Goal: Task Accomplishment & Management: Use online tool/utility

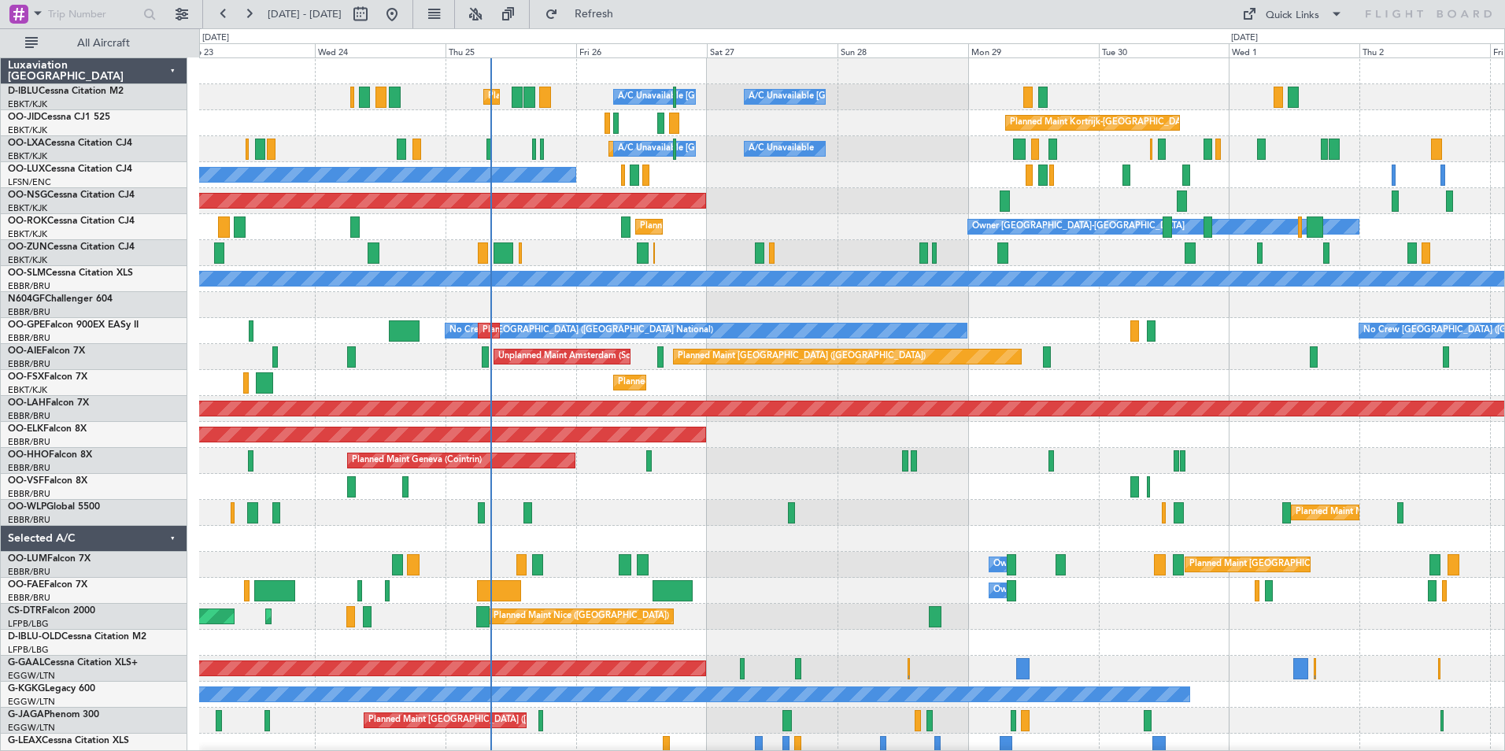
click at [795, 558] on div "A/C Unavailable [GEOGRAPHIC_DATA]-[GEOGRAPHIC_DATA] [GEOGRAPHIC_DATA] ([GEOGRAP…" at bounding box center [851, 551] width 1305 height 987
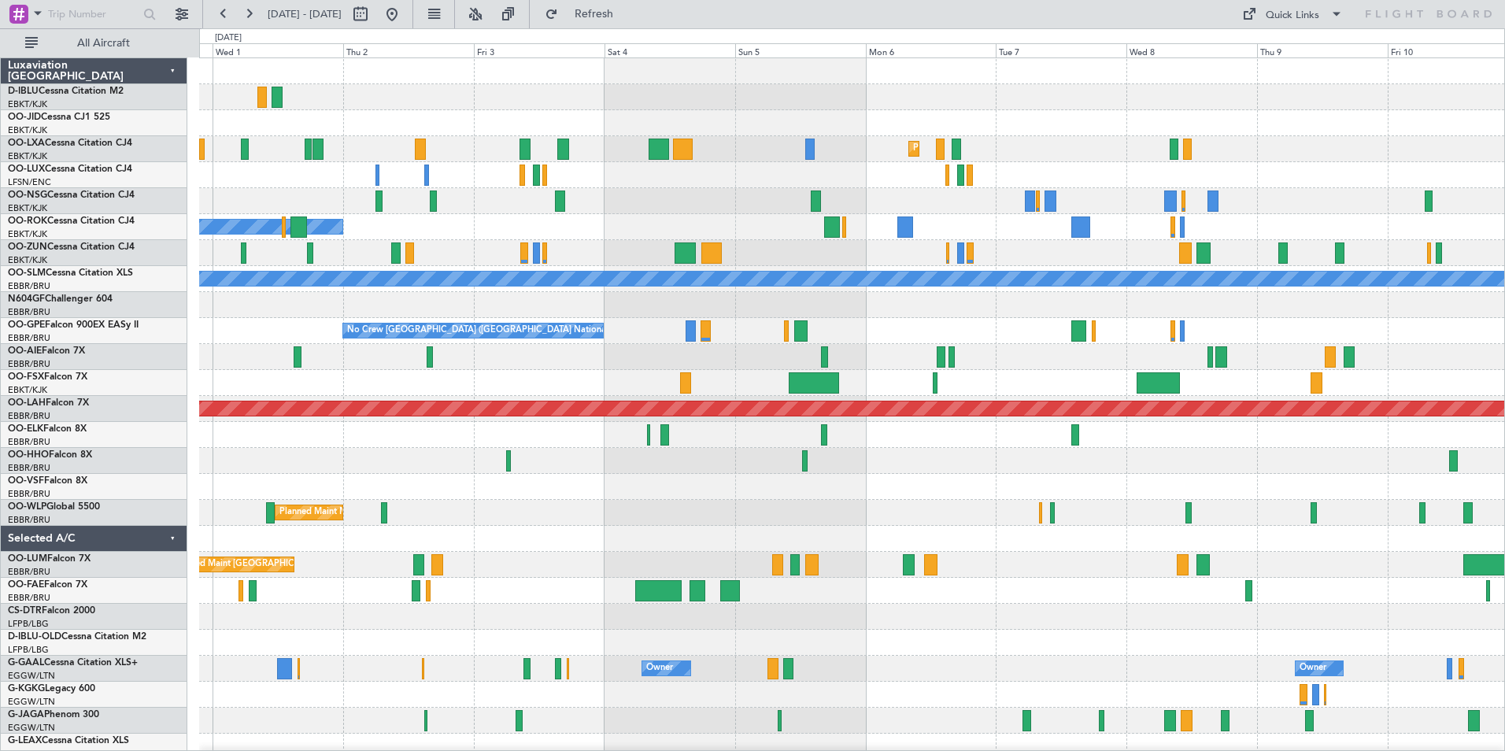
click at [702, 372] on div "Planned Maint Kortrijk-Wevelgem Owner Kortrijk-Wevelgem A/C Unavailable Monchen…" at bounding box center [851, 551] width 1305 height 987
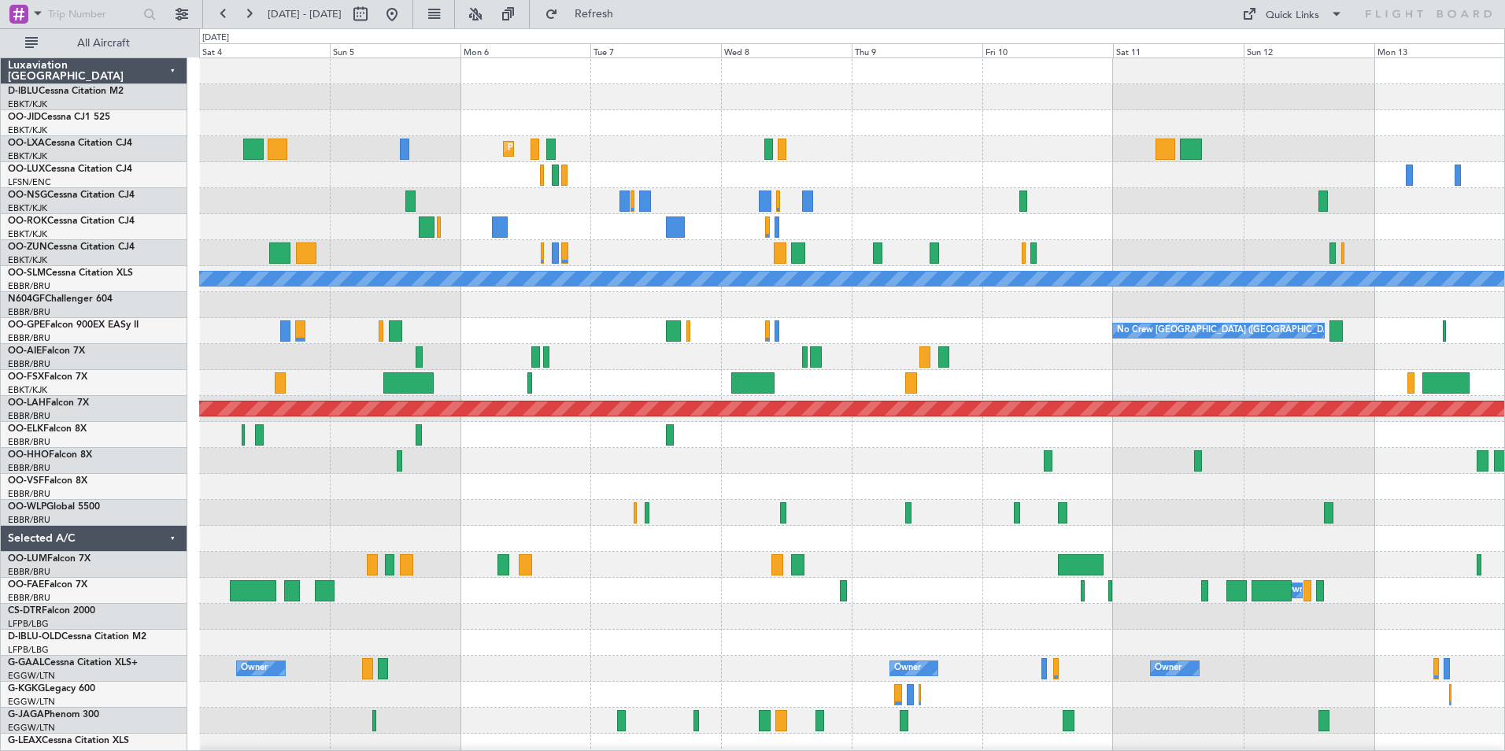
click at [671, 563] on div "Planned Maint [GEOGRAPHIC_DATA] ([GEOGRAPHIC_DATA] National)" at bounding box center [851, 565] width 1305 height 26
click at [1211, 546] on div "Planned Maint Kortrijk-Wevelgem Owner Kortrijk-Wevelgem A/C Unavailable Monchen…" at bounding box center [851, 551] width 1305 height 987
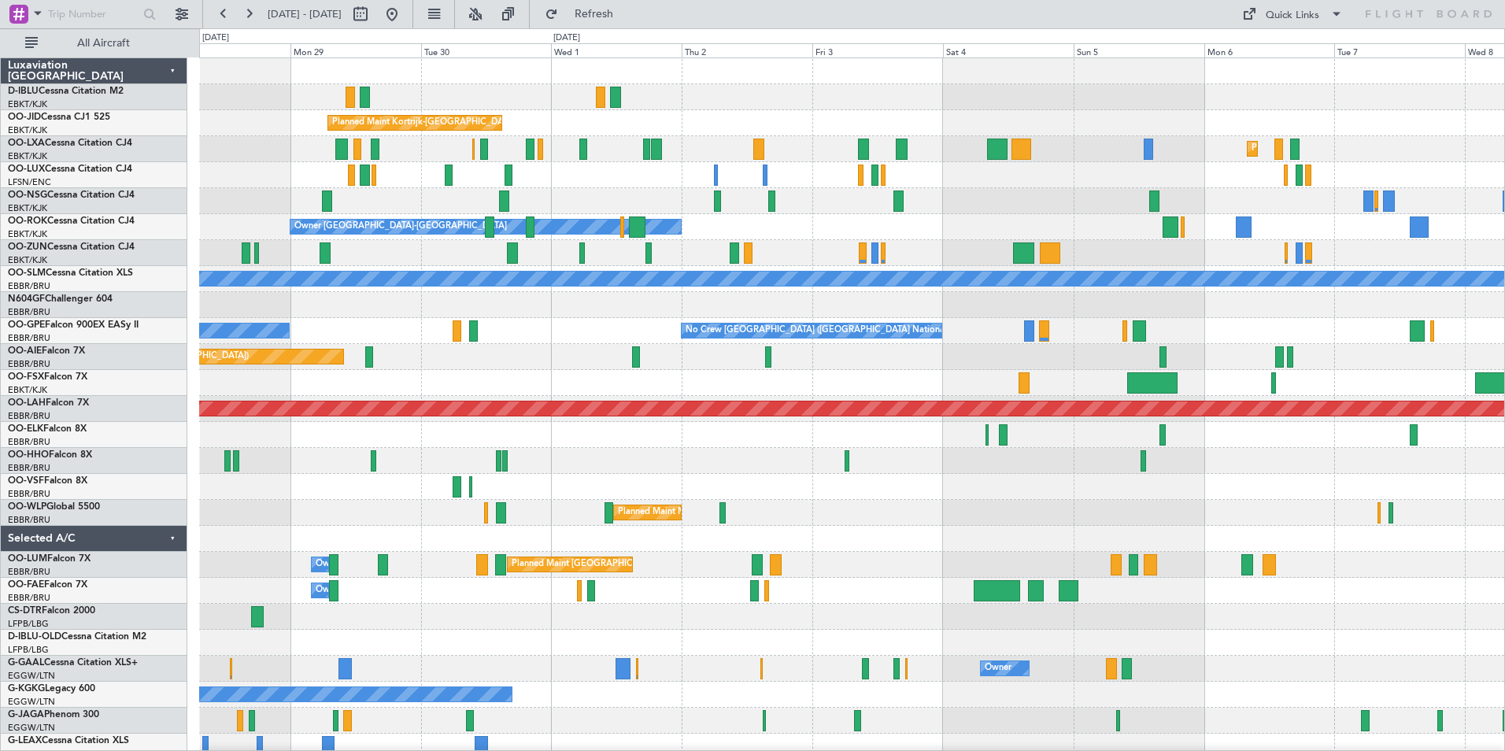
click at [988, 576] on div "A/C Unavailable Kortrijk-Wevelgem A/C Unavailable Brussels (Brussels National) …" at bounding box center [851, 551] width 1305 height 987
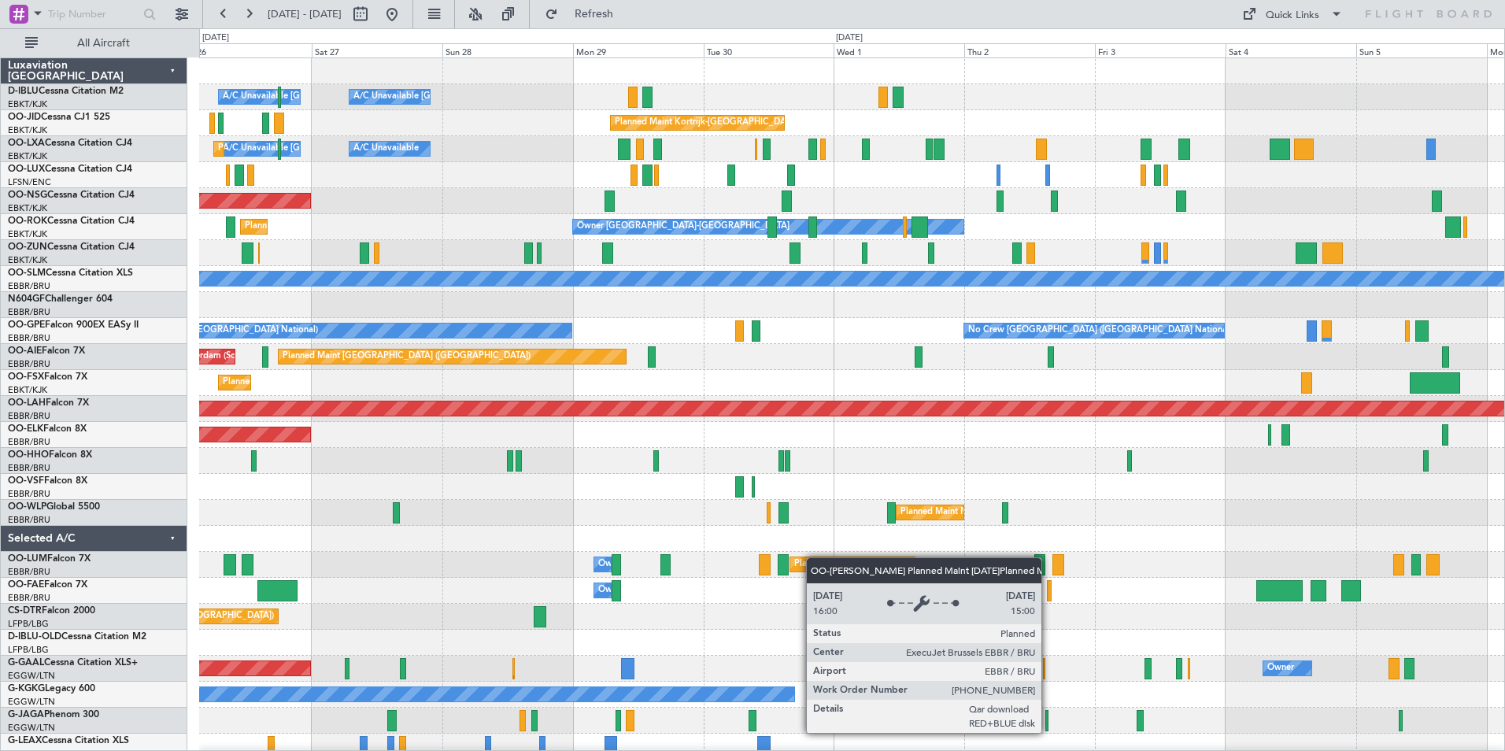
click at [901, 578] on div "A/C Unavailable Kortrijk-Wevelgem A/C Unavailable Brussels (Brussels National) …" at bounding box center [851, 551] width 1305 height 987
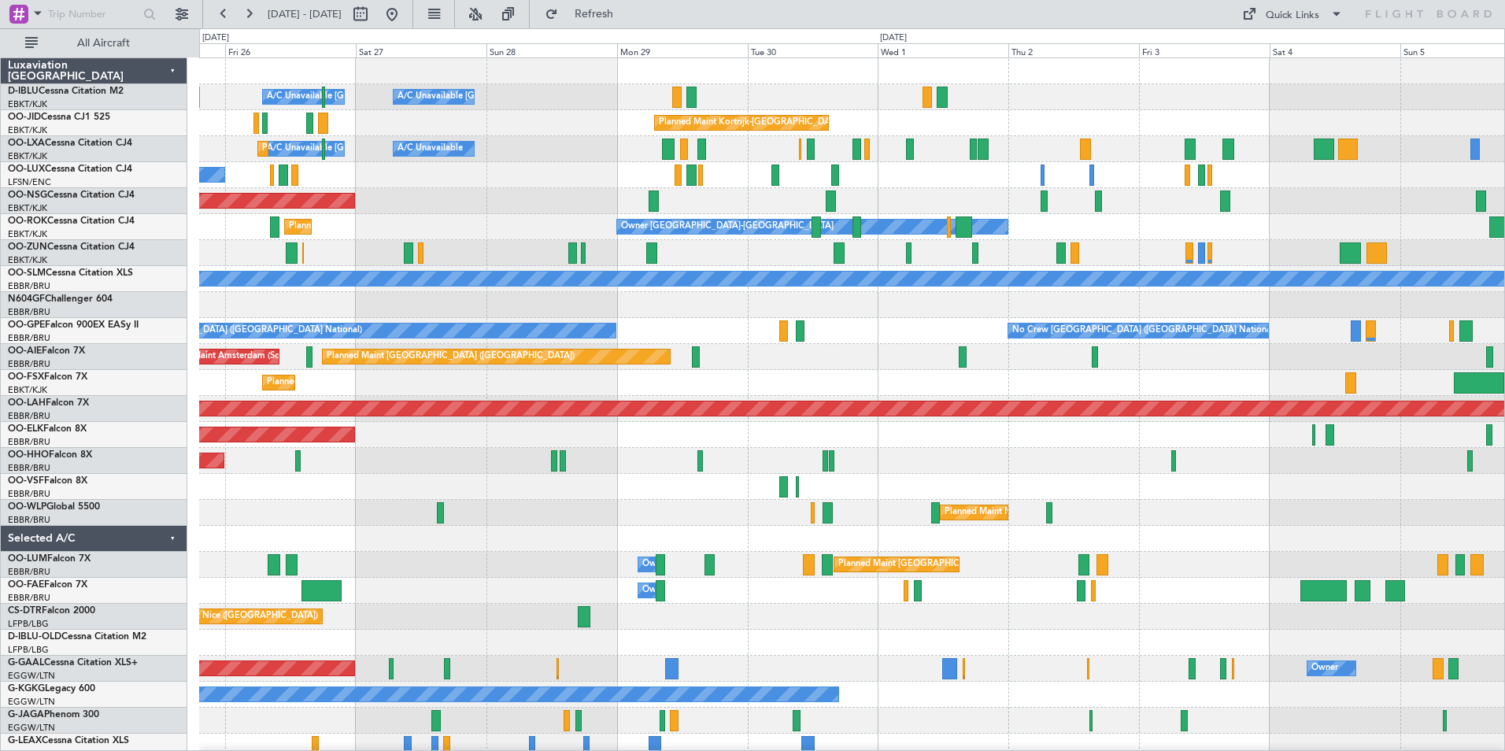
click at [1289, 32] on div "0 0 Thu 25 Fri 26 Sat 27 Sun 28 Mon 29 Tue 30 Wed 1 Oct 2025 Thu 2 Fri 3 Sat 4 …" at bounding box center [852, 43] width 1304 height 28
click at [1289, 29] on div "0 0 Thu 25 Fri 26 Sat 27 Sun 28 Mon 29 Tue 30 Wed 1 Oct 2025 Thu 2 Fri 3 Sat 4 …" at bounding box center [852, 43] width 1304 height 28
click at [1288, 13] on div "Quick Links" at bounding box center [1293, 16] width 54 height 16
click at [1284, 39] on button "Trip Builder" at bounding box center [1293, 52] width 118 height 38
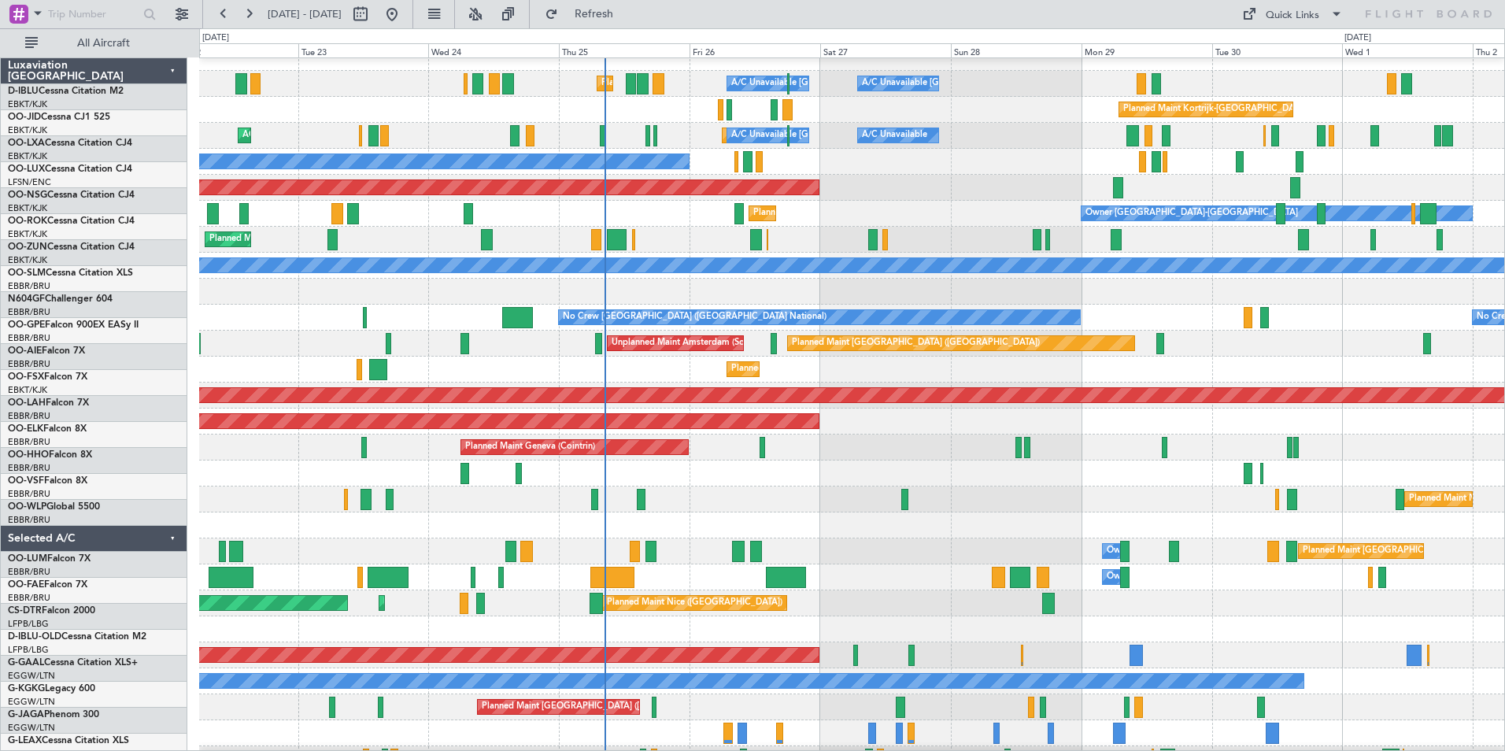
scroll to position [13, 0]
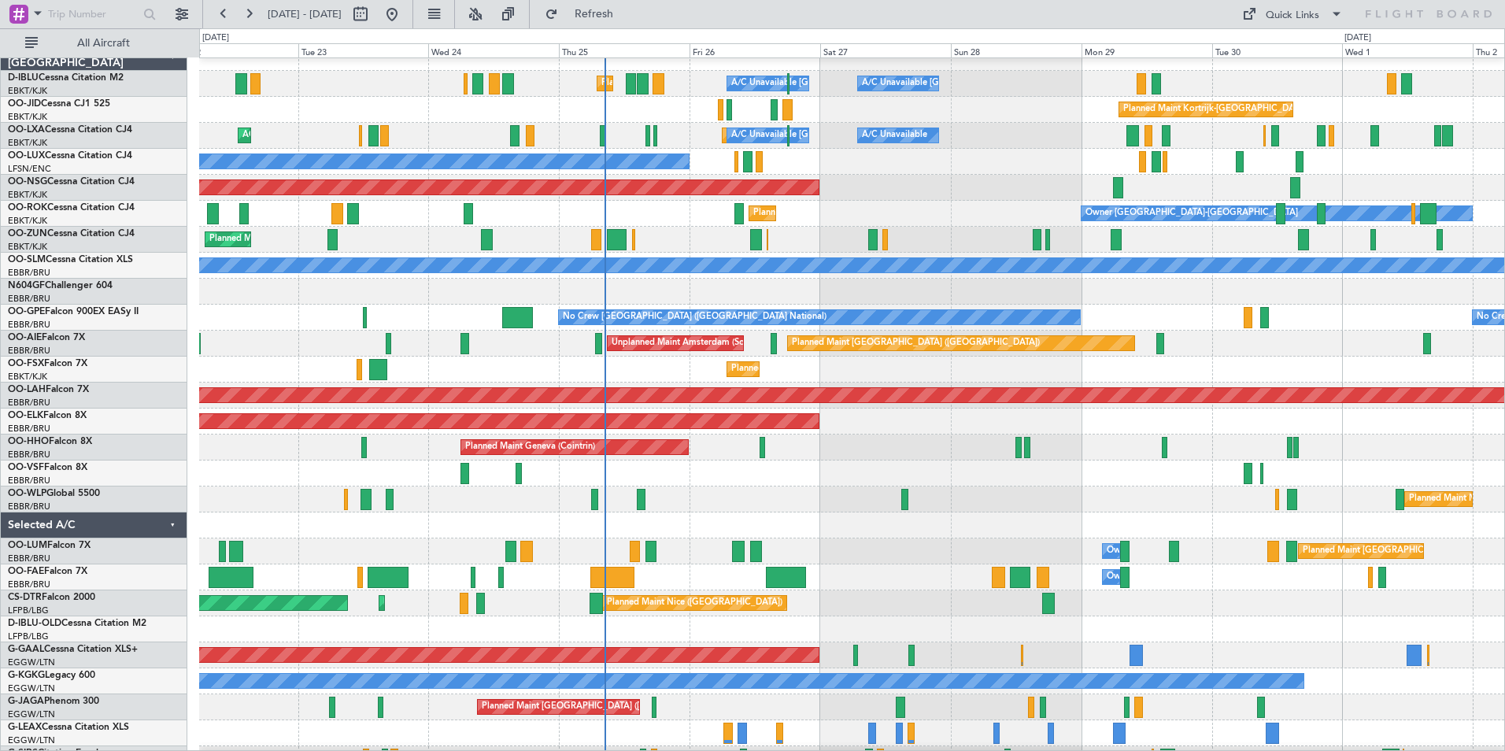
click at [1074, 580] on div "Owner Melsbroek Air Base Planned Maint [GEOGRAPHIC_DATA] ([GEOGRAPHIC_DATA])" at bounding box center [851, 577] width 1305 height 26
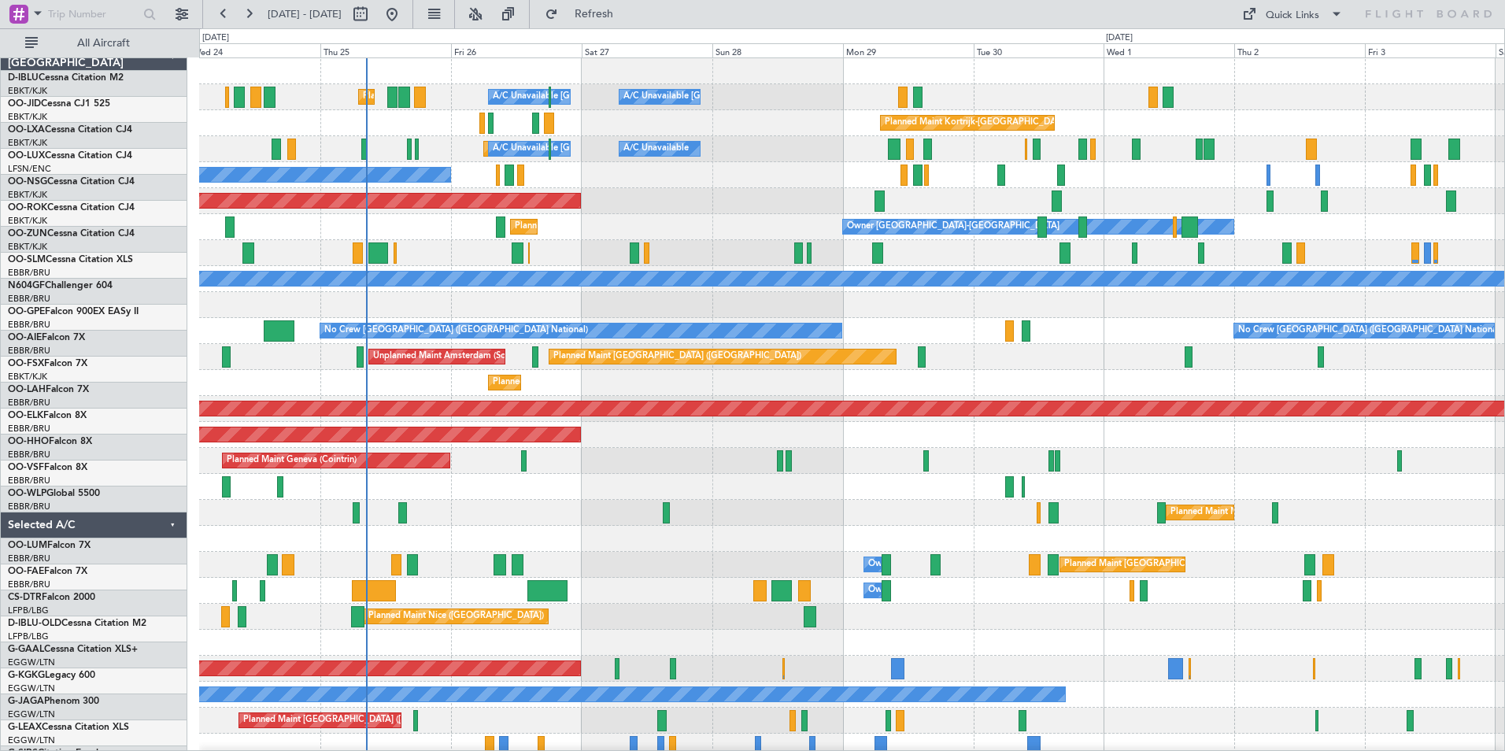
scroll to position [0, 0]
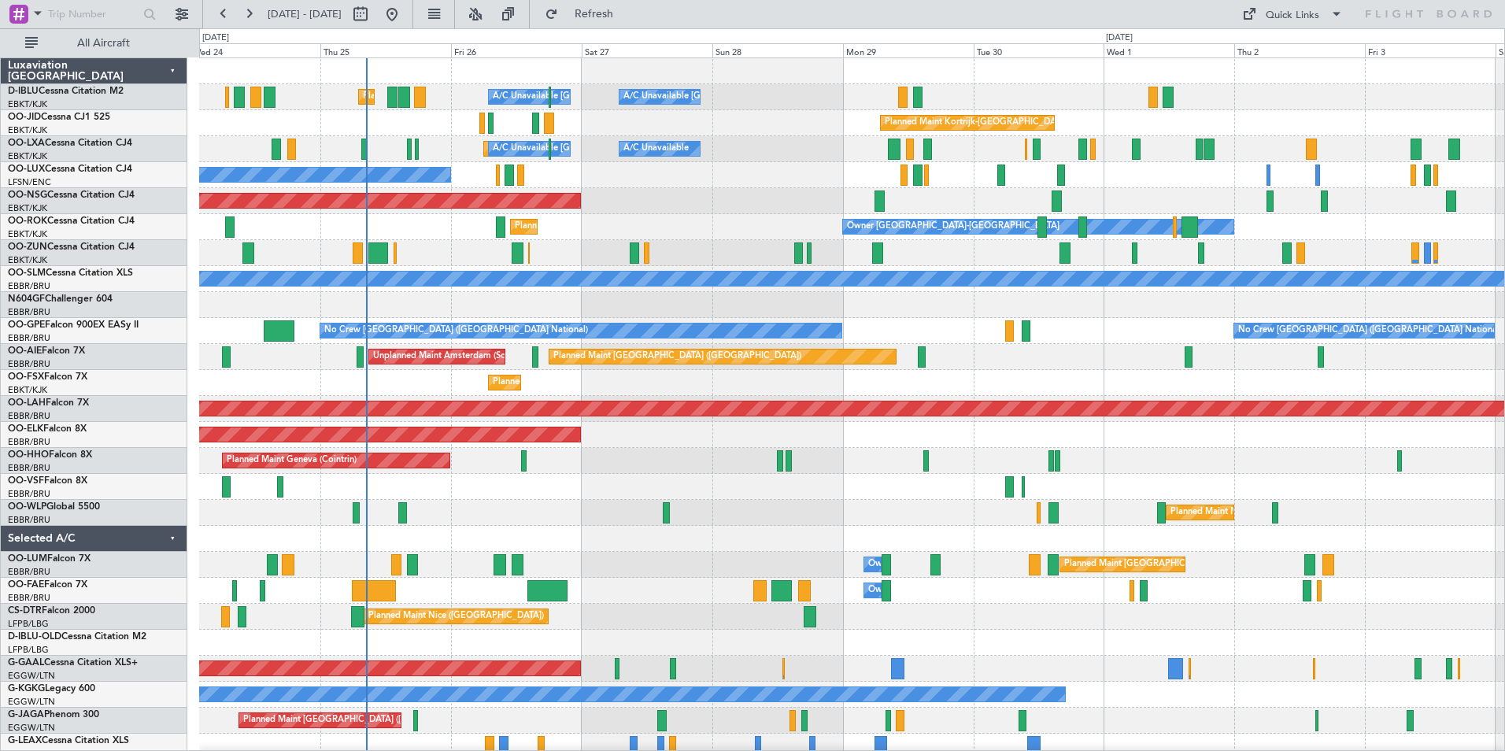
click at [686, 634] on div "Planned Maint Nice ([GEOGRAPHIC_DATA]) A/C Unavailable [GEOGRAPHIC_DATA] ([GEOG…" at bounding box center [851, 551] width 1305 height 987
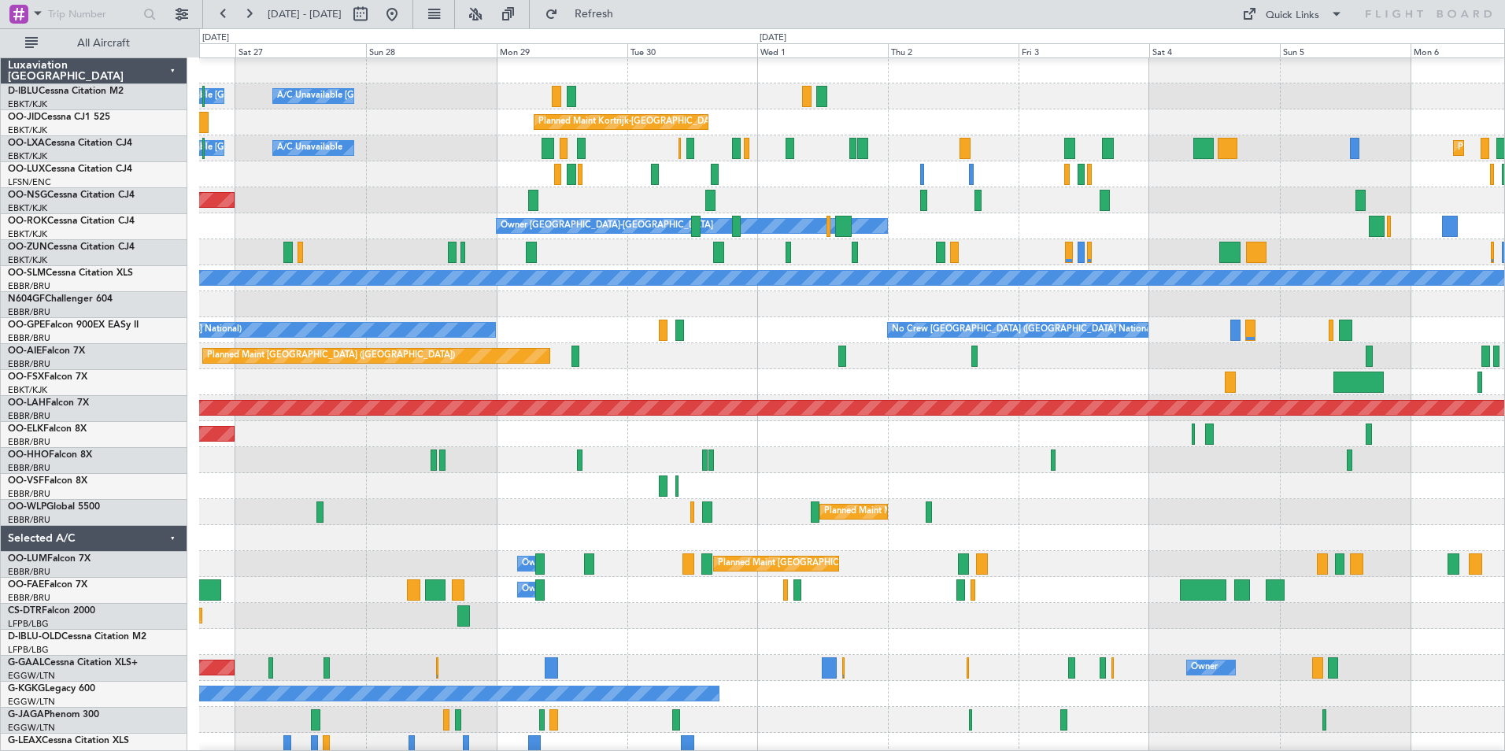
click at [816, 445] on div "Planned Maint Kortrijk-[GEOGRAPHIC_DATA]" at bounding box center [851, 434] width 1305 height 26
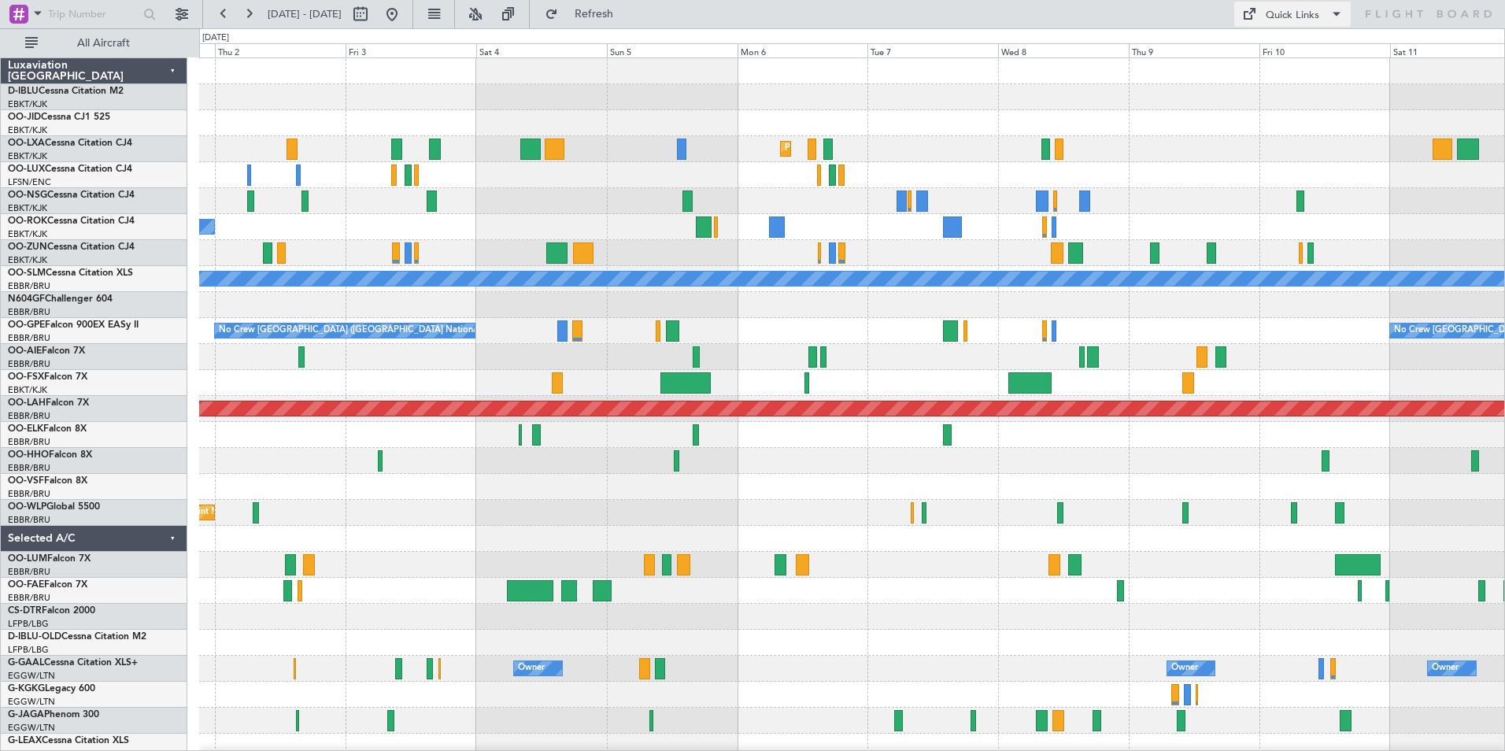
click at [1314, 6] on button "Quick Links" at bounding box center [1292, 14] width 117 height 25
click at [1292, 44] on button "Trip Builder" at bounding box center [1293, 52] width 118 height 38
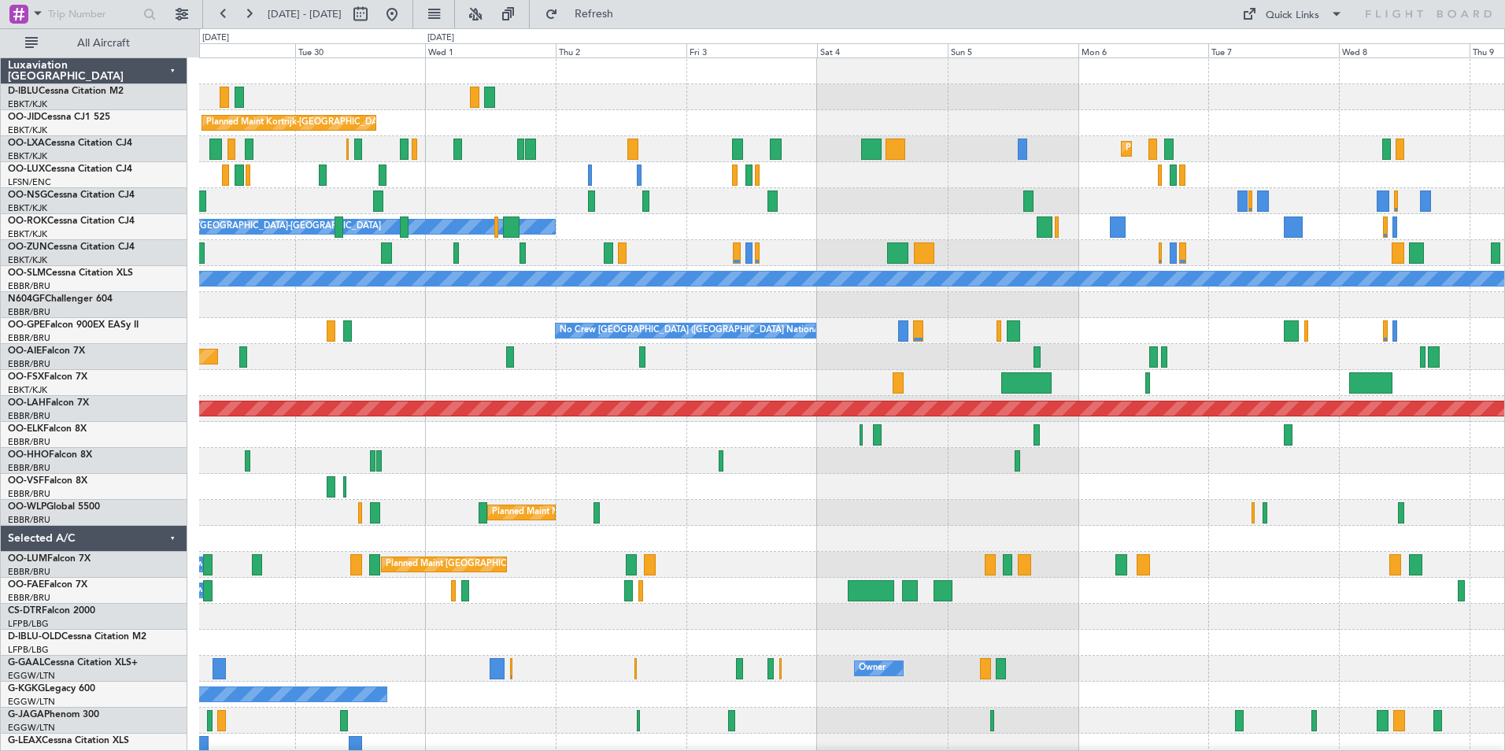
click at [907, 487] on div "A/C Unavailable Kortrijk-Wevelgem A/C Unavailable Brussels (Brussels National) …" at bounding box center [851, 551] width 1305 height 987
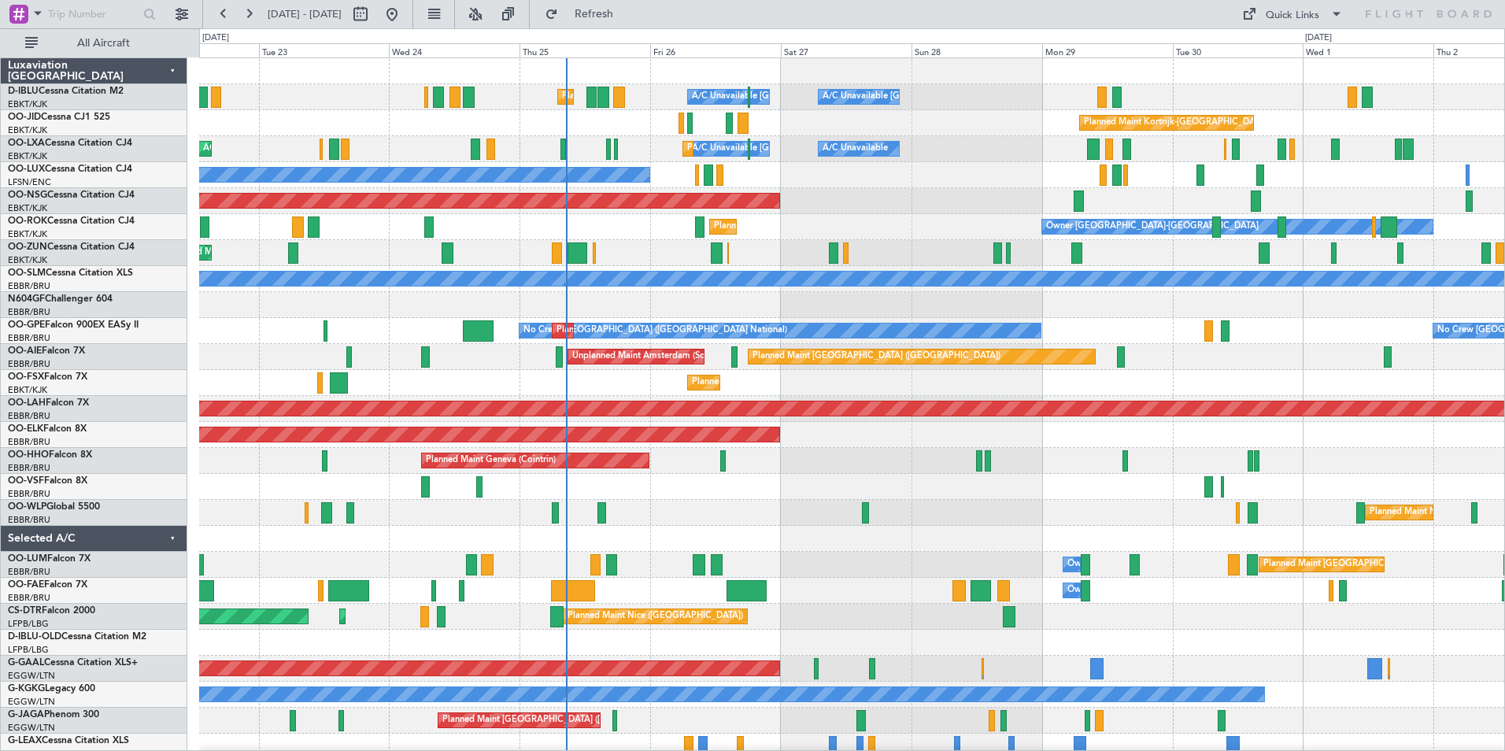
click at [973, 490] on div at bounding box center [851, 487] width 1305 height 26
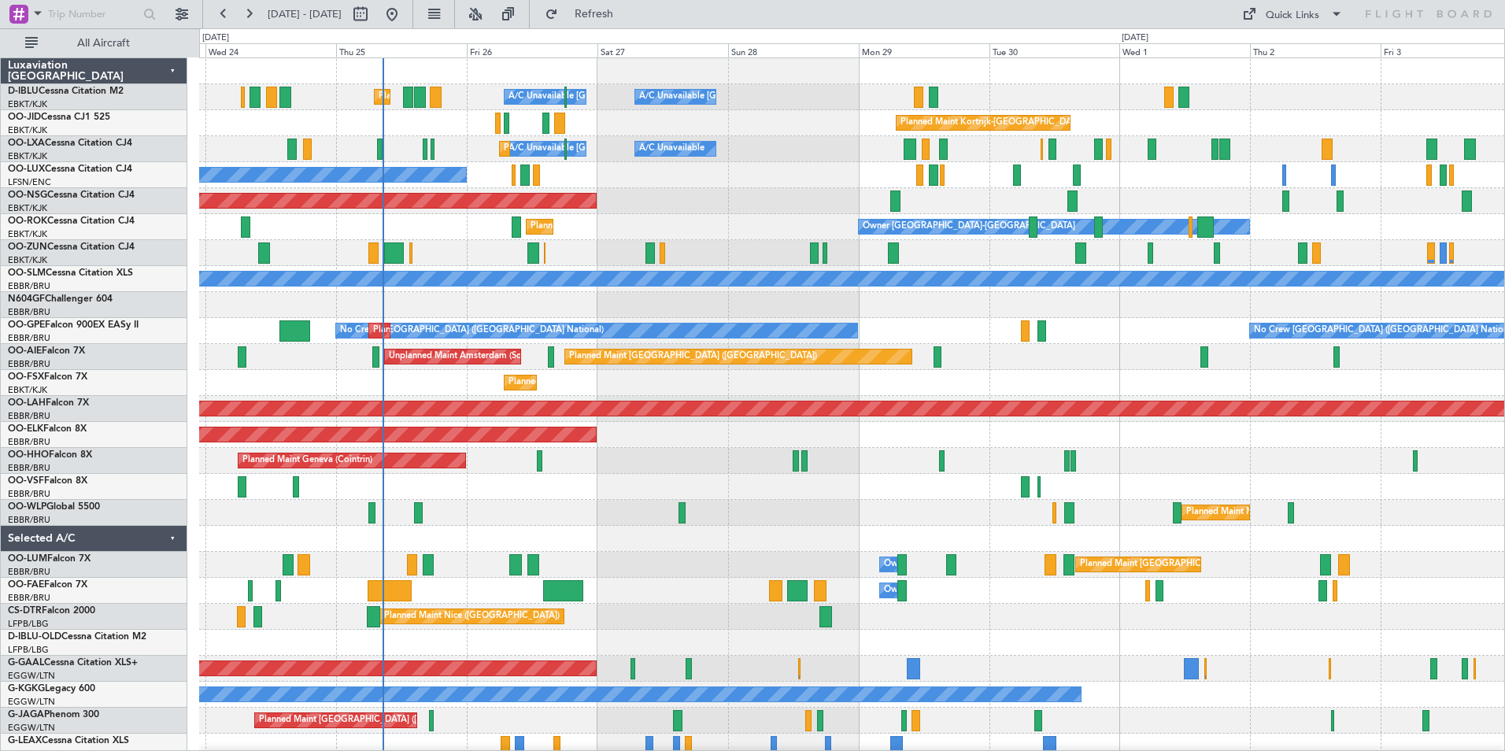
click at [731, 535] on div "A/C Unavailable Kortrijk-Wevelgem A/C Unavailable Brussels (Brussels National) …" at bounding box center [851, 551] width 1305 height 987
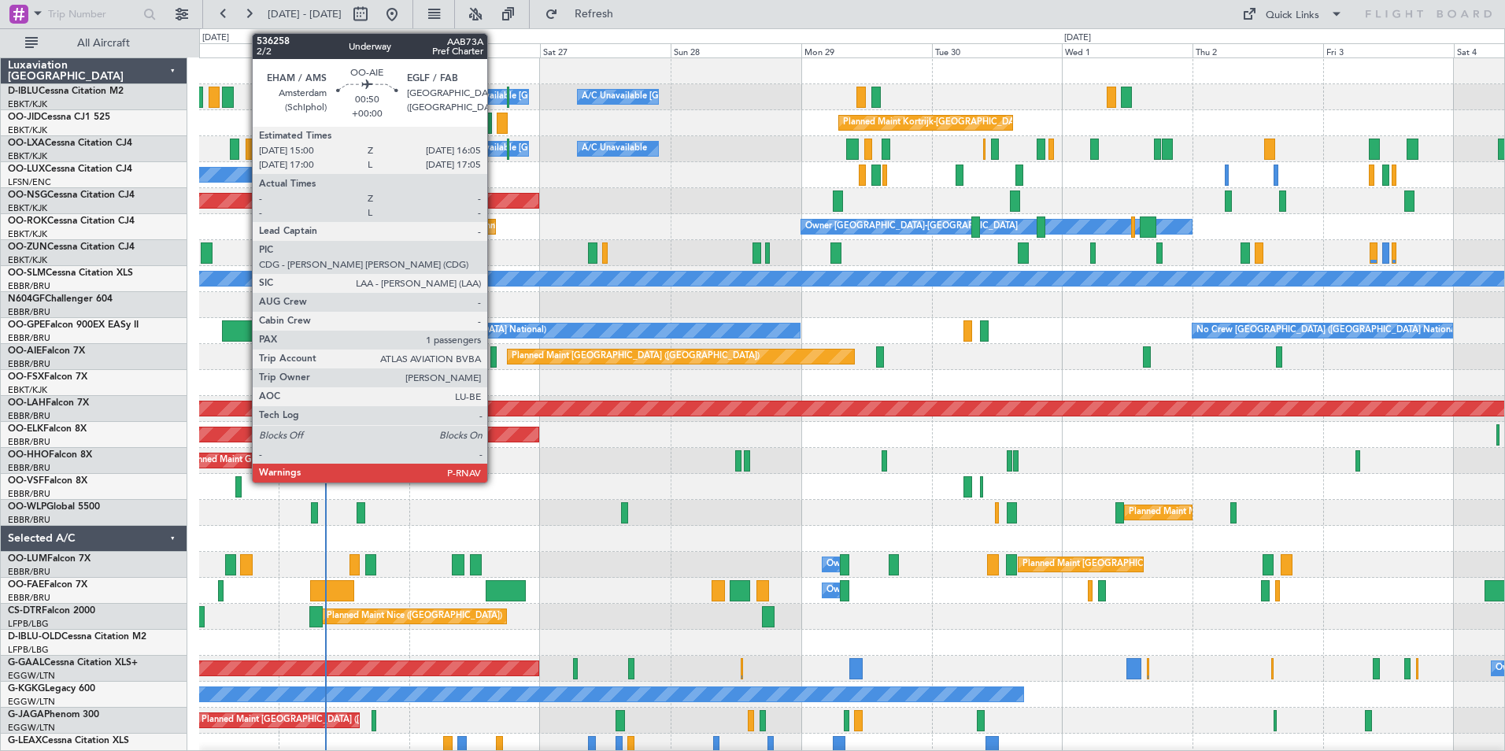
click at [494, 361] on div at bounding box center [493, 356] width 6 height 21
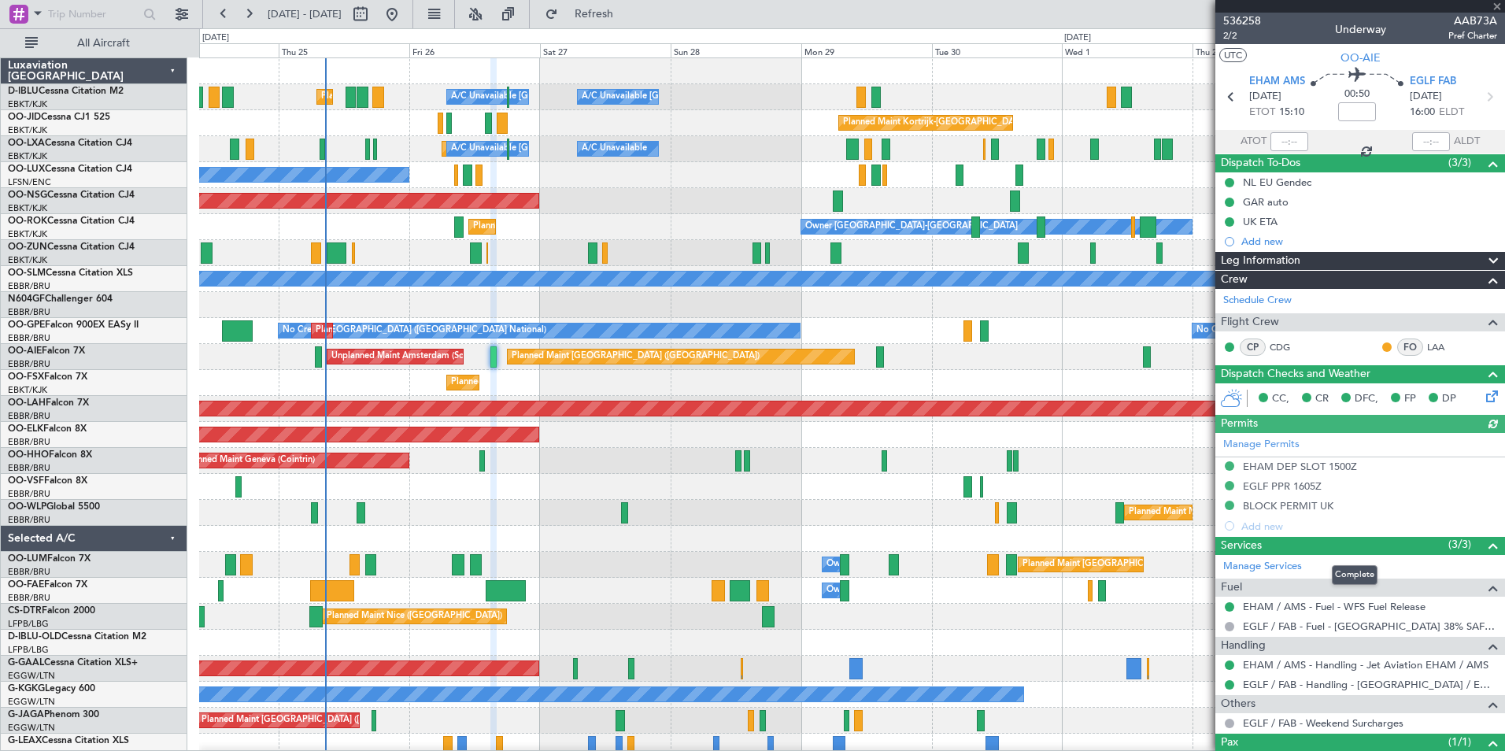
scroll to position [77, 0]
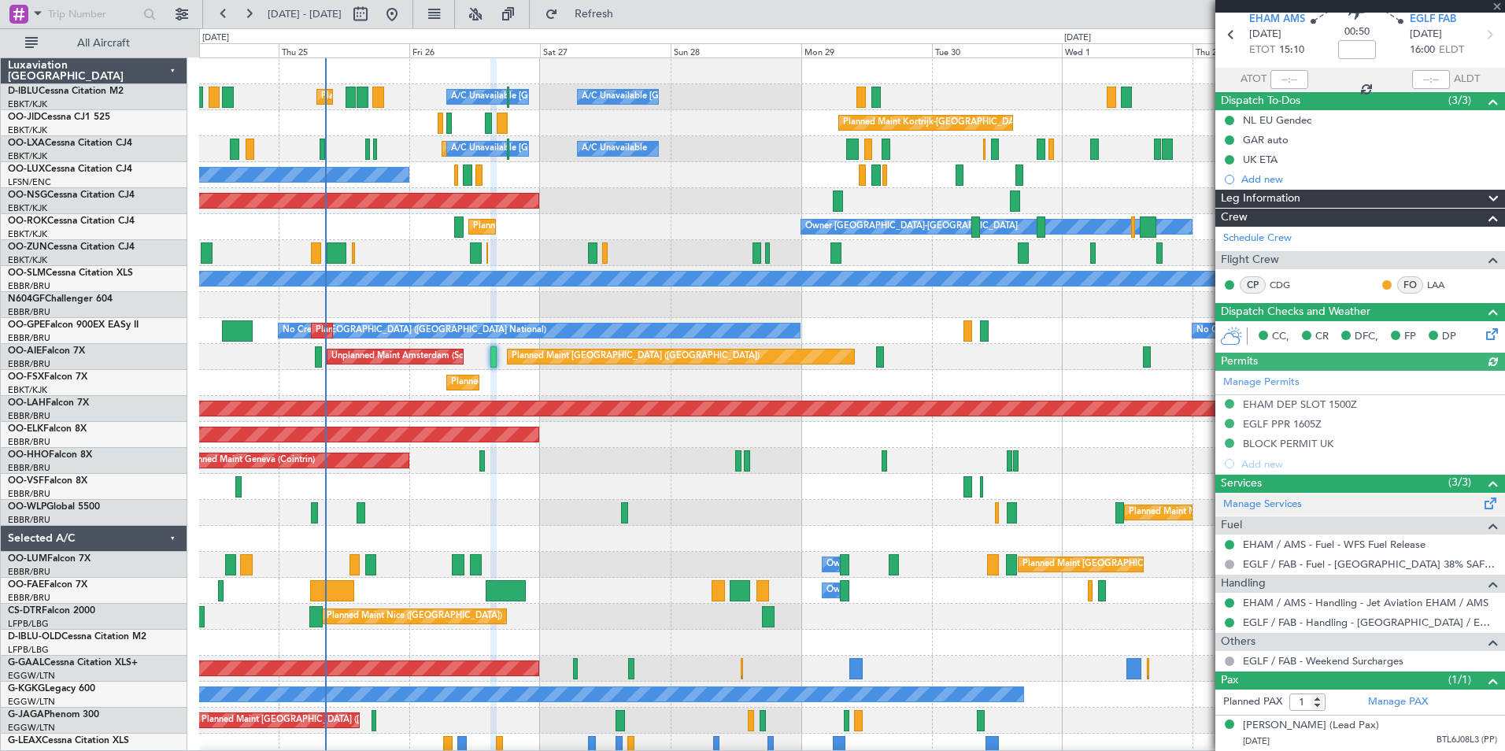
click at [1284, 496] on div "Manage Services" at bounding box center [1360, 505] width 290 height 24
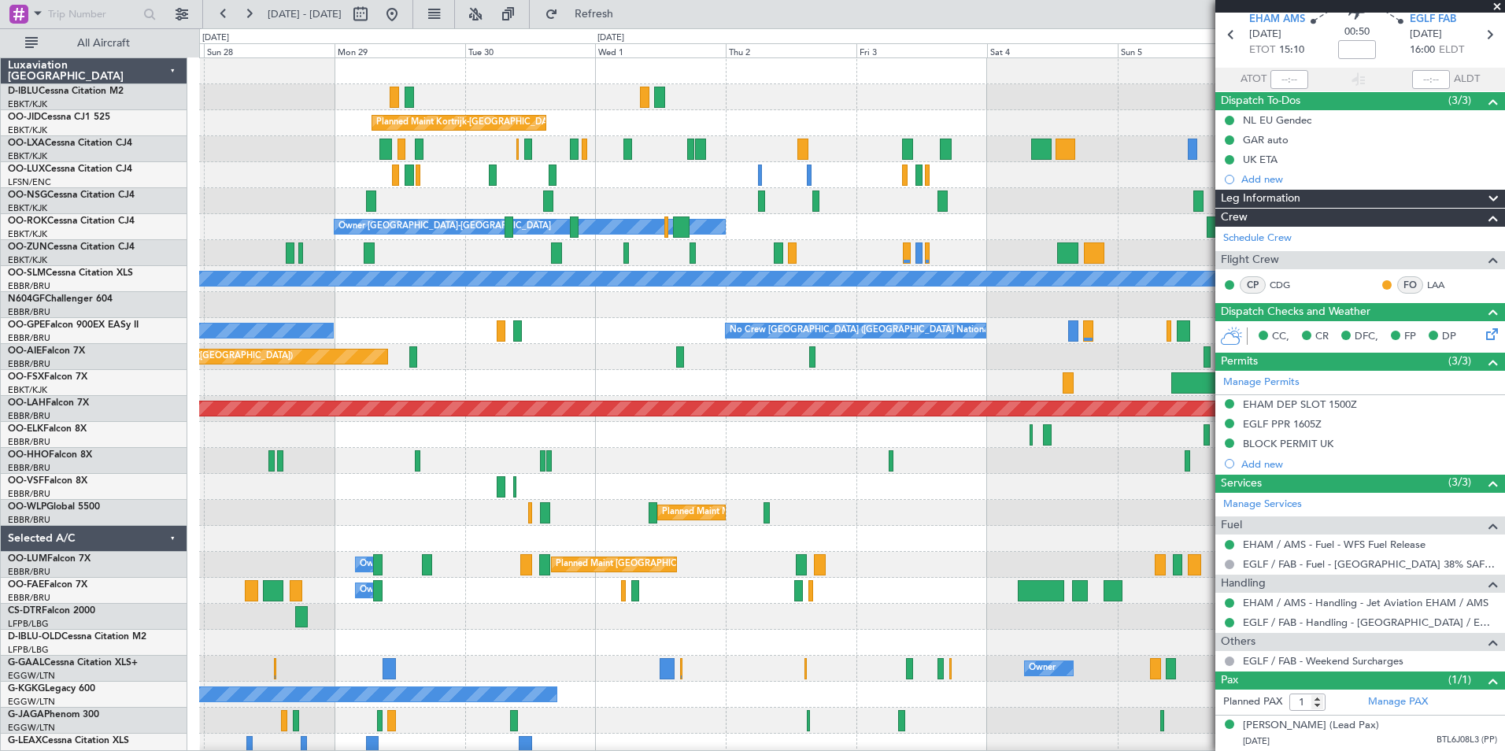
click at [512, 585] on div "A/C Unavailable Brussels (Brussels National) A/C Unavailable Kortrijk-Wevelgem …" at bounding box center [851, 551] width 1305 height 987
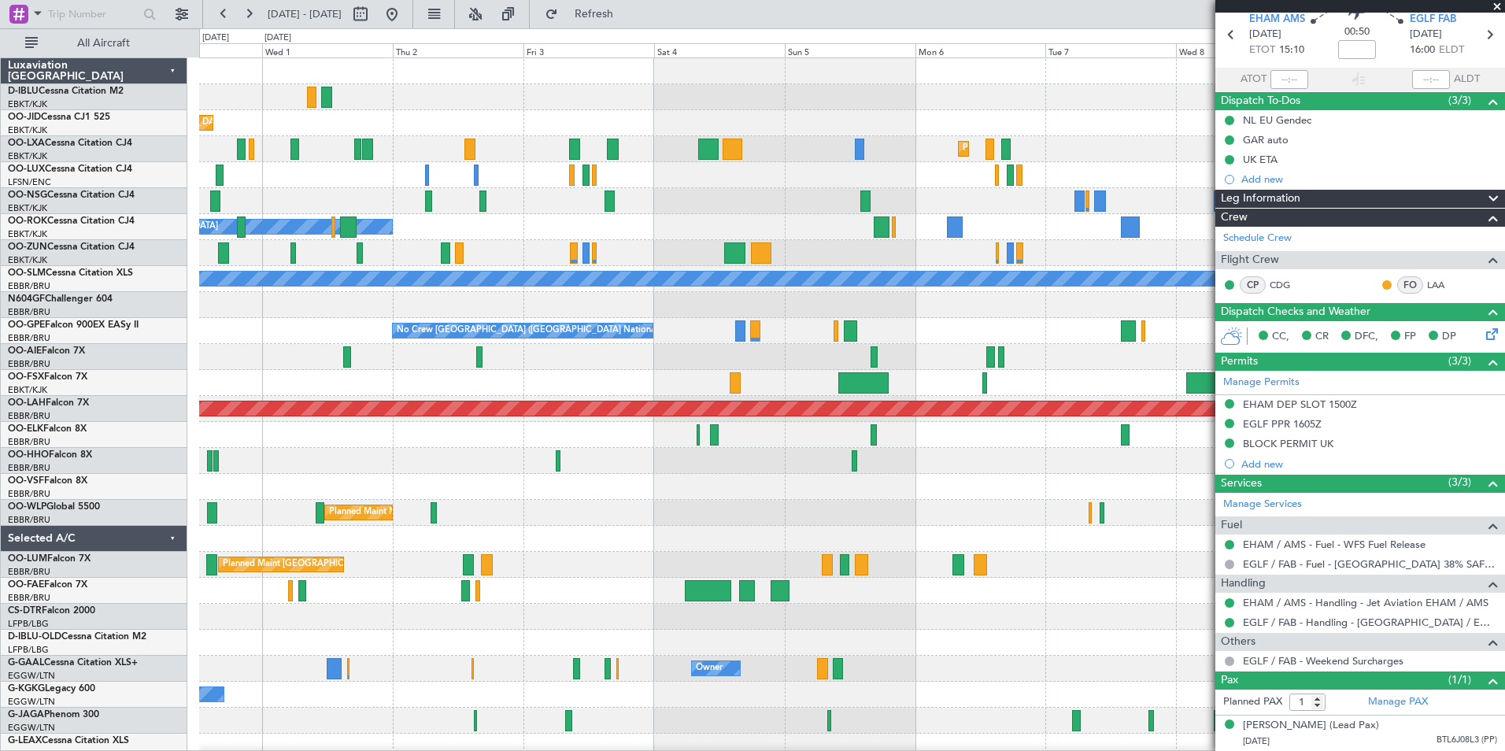
scroll to position [0, 0]
click at [563, 550] on div "Planned Maint Kortrijk-Wevelgem Planned Maint Kortrijk-Wevelgem Owner Kortrijk-…" at bounding box center [851, 551] width 1305 height 987
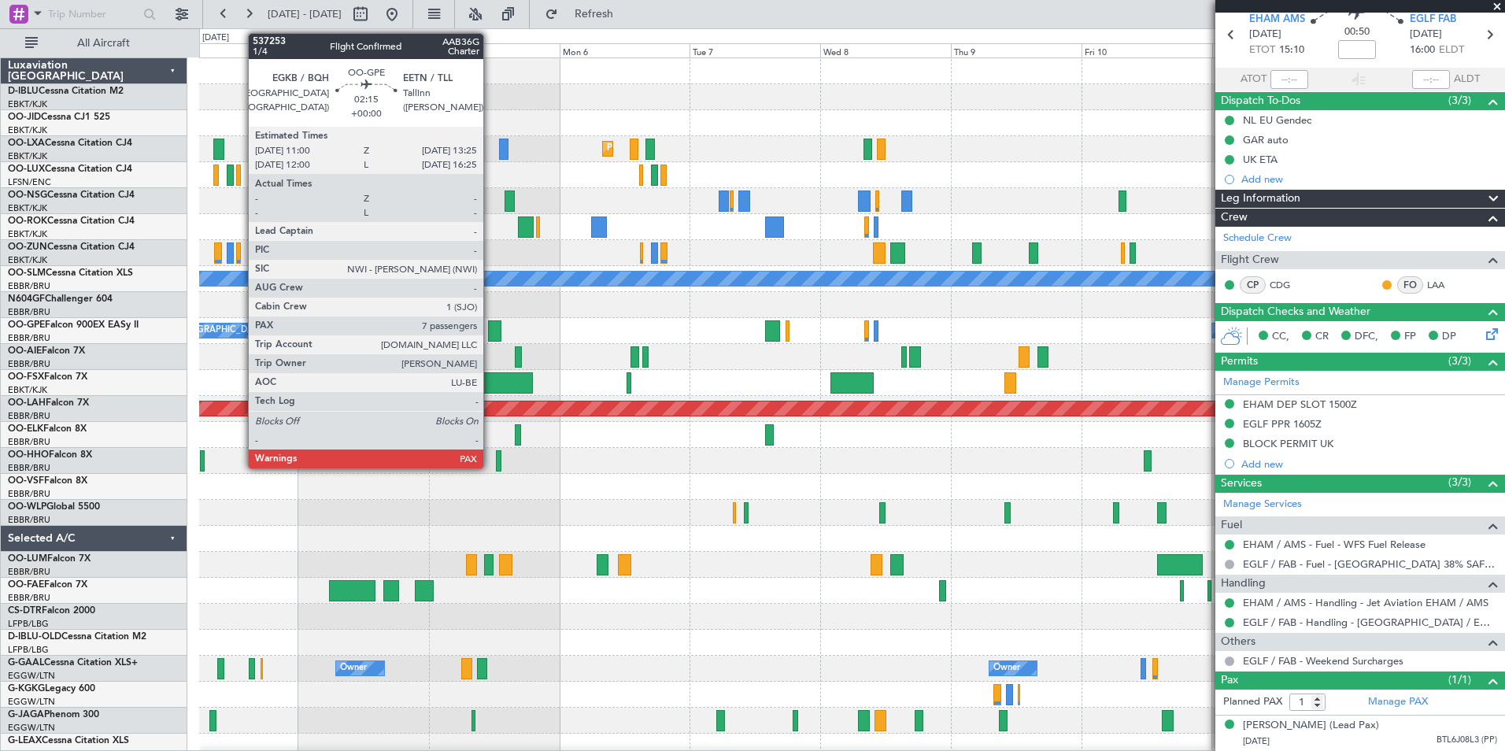
click at [490, 324] on div at bounding box center [494, 330] width 13 height 21
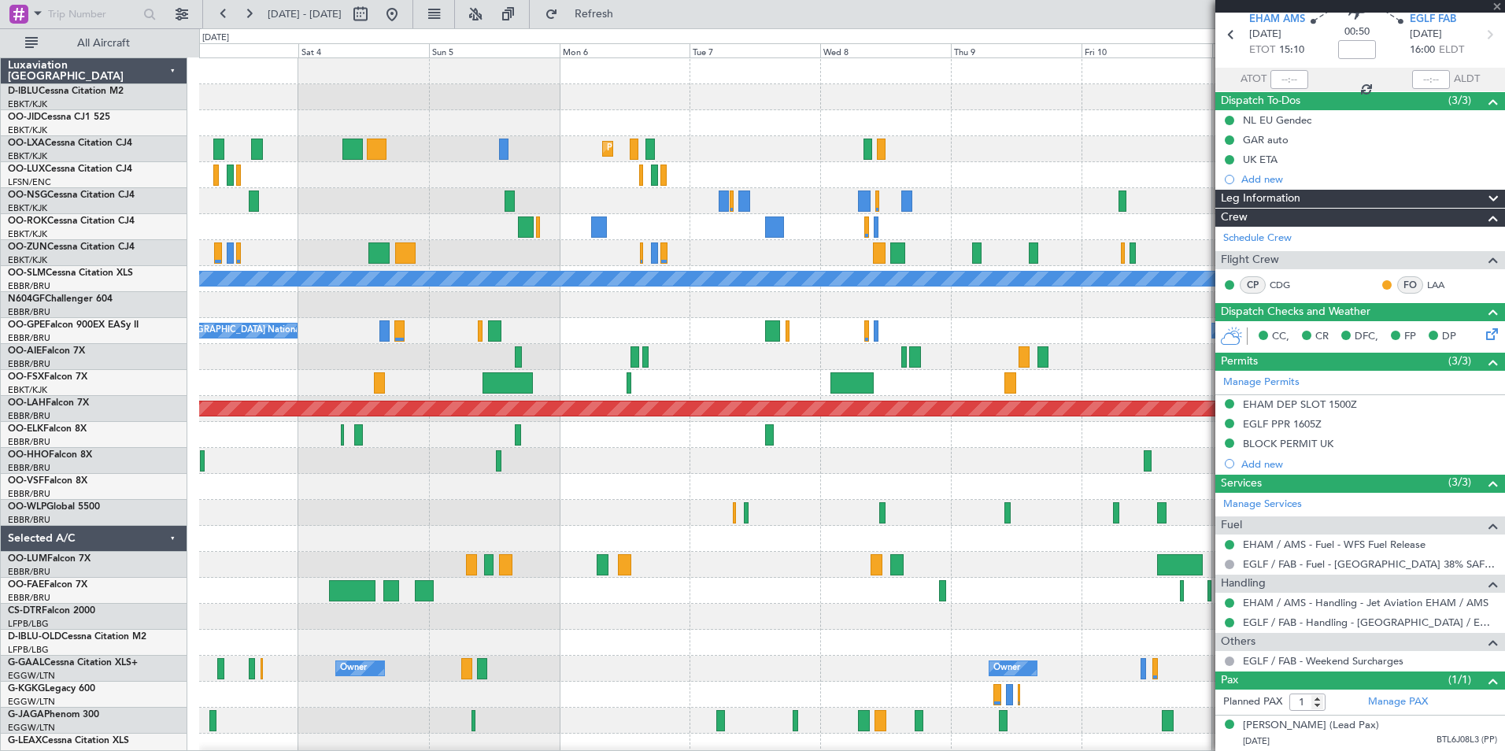
type input "7"
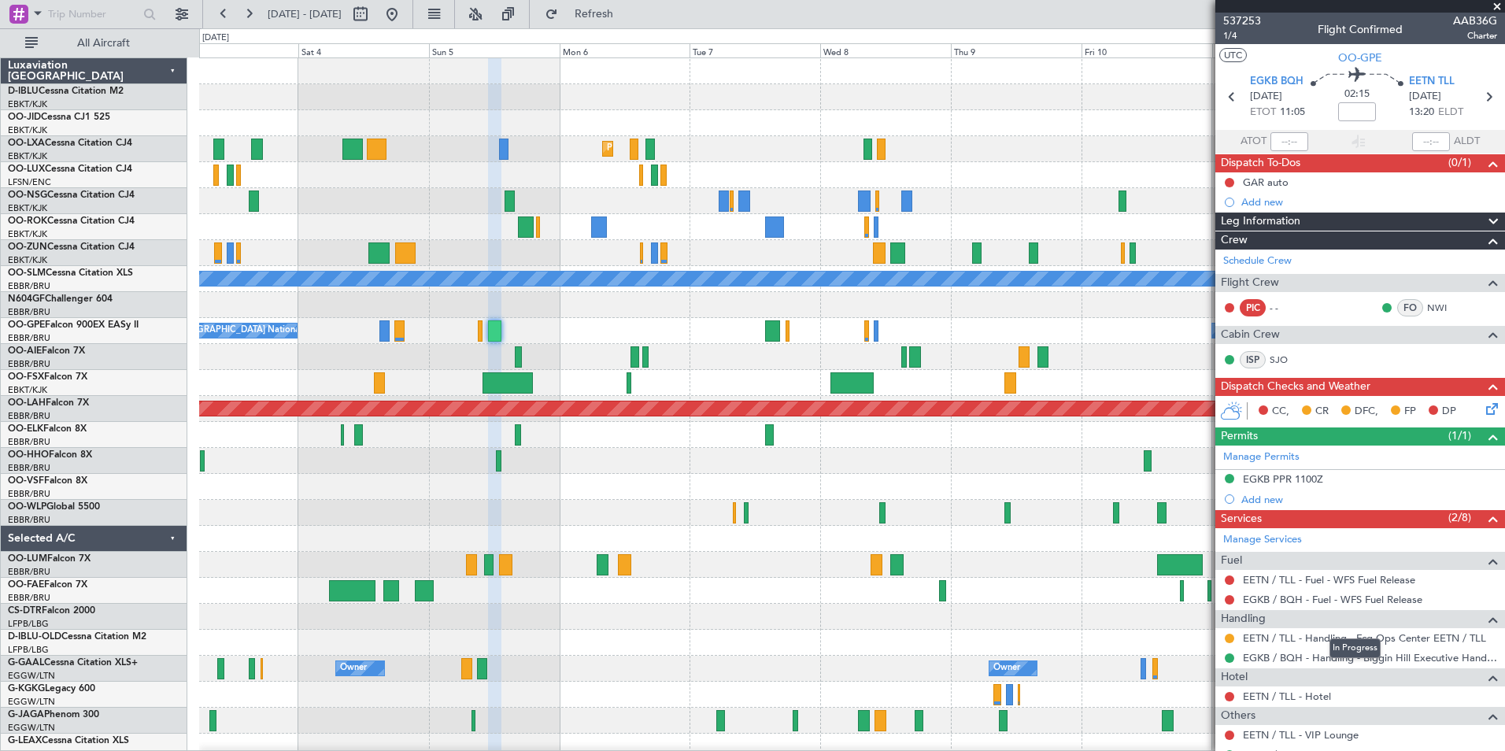
scroll to position [117, 0]
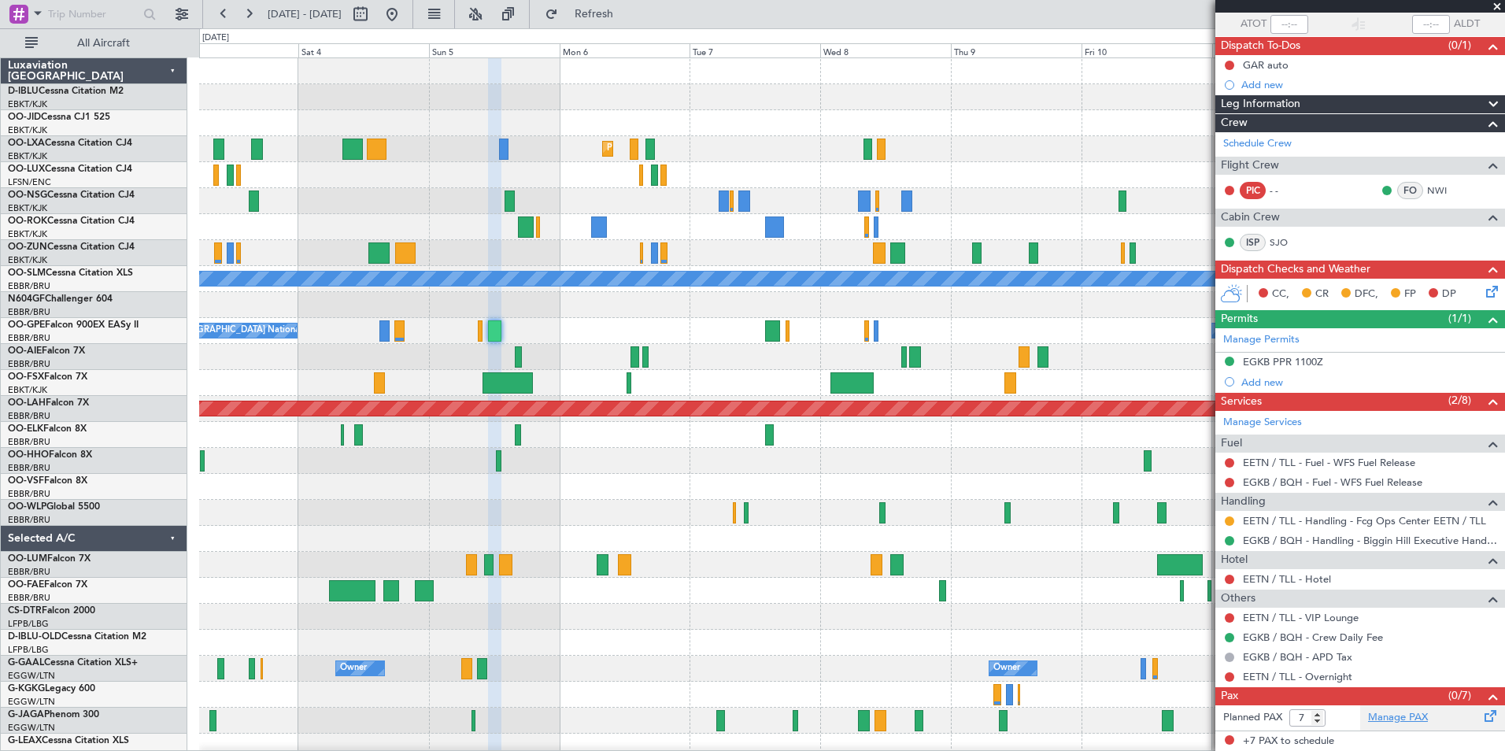
click at [1410, 723] on link "Manage PAX" at bounding box center [1398, 718] width 60 height 16
click at [1404, 713] on link "Manage PAX" at bounding box center [1398, 718] width 60 height 16
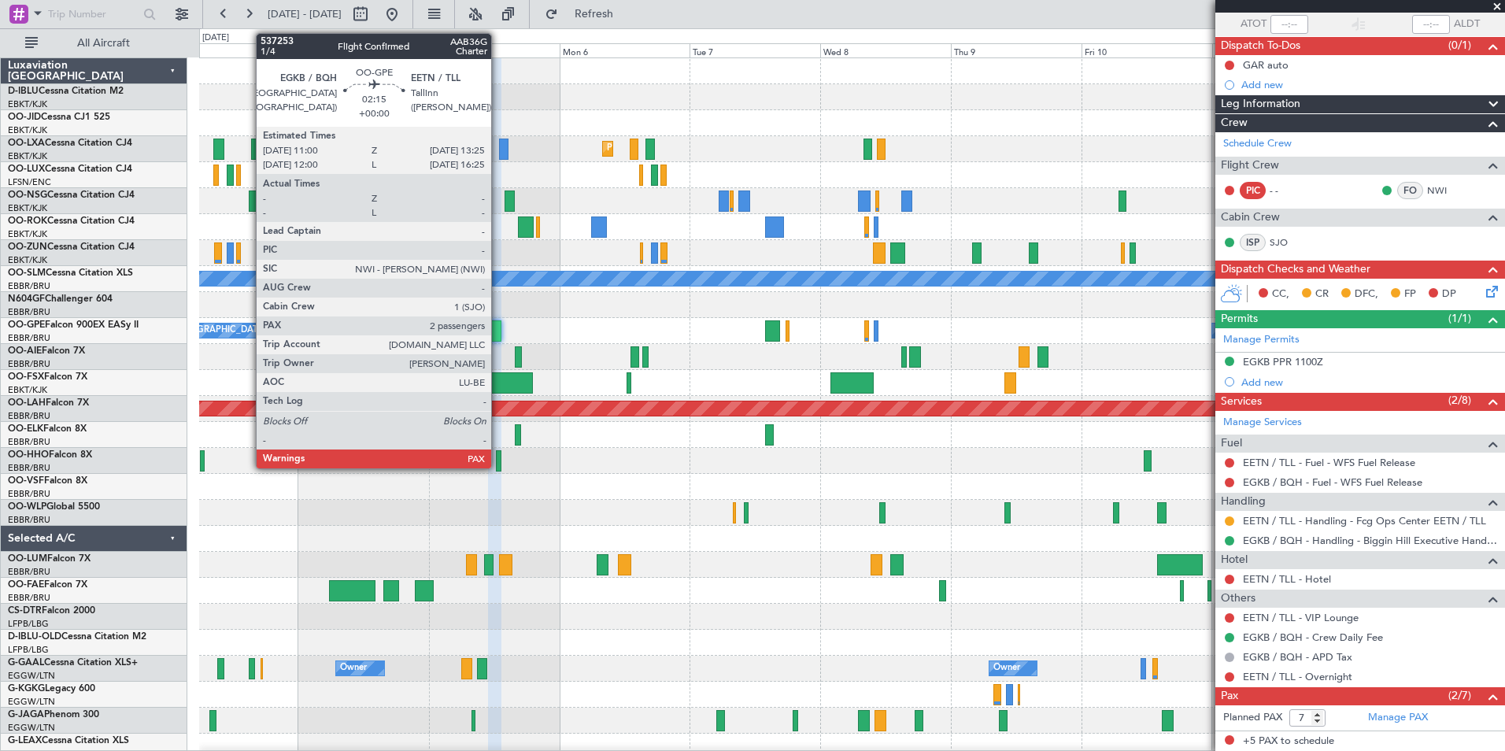
click at [498, 330] on div at bounding box center [494, 330] width 13 height 21
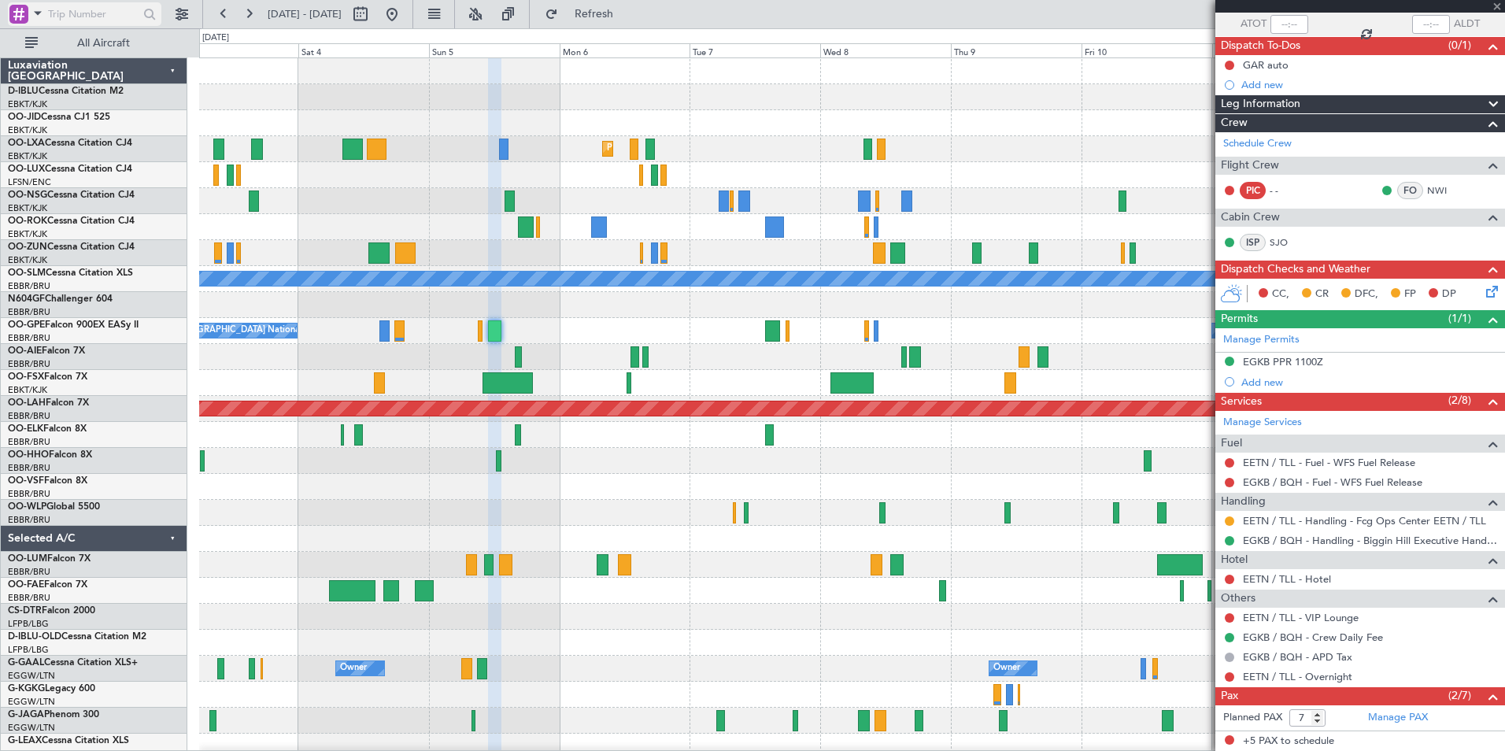
scroll to position [0, 0]
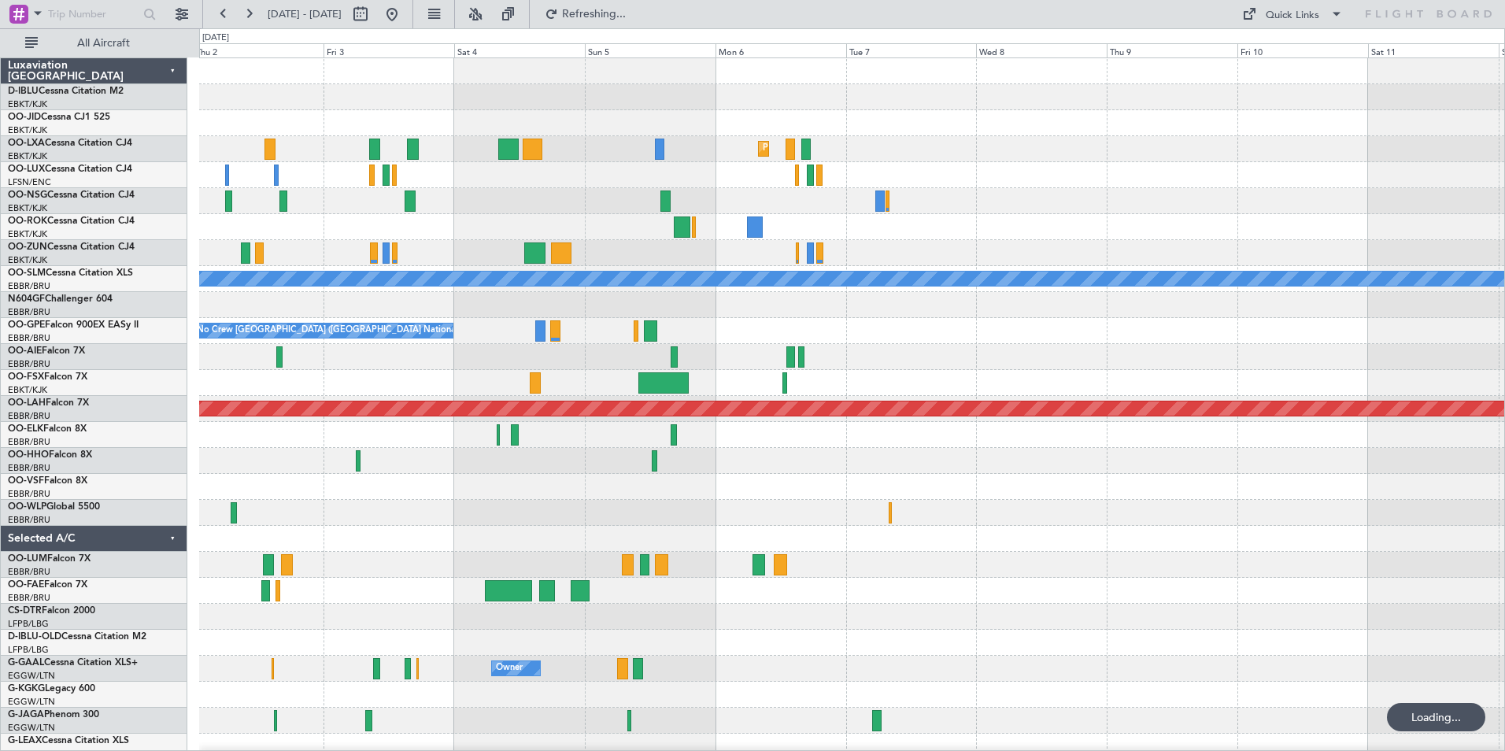
click at [687, 506] on div "Planned Maint Kortrijk-[GEOGRAPHIC_DATA] Planned Maint [GEOGRAPHIC_DATA]-[GEOGR…" at bounding box center [851, 551] width 1305 height 987
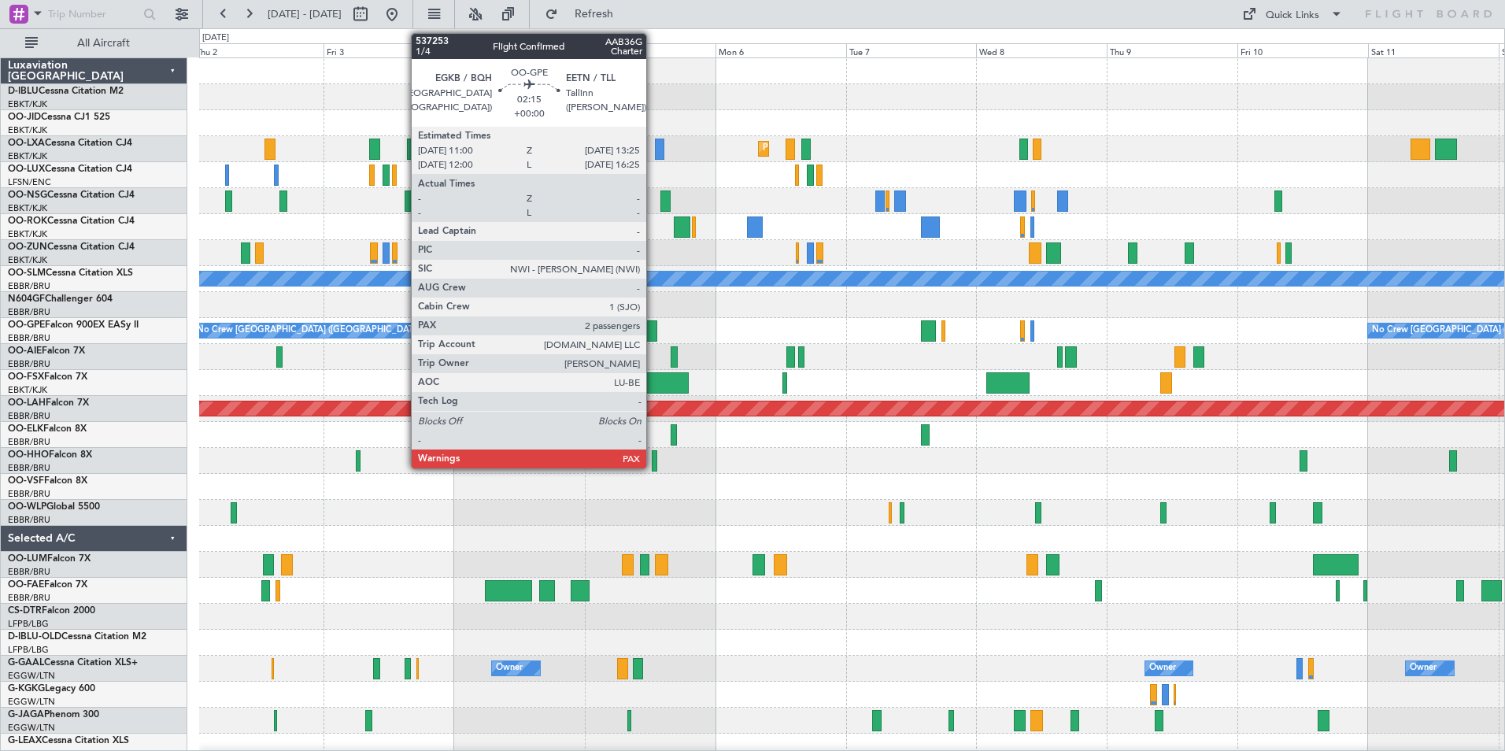
click at [653, 330] on div at bounding box center [650, 330] width 13 height 21
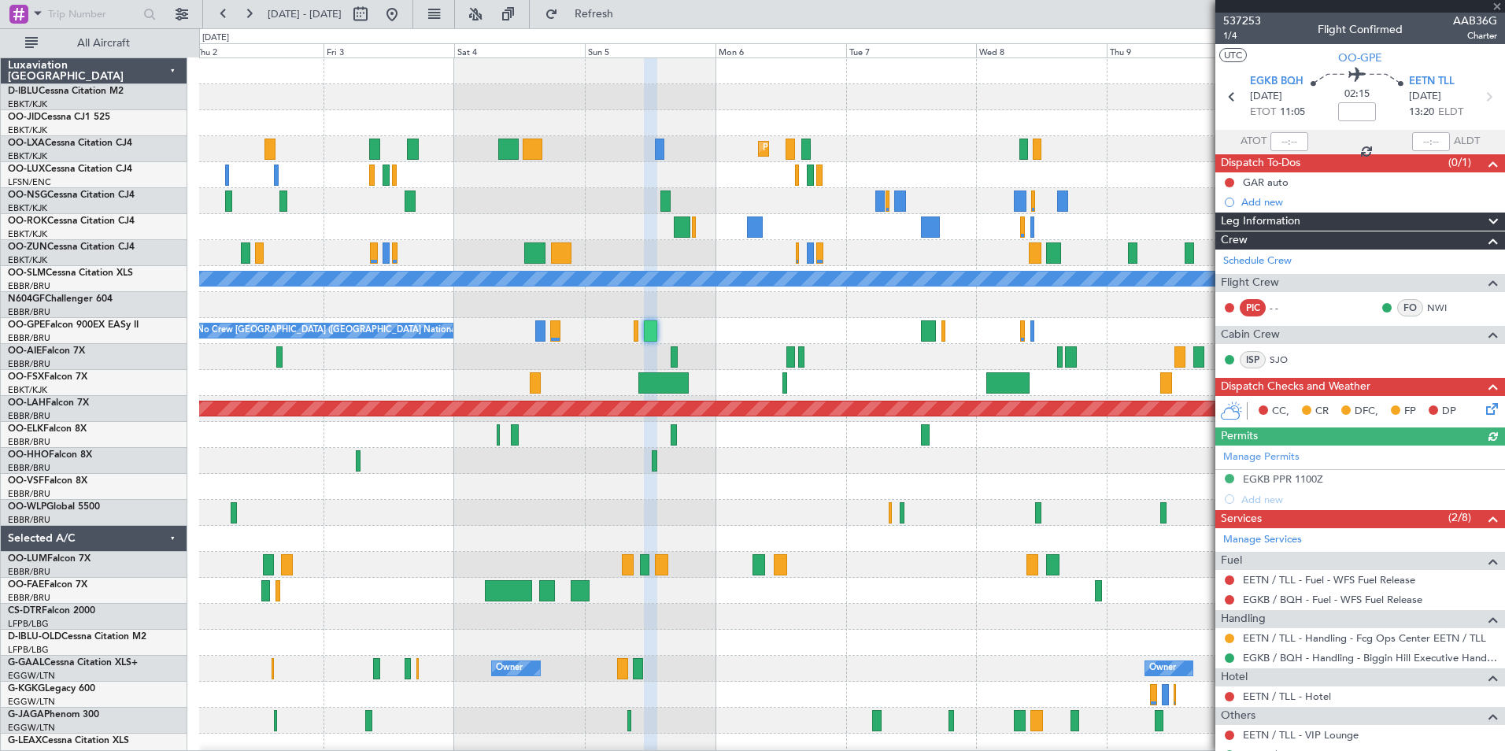
scroll to position [188, 0]
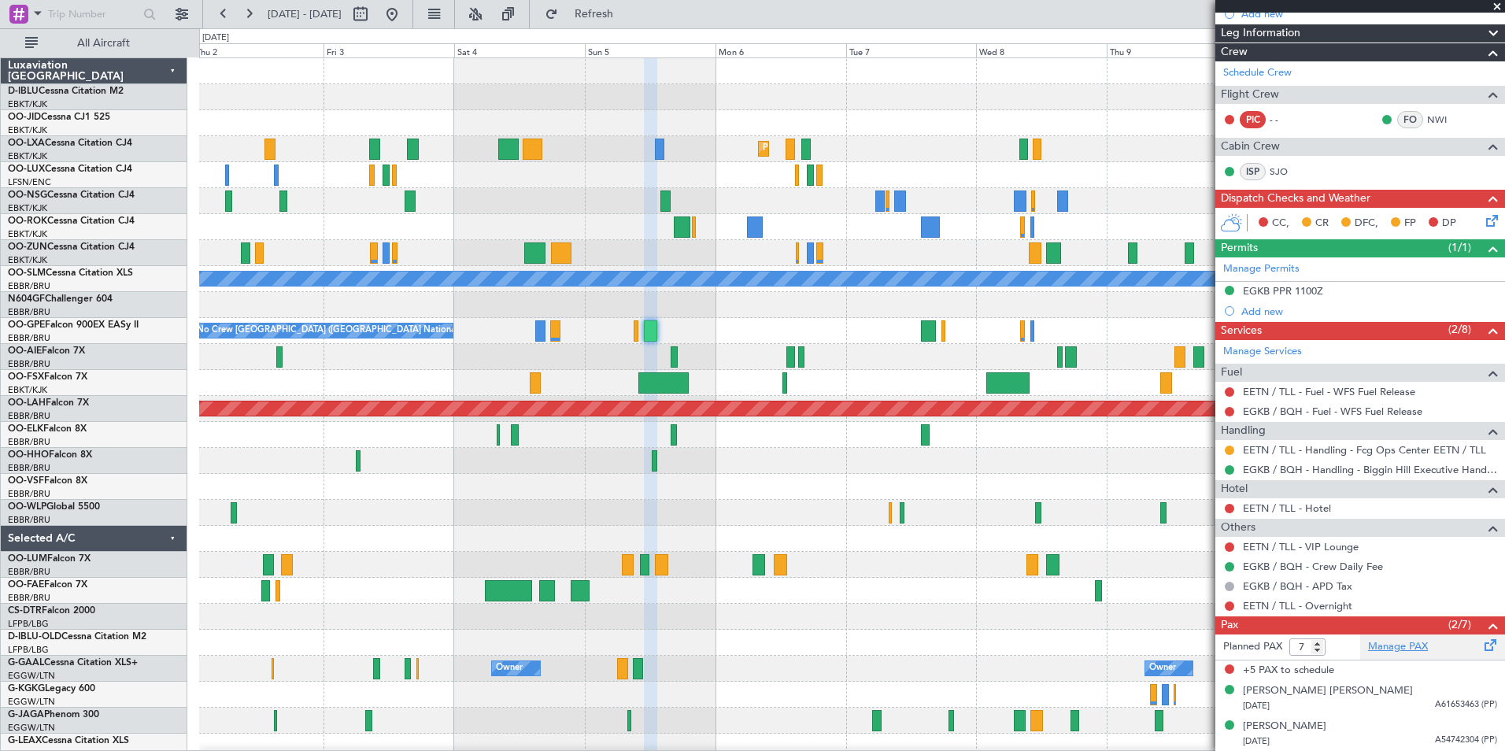
click at [1415, 647] on link "Manage PAX" at bounding box center [1398, 647] width 60 height 16
click at [1406, 649] on link "Manage PAX" at bounding box center [1398, 647] width 60 height 16
click at [1384, 647] on link "Manage PAX" at bounding box center [1398, 647] width 60 height 16
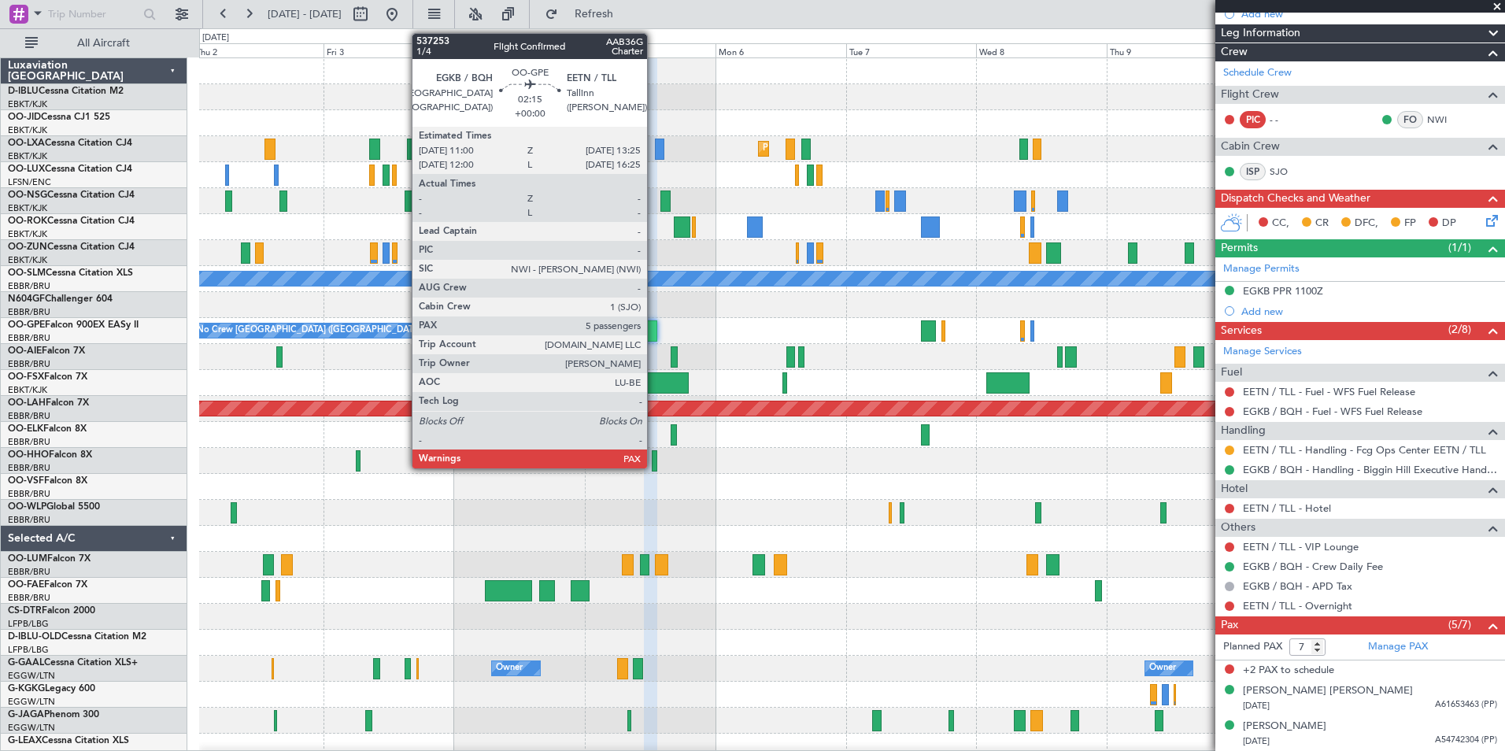
click at [654, 329] on div at bounding box center [650, 330] width 13 height 21
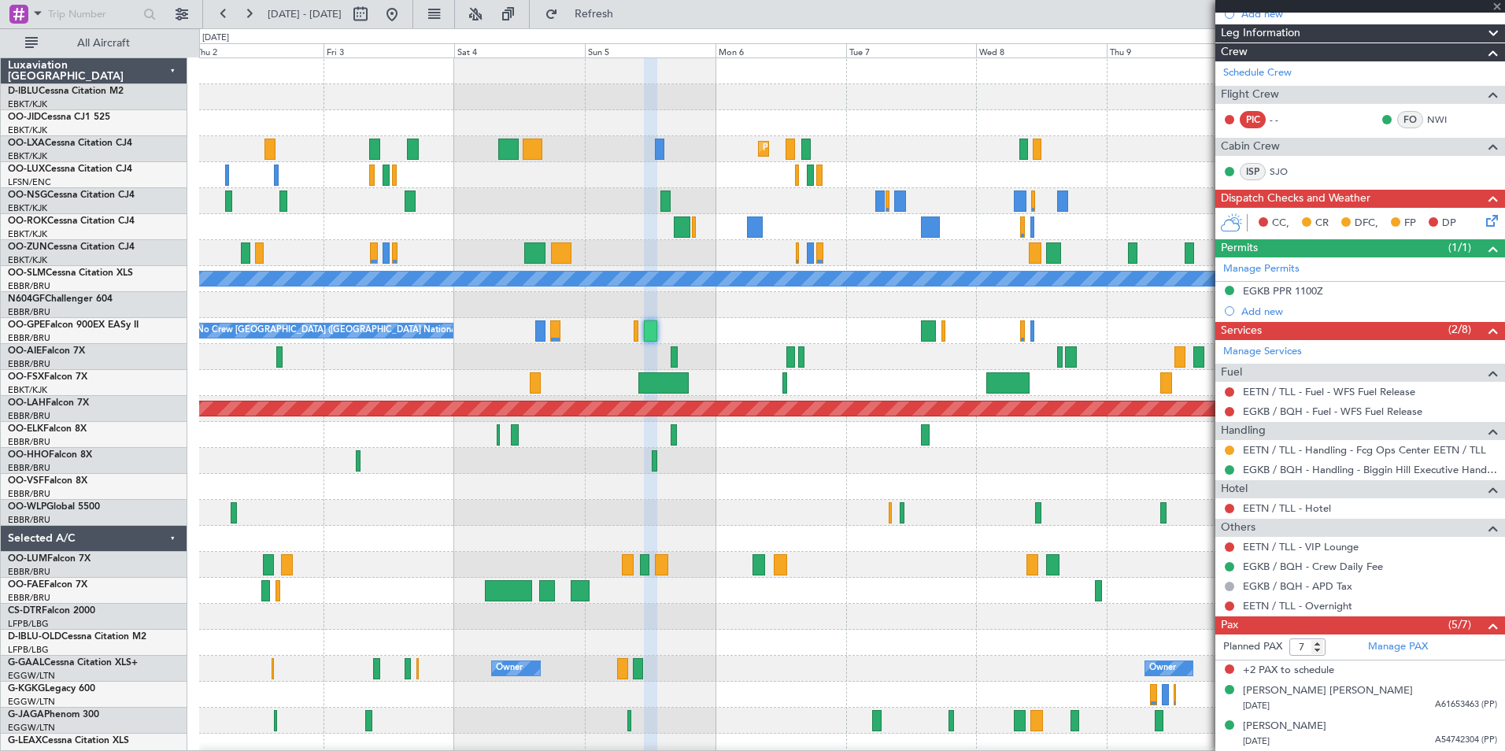
scroll to position [0, 0]
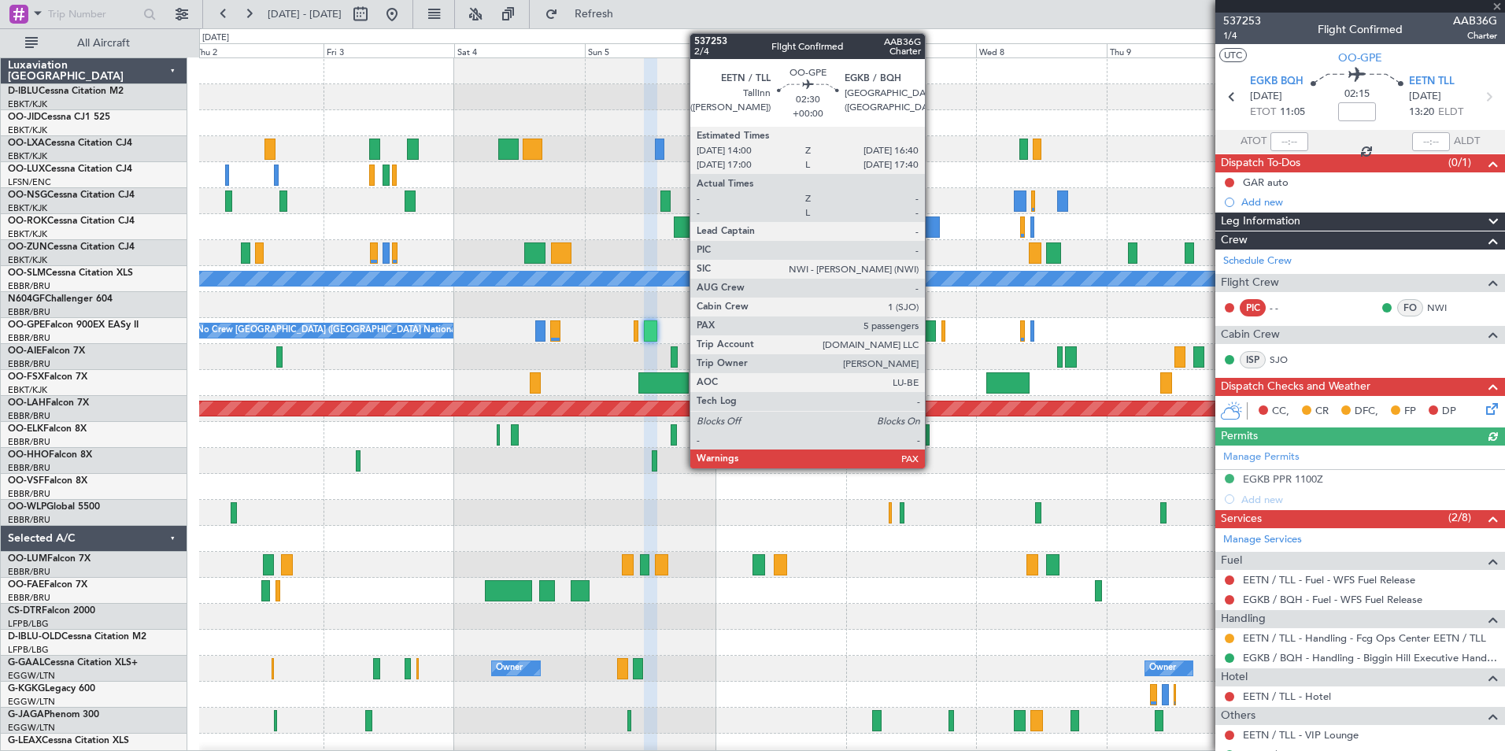
click at [932, 327] on div at bounding box center [928, 330] width 15 height 21
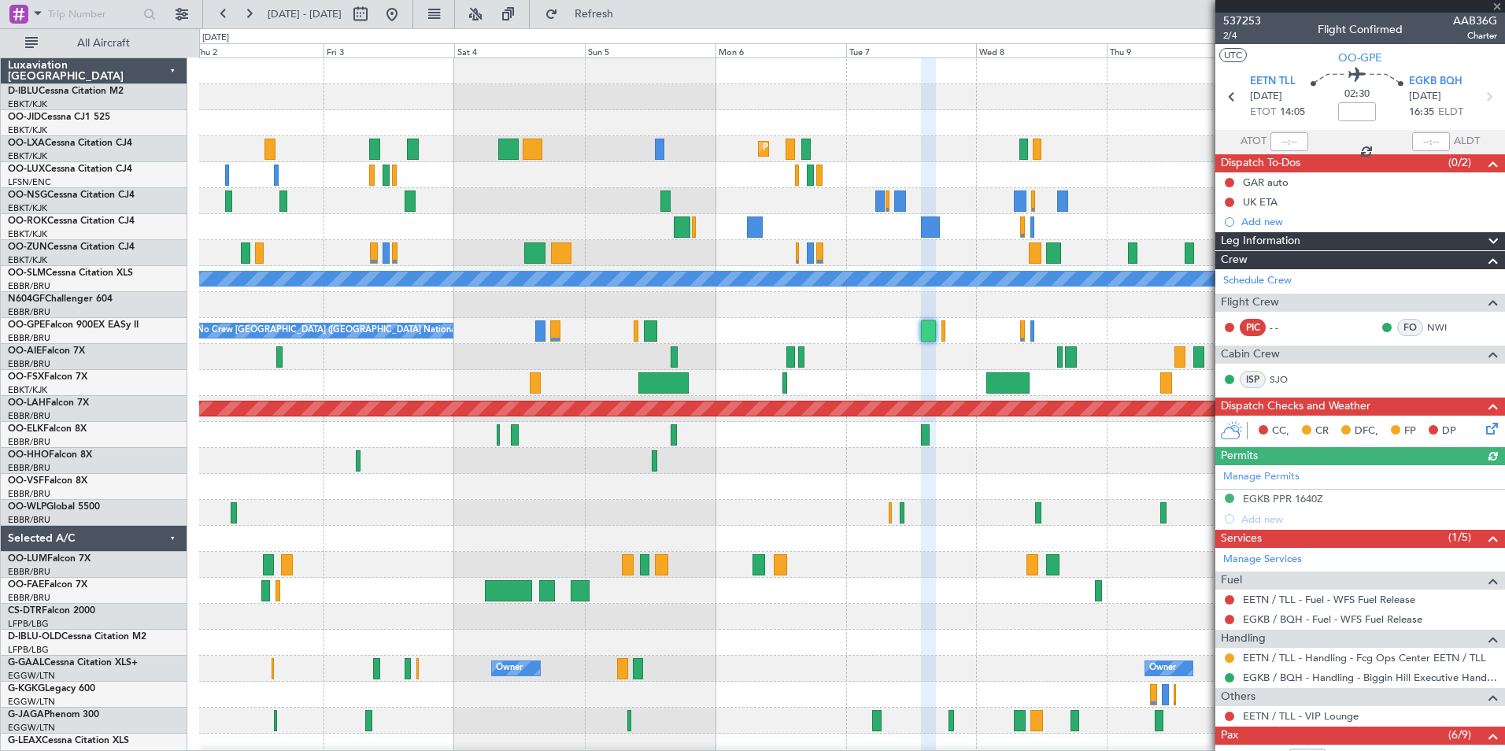
scroll to position [252, 0]
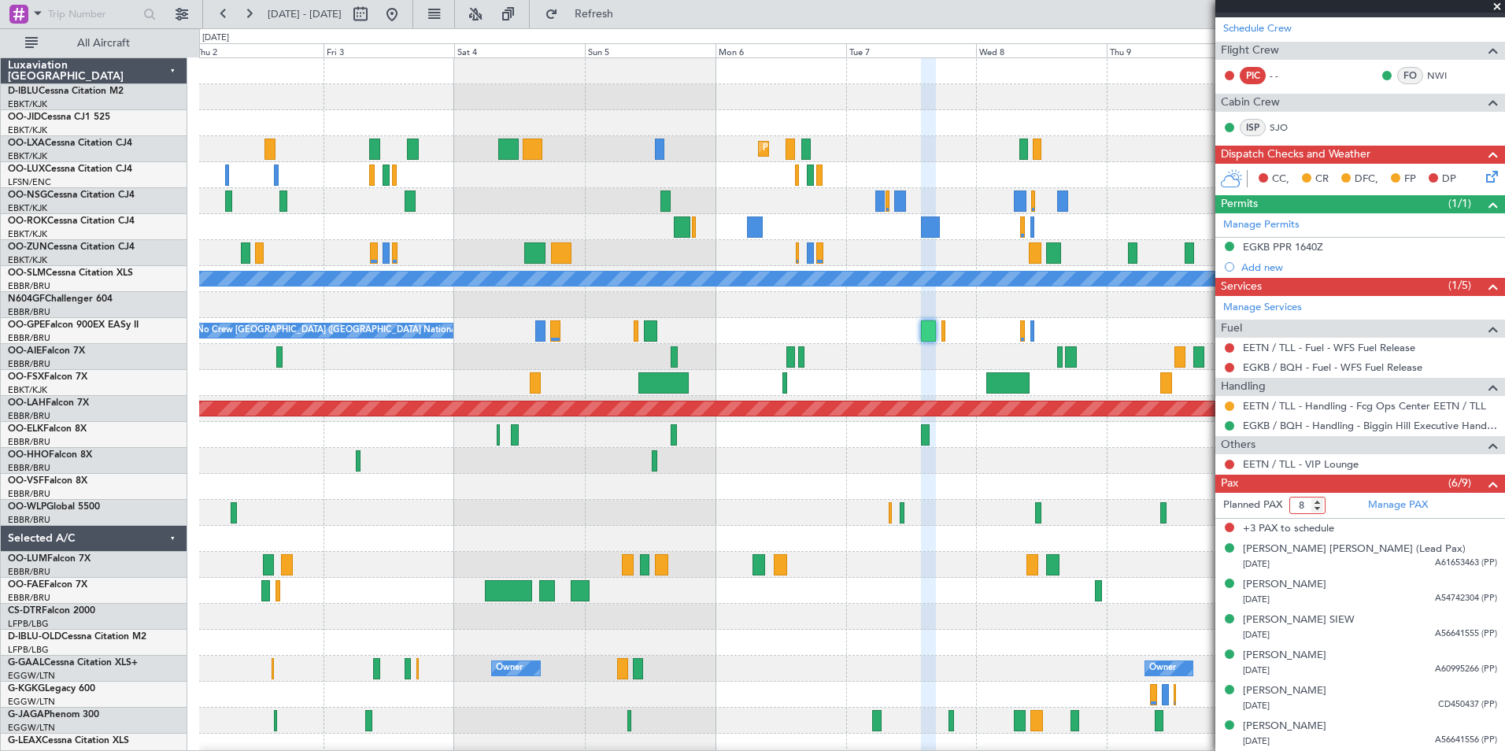
click at [1319, 508] on input "8" at bounding box center [1307, 505] width 36 height 17
type input "7"
click at [1319, 508] on input "7" at bounding box center [1307, 505] width 36 height 17
click at [1488, 488] on span at bounding box center [1493, 484] width 19 height 19
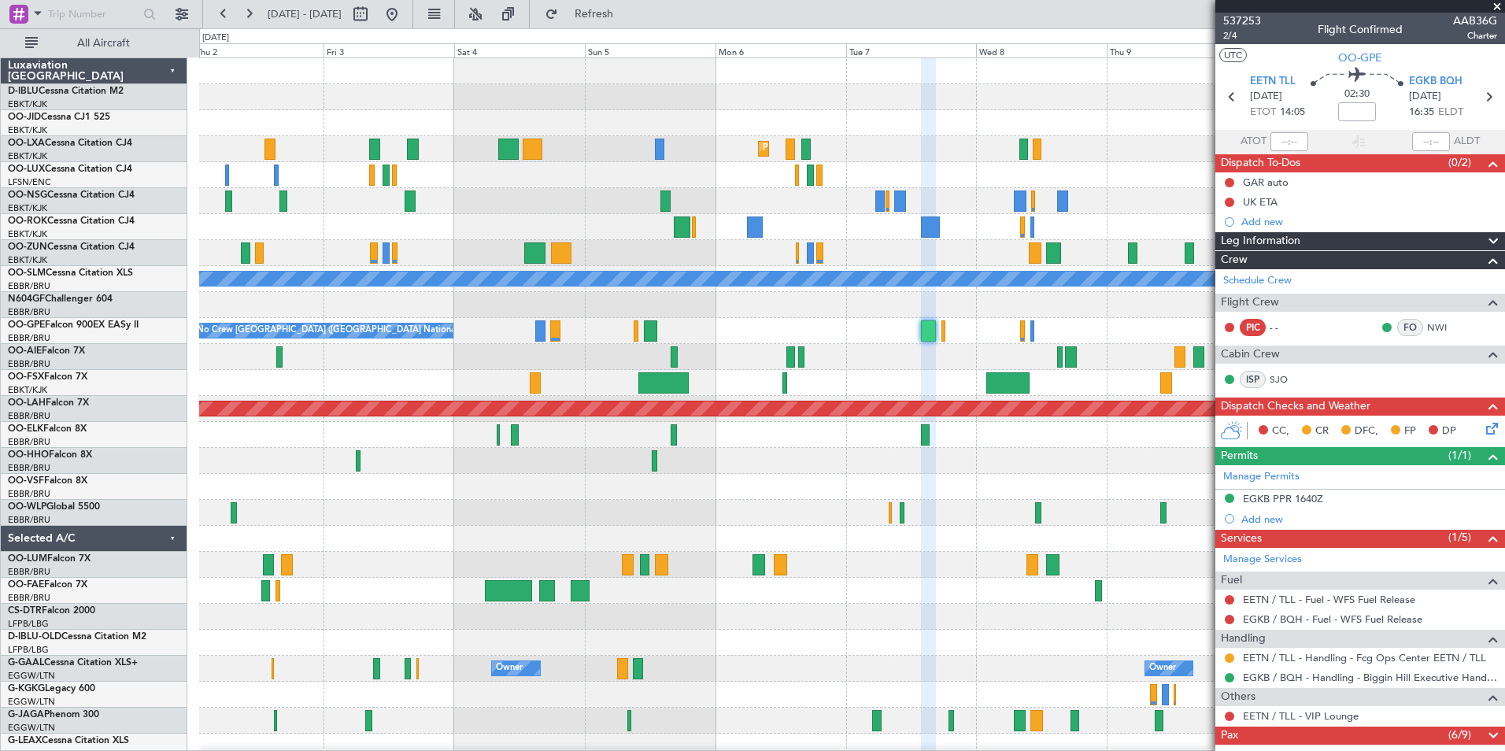
scroll to position [0, 0]
click at [1493, 739] on span at bounding box center [1493, 736] width 19 height 19
click at [1486, 733] on span at bounding box center [1493, 736] width 19 height 19
click at [1493, 731] on span at bounding box center [1493, 736] width 19 height 19
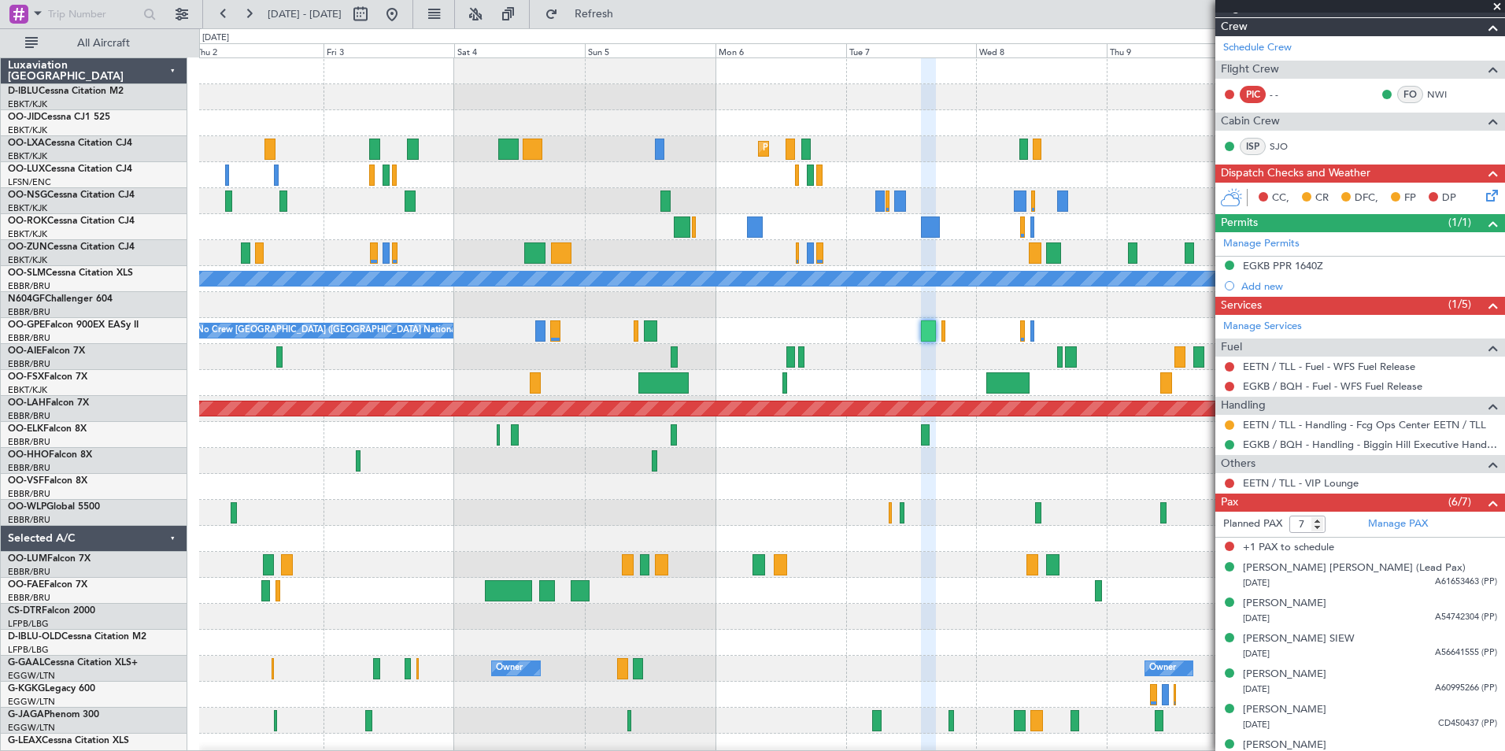
scroll to position [252, 0]
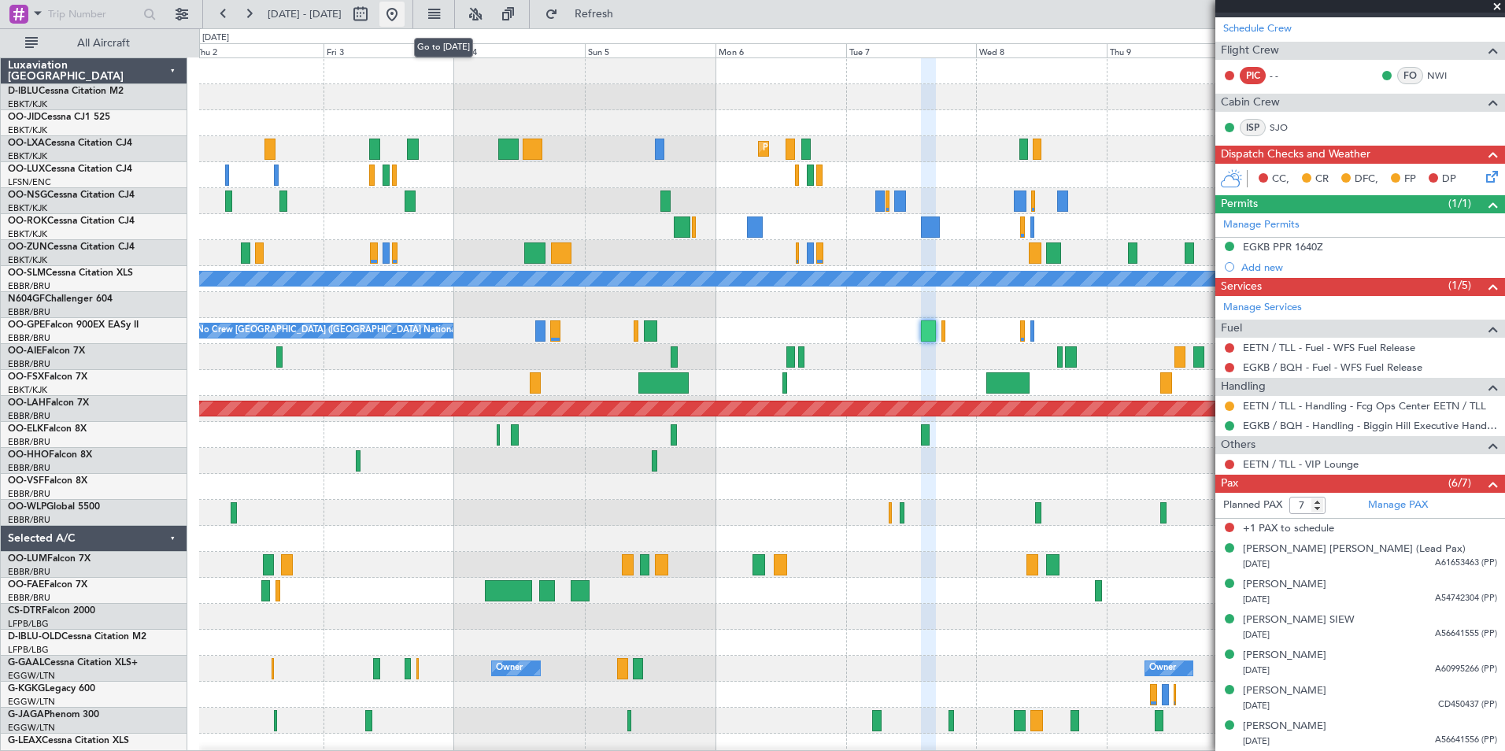
click at [405, 15] on button at bounding box center [391, 14] width 25 height 25
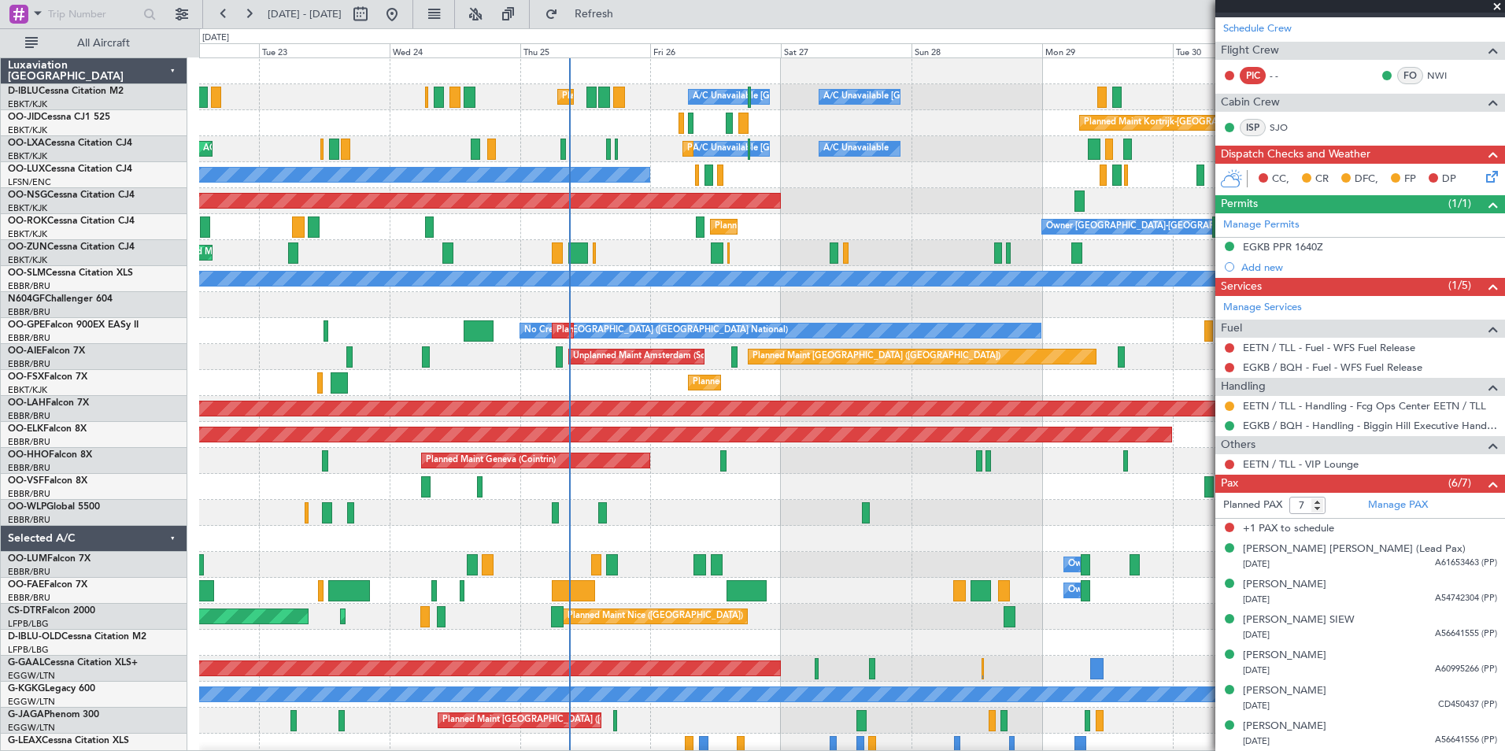
scroll to position [0, 0]
click at [704, 551] on div at bounding box center [851, 539] width 1305 height 26
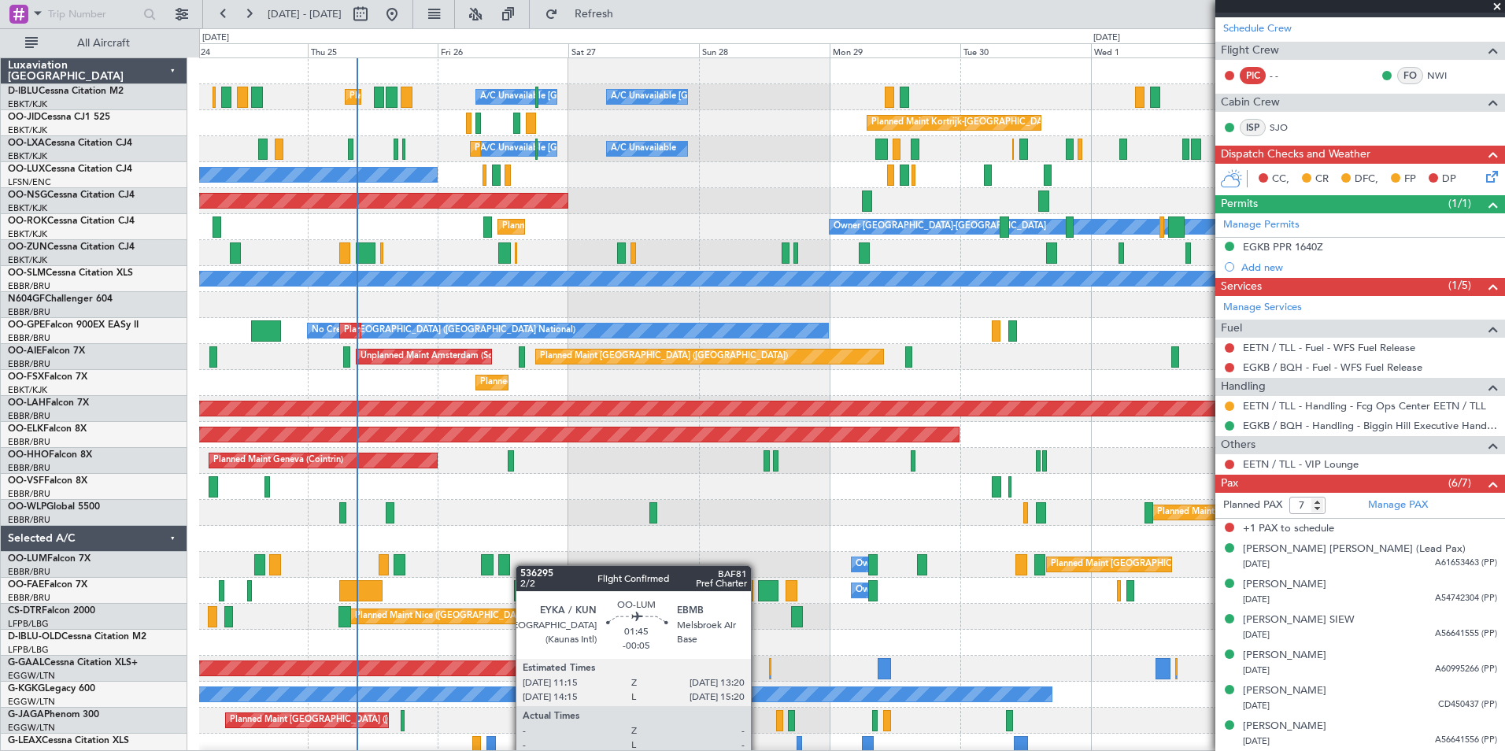
click at [509, 567] on div "A/C Unavailable [GEOGRAPHIC_DATA]-[GEOGRAPHIC_DATA] A/C Unavailable [GEOGRAPHIC…" at bounding box center [851, 551] width 1305 height 987
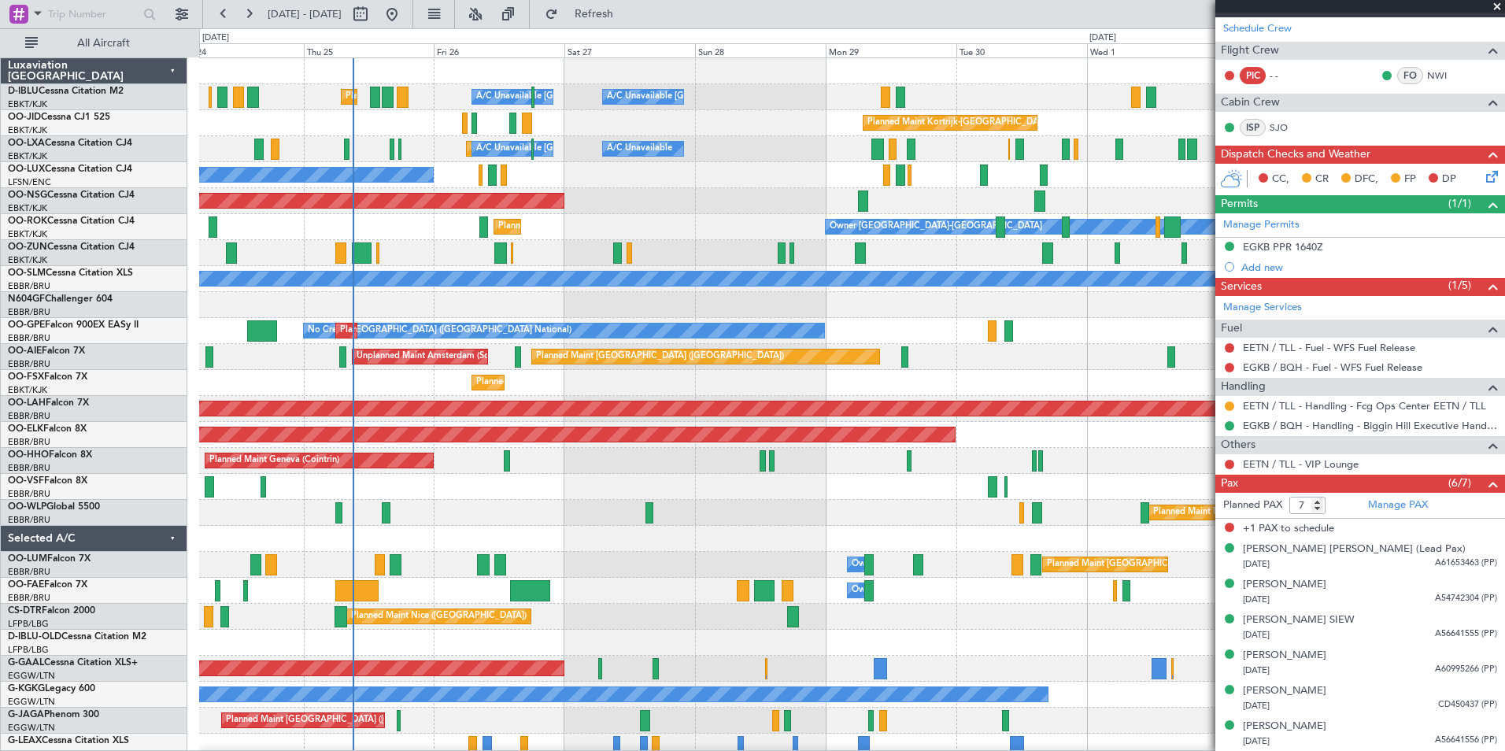
drag, startPoint x: 561, startPoint y: 540, endPoint x: 754, endPoint y: 549, distance: 193.1
click at [631, 509] on div "Planned Maint Milan (Linate)" at bounding box center [851, 513] width 1305 height 26
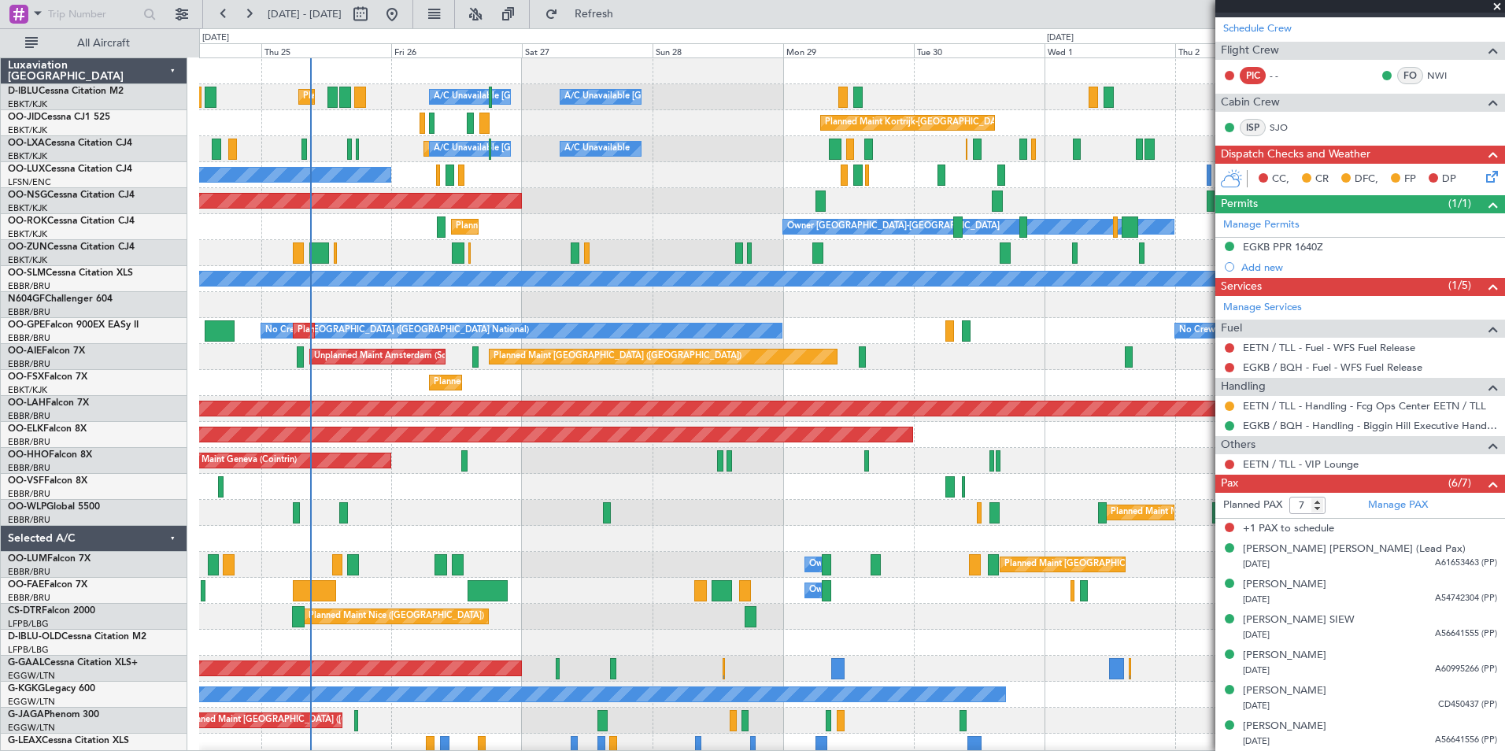
click at [678, 508] on div "Planned Maint Milan (Linate)" at bounding box center [851, 513] width 1305 height 26
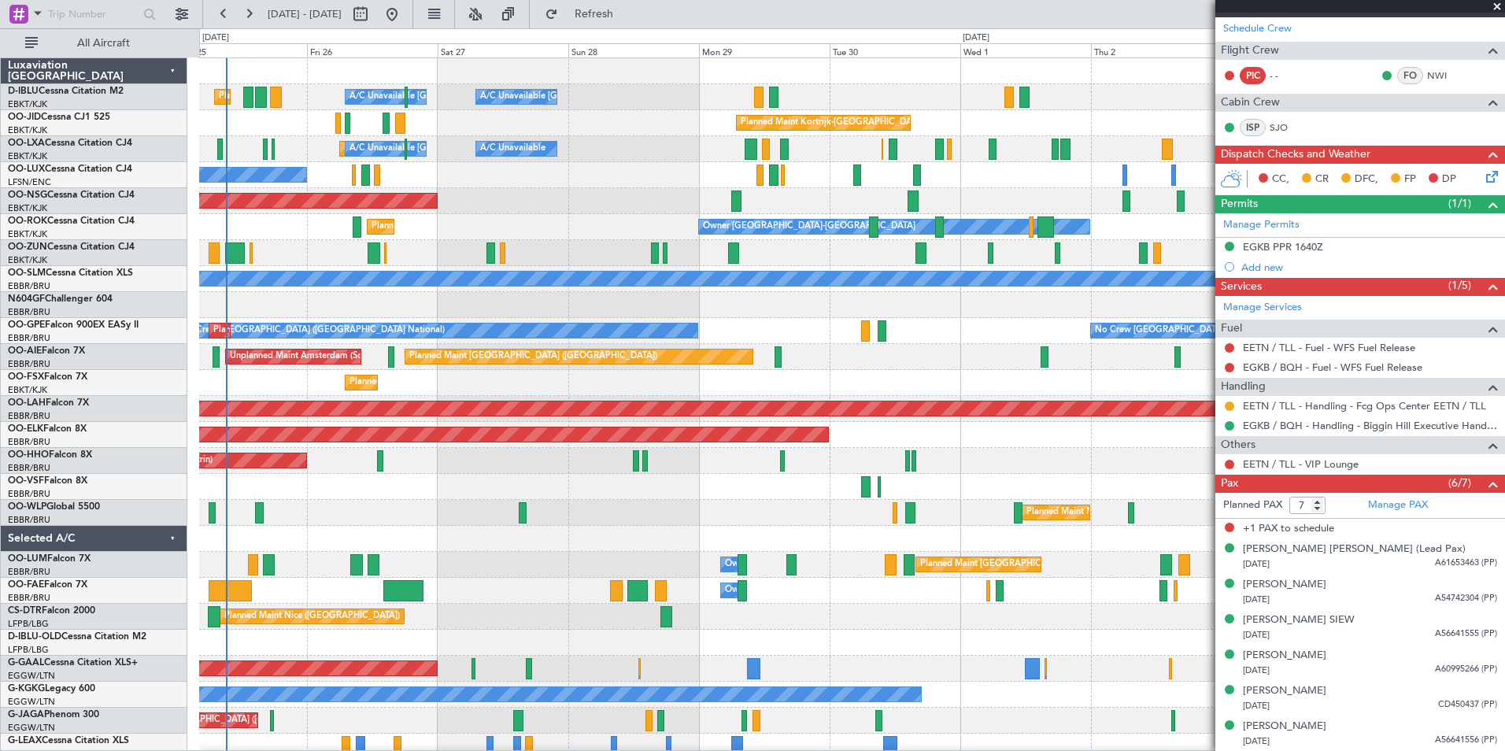
click at [539, 570] on div "Planned Maint [GEOGRAPHIC_DATA] ([GEOGRAPHIC_DATA] National) Owner [GEOGRAPHIC_…" at bounding box center [851, 565] width 1305 height 26
click at [497, 526] on div at bounding box center [851, 539] width 1305 height 26
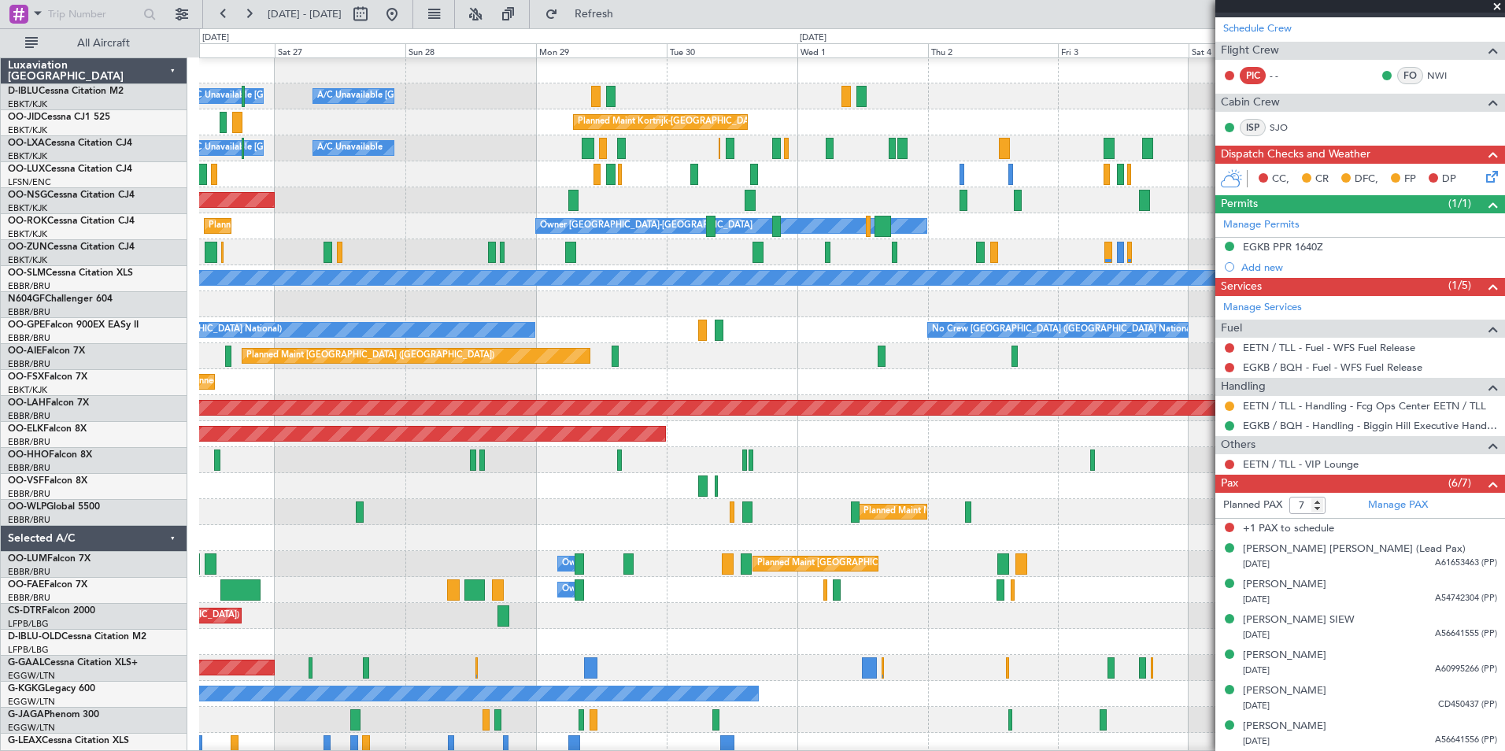
scroll to position [2, 0]
click at [856, 584] on div "Owner Melsbroek Air Base" at bounding box center [851, 590] width 1305 height 26
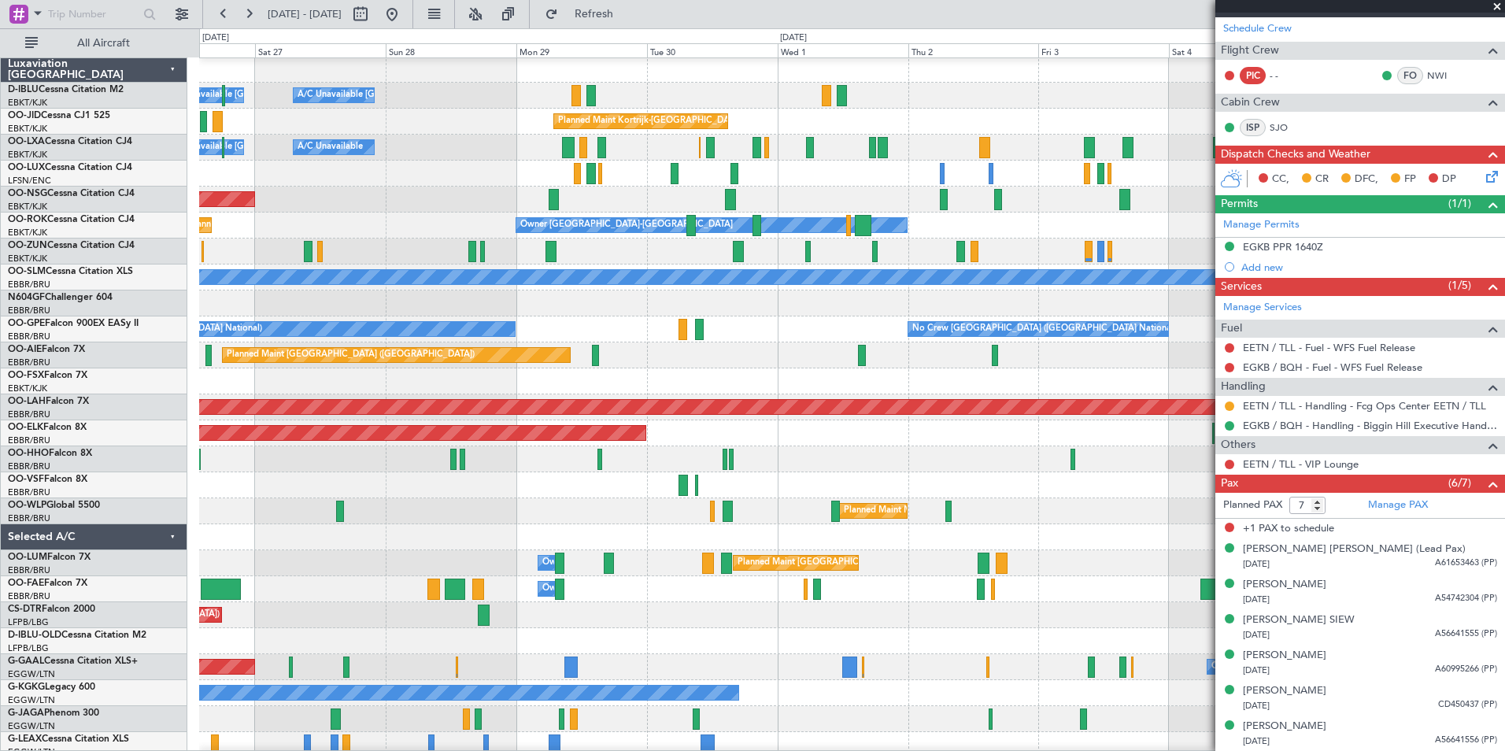
scroll to position [0, 0]
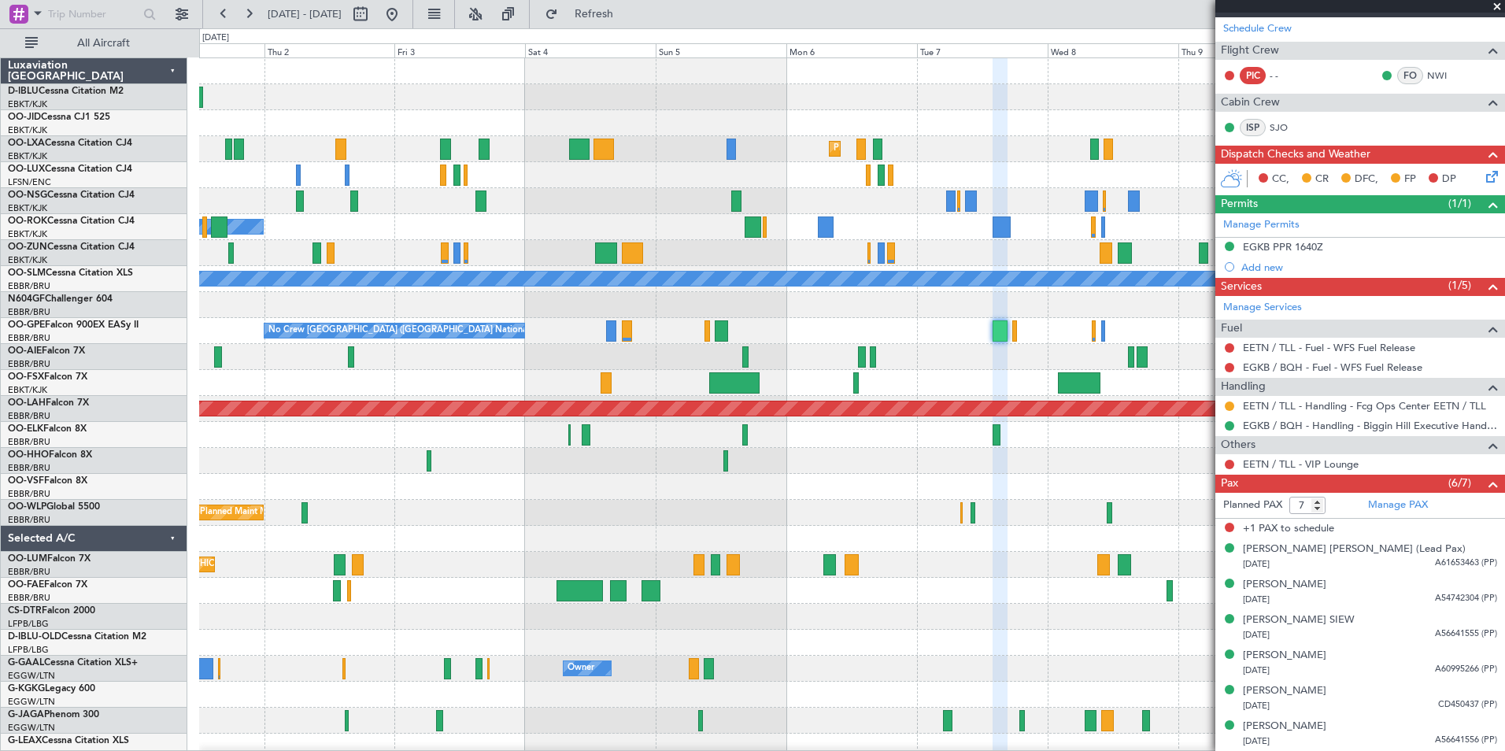
click at [468, 682] on div "Planned Maint Kortrijk-[GEOGRAPHIC_DATA] Planned Maint [GEOGRAPHIC_DATA]-[GEOGR…" at bounding box center [851, 551] width 1305 height 987
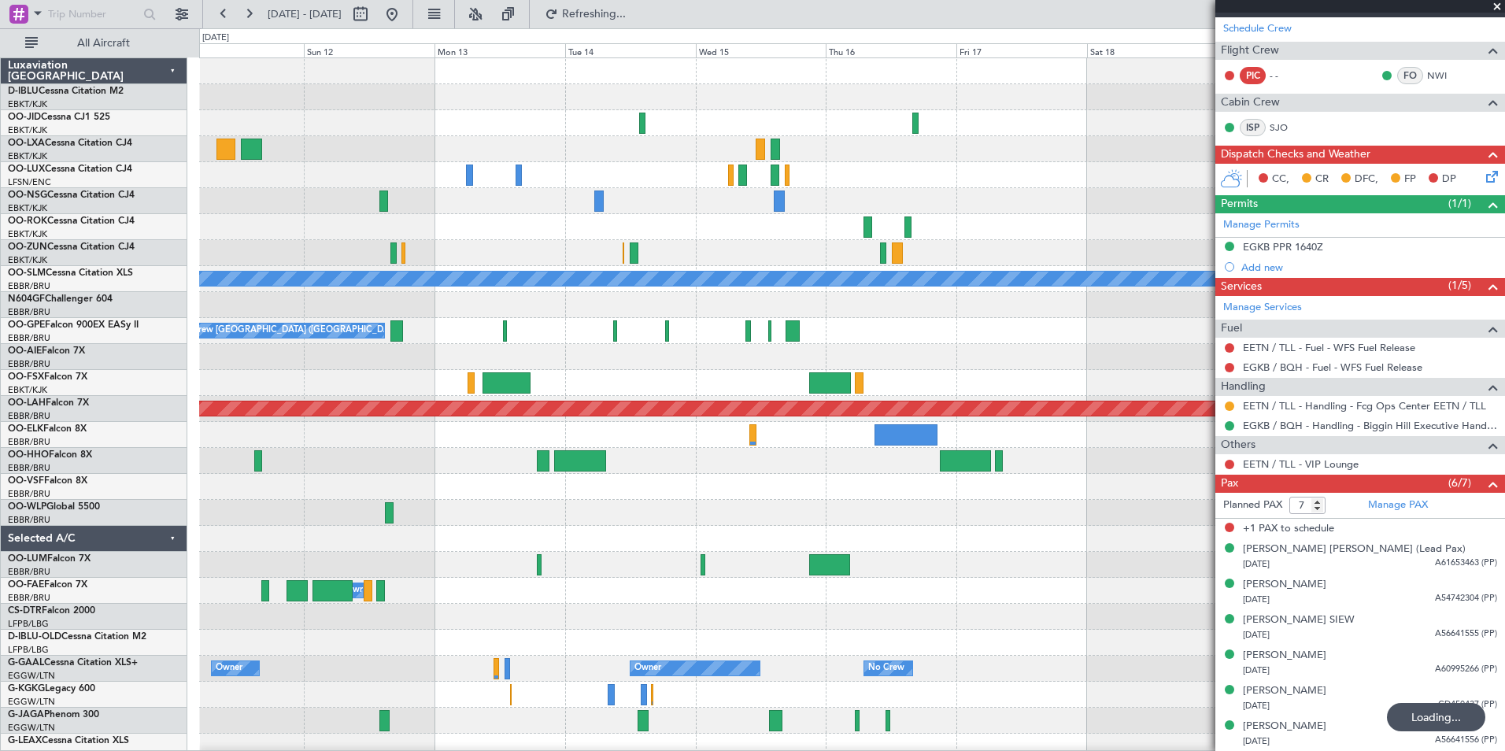
click at [463, 684] on div "A/C Unavailable [GEOGRAPHIC_DATA] No Crew [GEOGRAPHIC_DATA] (Brussels National)…" at bounding box center [851, 577] width 1305 height 1039
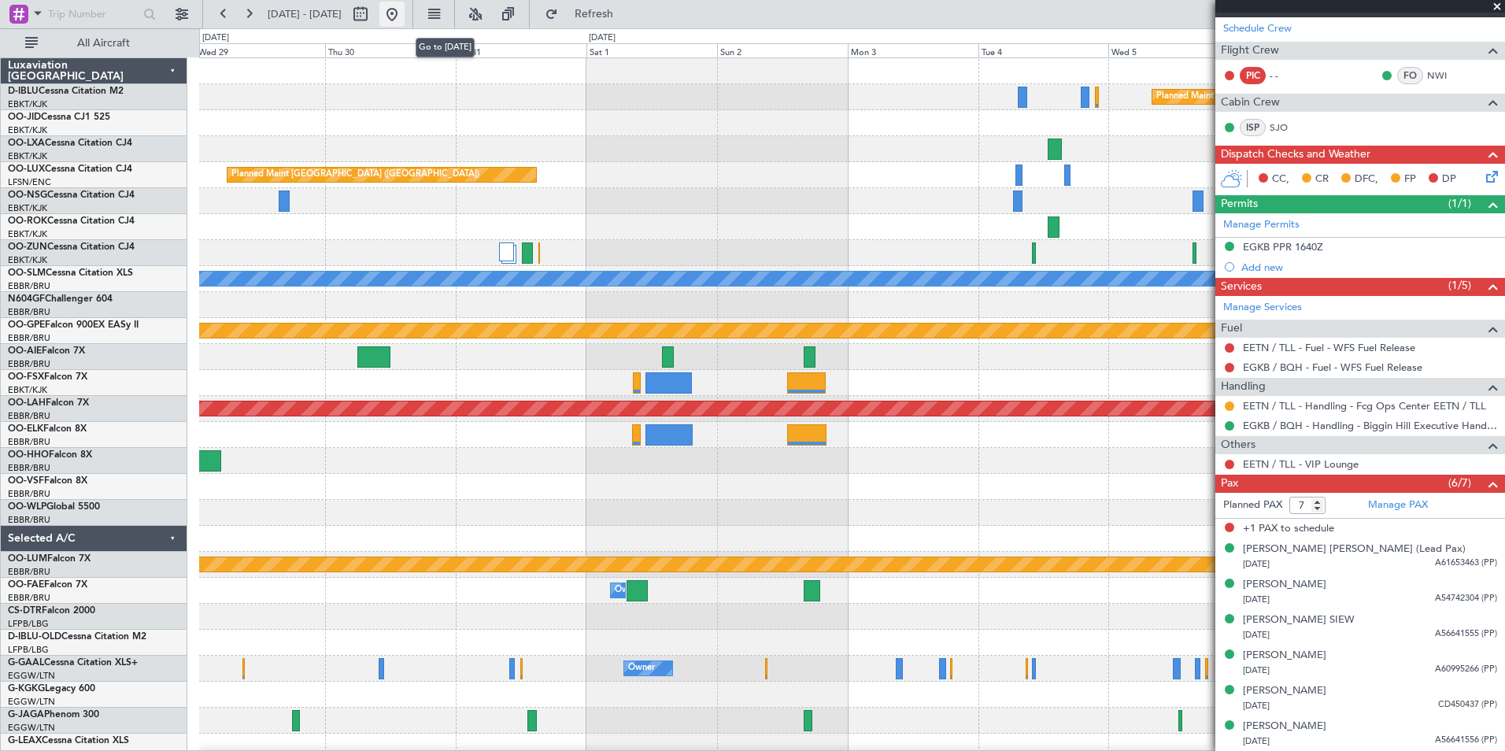
click at [405, 5] on button at bounding box center [391, 14] width 25 height 25
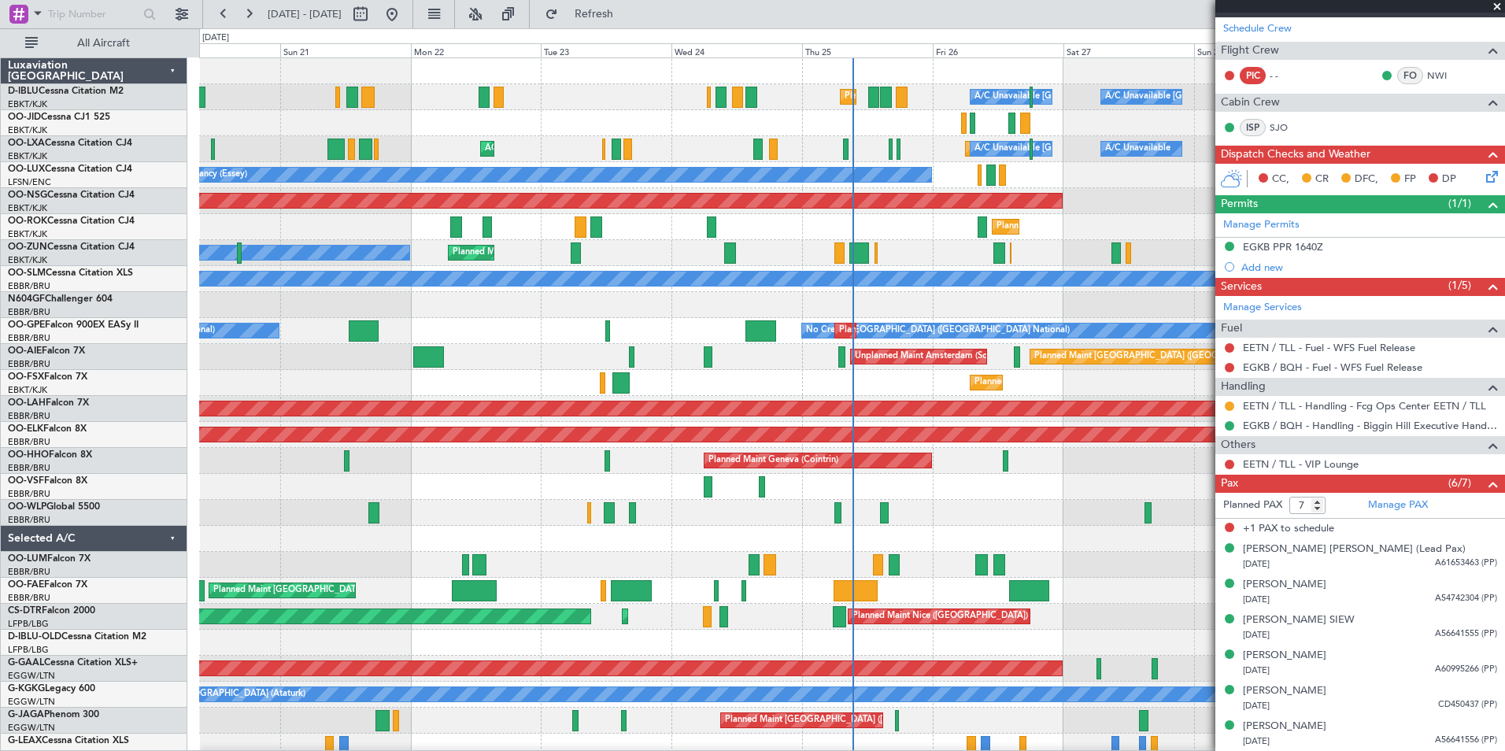
click at [524, 600] on div "A/C Unavailable [GEOGRAPHIC_DATA]-[GEOGRAPHIC_DATA] [GEOGRAPHIC_DATA] ([GEOGRAP…" at bounding box center [851, 551] width 1305 height 987
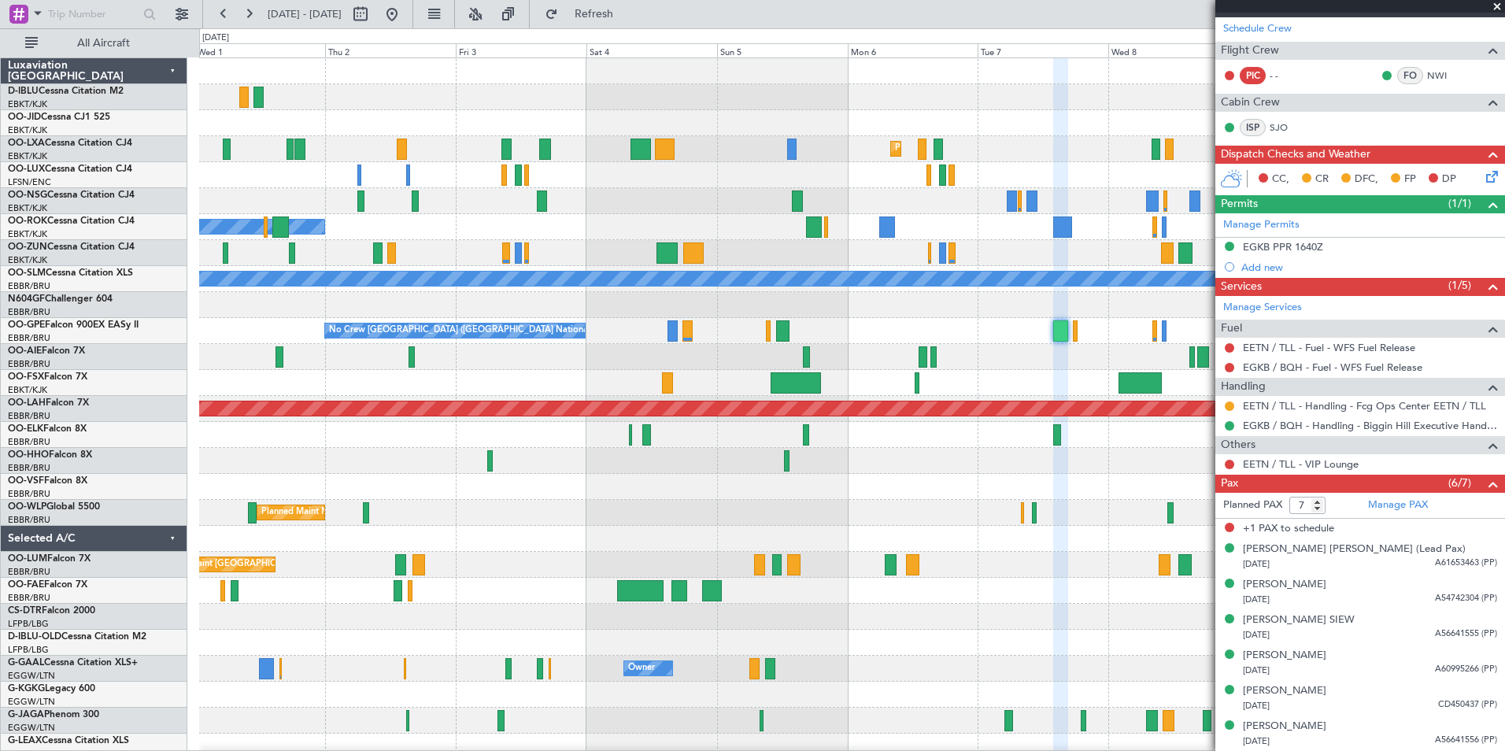
click at [827, 496] on div "Planned Maint Kortrijk-[GEOGRAPHIC_DATA] Planned Maint [GEOGRAPHIC_DATA]-[GEOGR…" at bounding box center [851, 551] width 1305 height 987
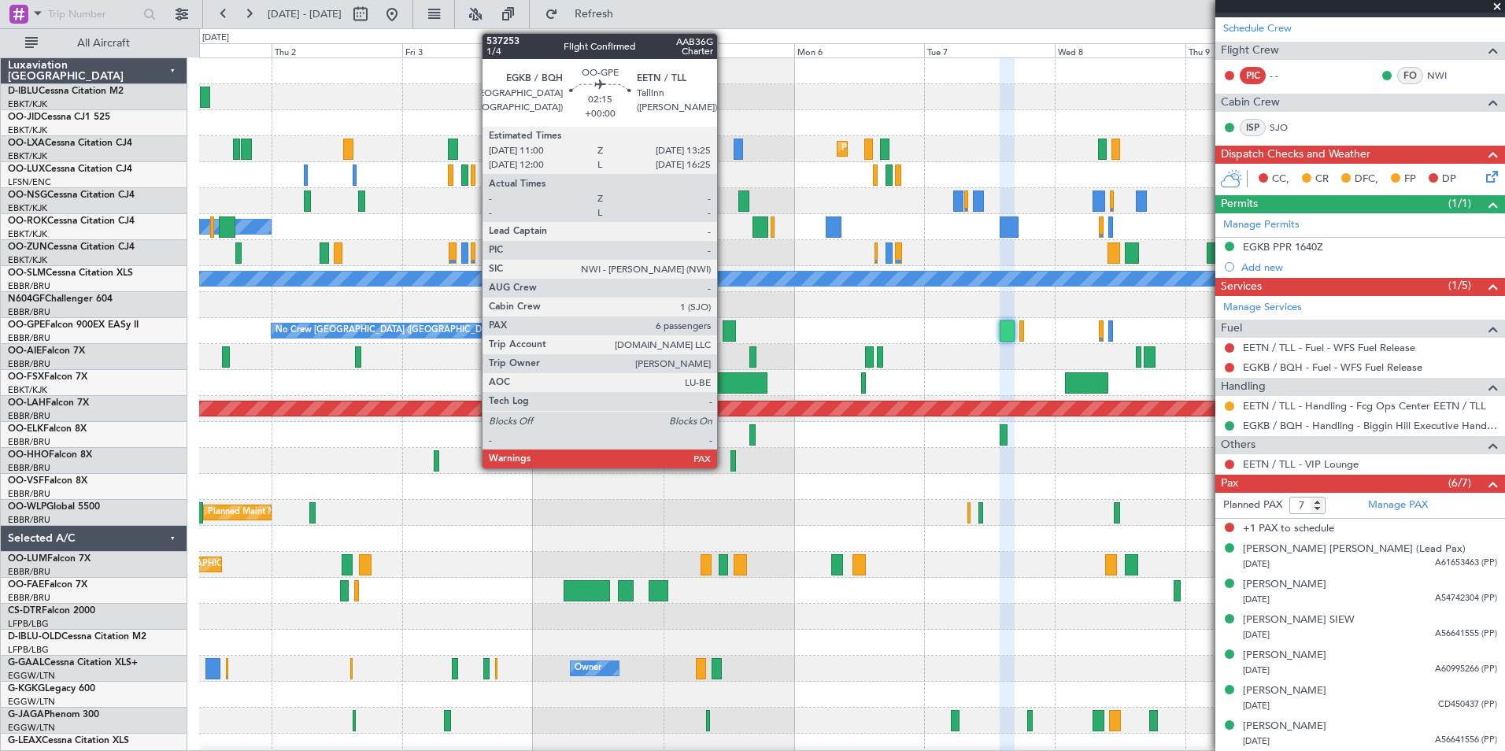
click at [724, 325] on div at bounding box center [729, 330] width 13 height 21
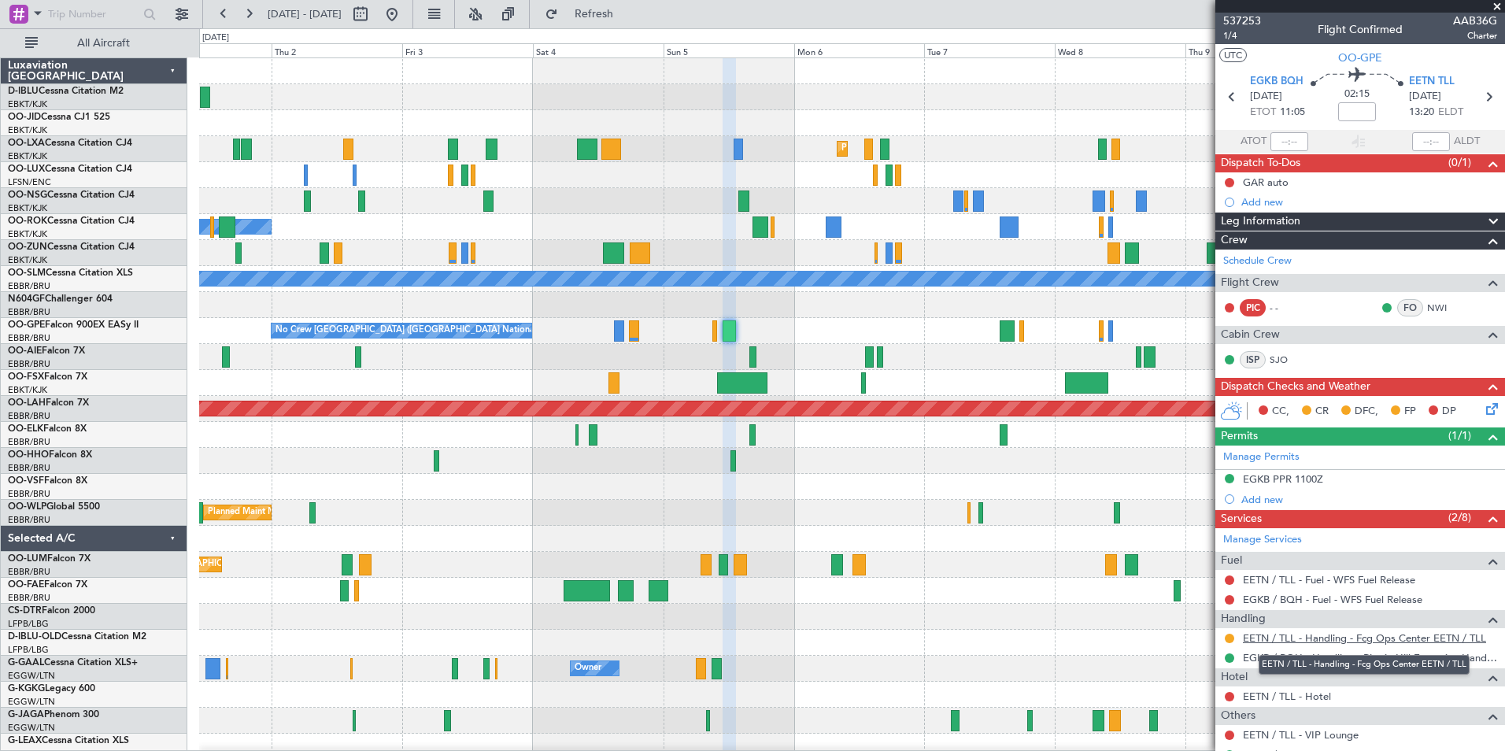
click at [1397, 638] on link "EETN / TLL - Handling - Fcg Ops Center EETN / TLL" at bounding box center [1364, 637] width 243 height 13
click at [1229, 479] on fb-app "[DATE] - [DATE] Refresh Quick Links All Aircraft Planned Maint [GEOGRAPHIC_DATA…" at bounding box center [752, 381] width 1505 height 739
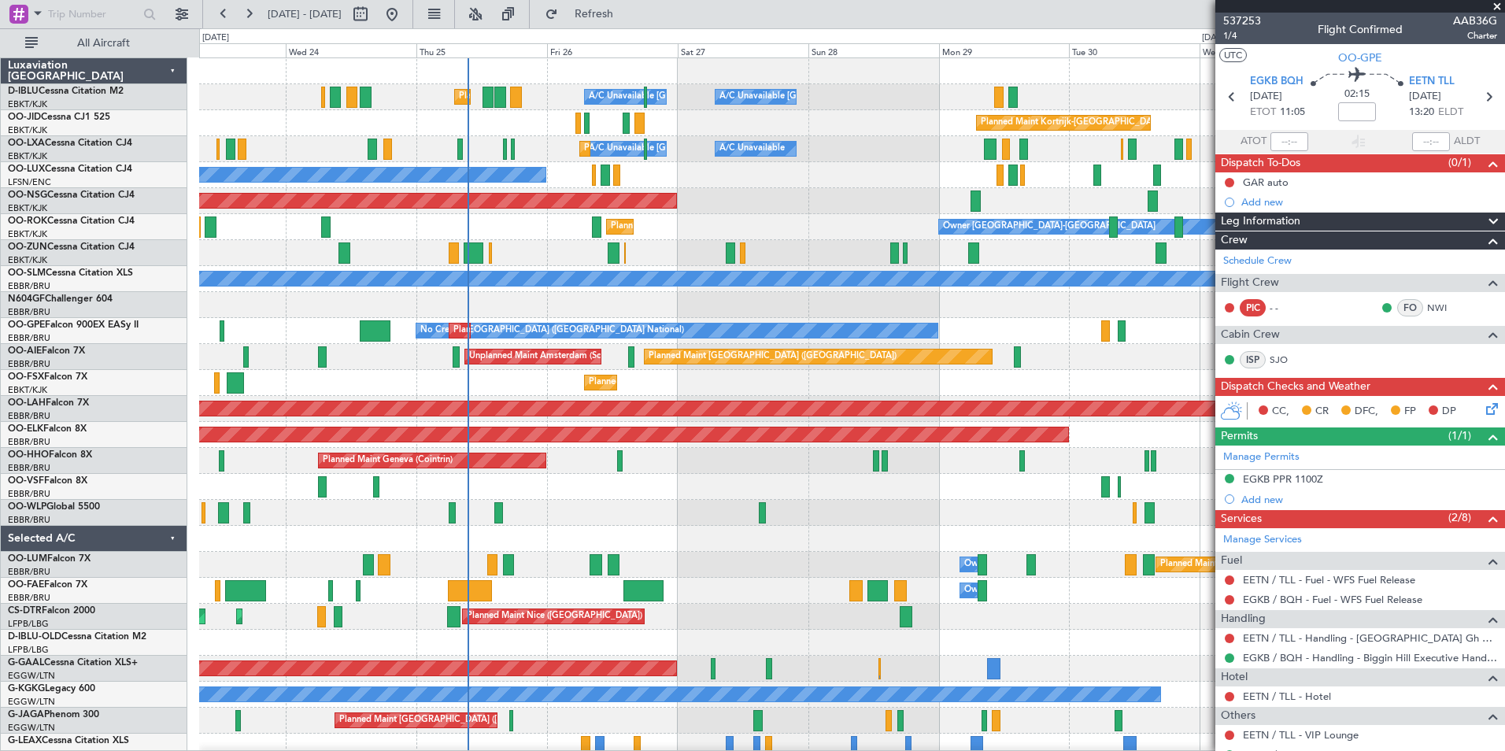
drag, startPoint x: 1146, startPoint y: 369, endPoint x: 746, endPoint y: 419, distance: 402.9
click at [1094, 369] on div "Planned Maint [GEOGRAPHIC_DATA] ([GEOGRAPHIC_DATA]) Unplanned Maint Amsterdam (…" at bounding box center [851, 357] width 1305 height 26
click at [774, 412] on div "A/C Unavailable [GEOGRAPHIC_DATA] ([GEOGRAPHIC_DATA] National) A/C Unavailable …" at bounding box center [851, 551] width 1305 height 987
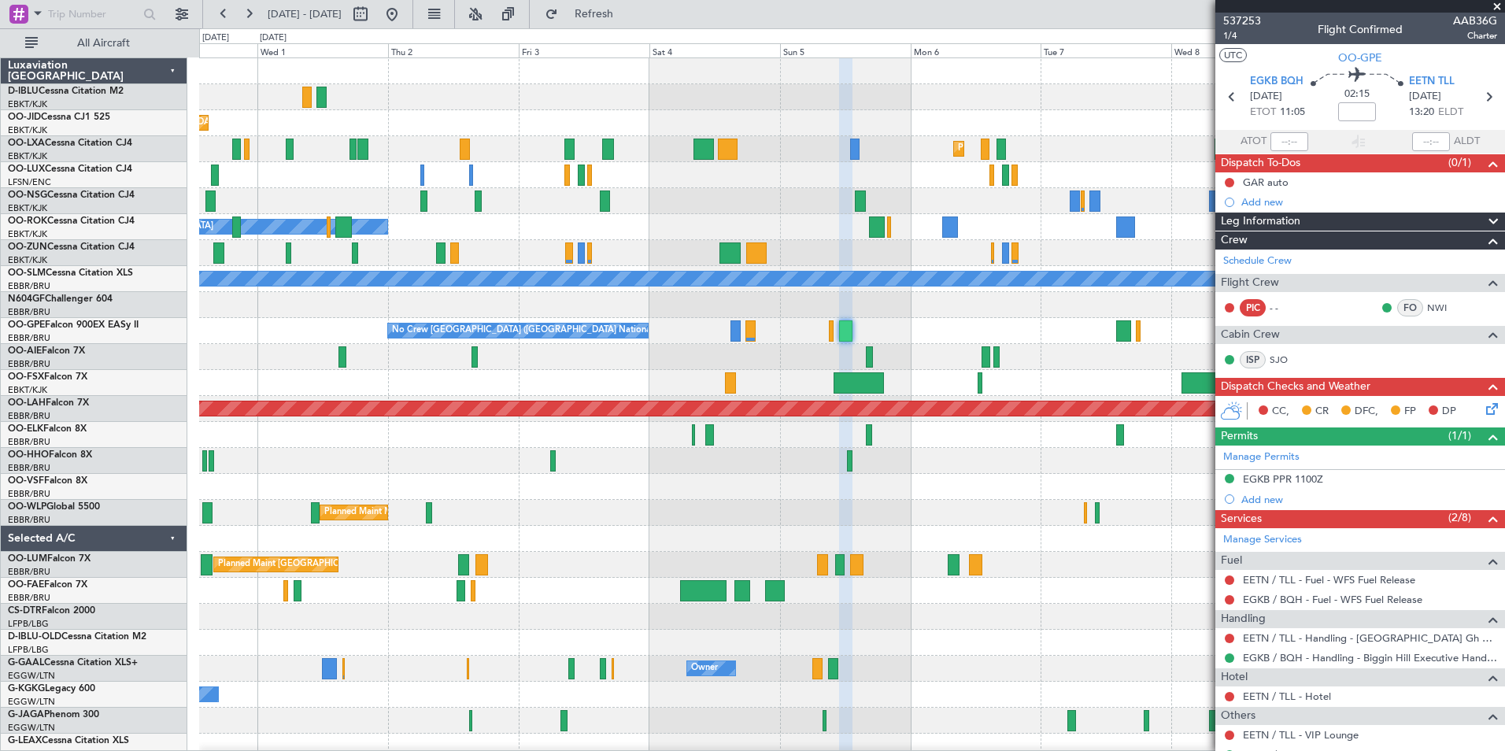
click at [826, 374] on div "Planned Maint Kortrijk-[GEOGRAPHIC_DATA] Planned Maint [GEOGRAPHIC_DATA]-[GEOGR…" at bounding box center [851, 551] width 1305 height 987
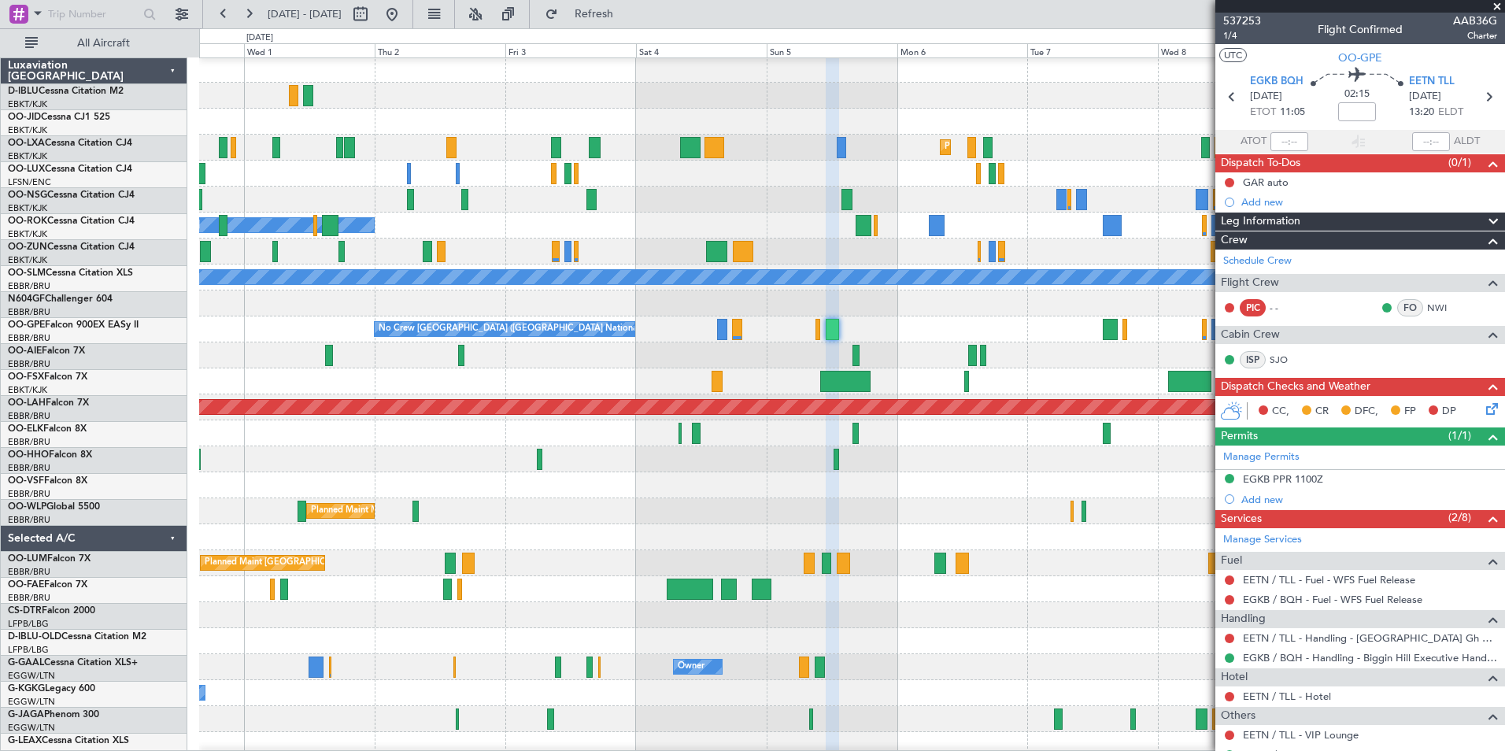
click at [1040, 345] on div "Planned Maint [GEOGRAPHIC_DATA] ([GEOGRAPHIC_DATA])" at bounding box center [851, 355] width 1305 height 26
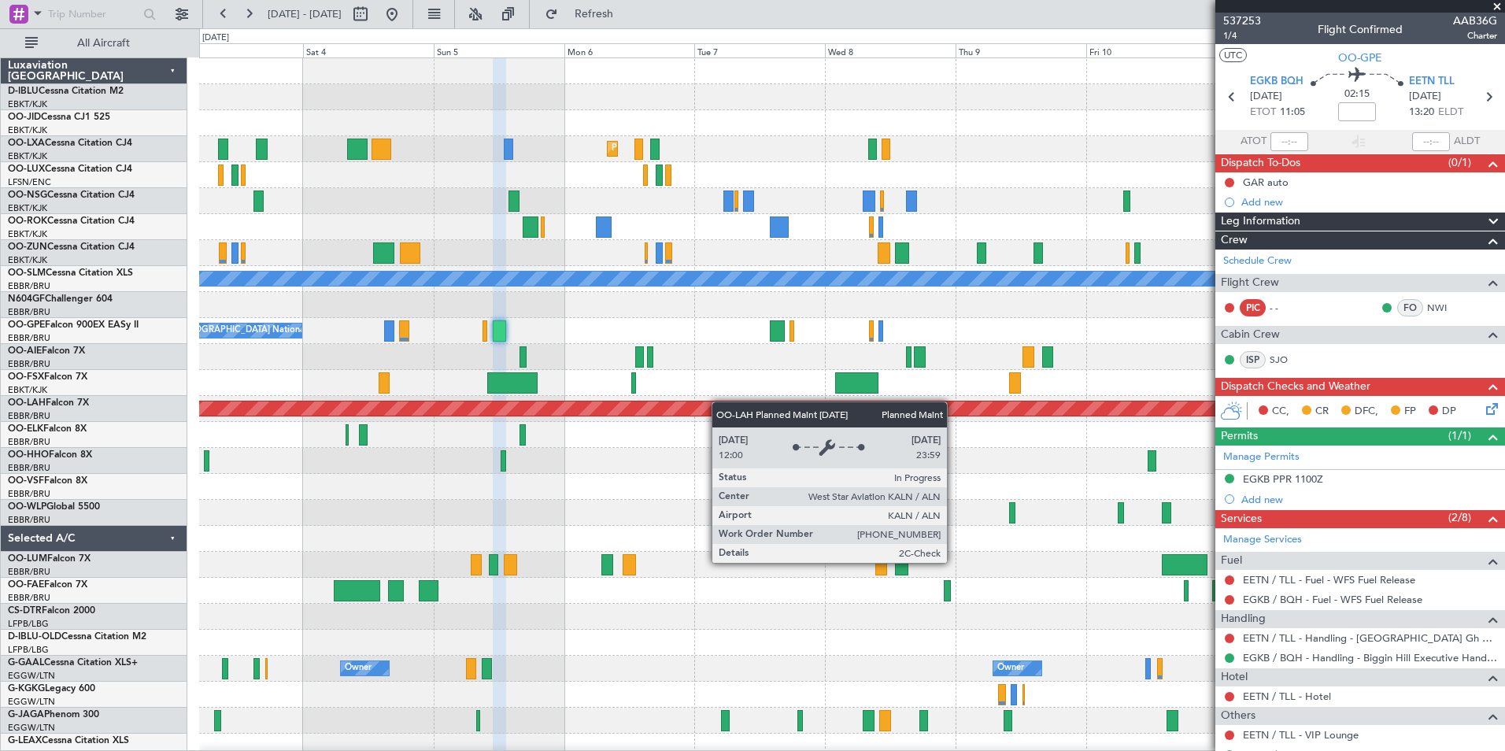
click at [638, 410] on div "Planned Maint Kortrijk-[GEOGRAPHIC_DATA] Owner [GEOGRAPHIC_DATA]-[GEOGRAPHIC_DA…" at bounding box center [851, 551] width 1305 height 987
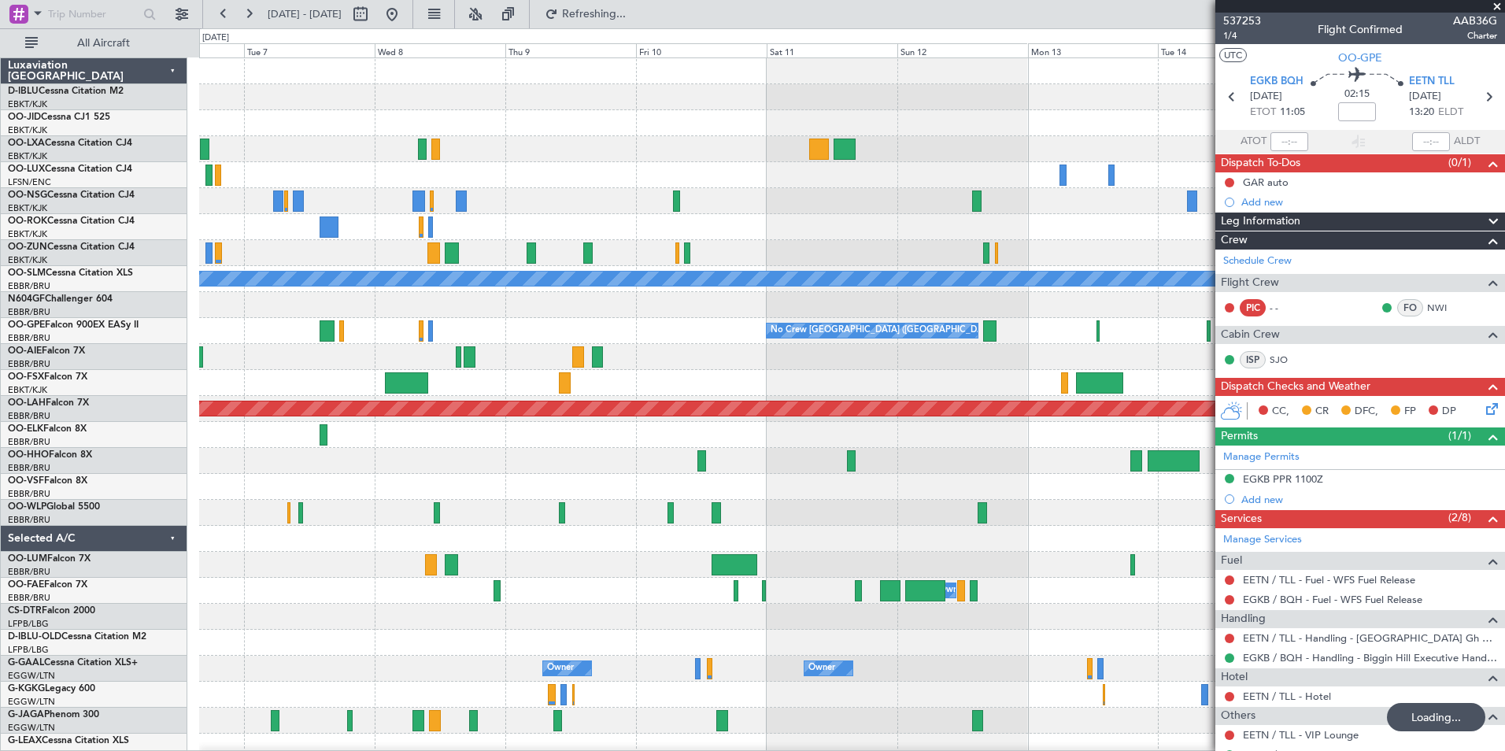
click at [549, 464] on div "Planned Maint Kortrijk-[GEOGRAPHIC_DATA] A/C Unavailable [GEOGRAPHIC_DATA] No C…" at bounding box center [851, 551] width 1305 height 987
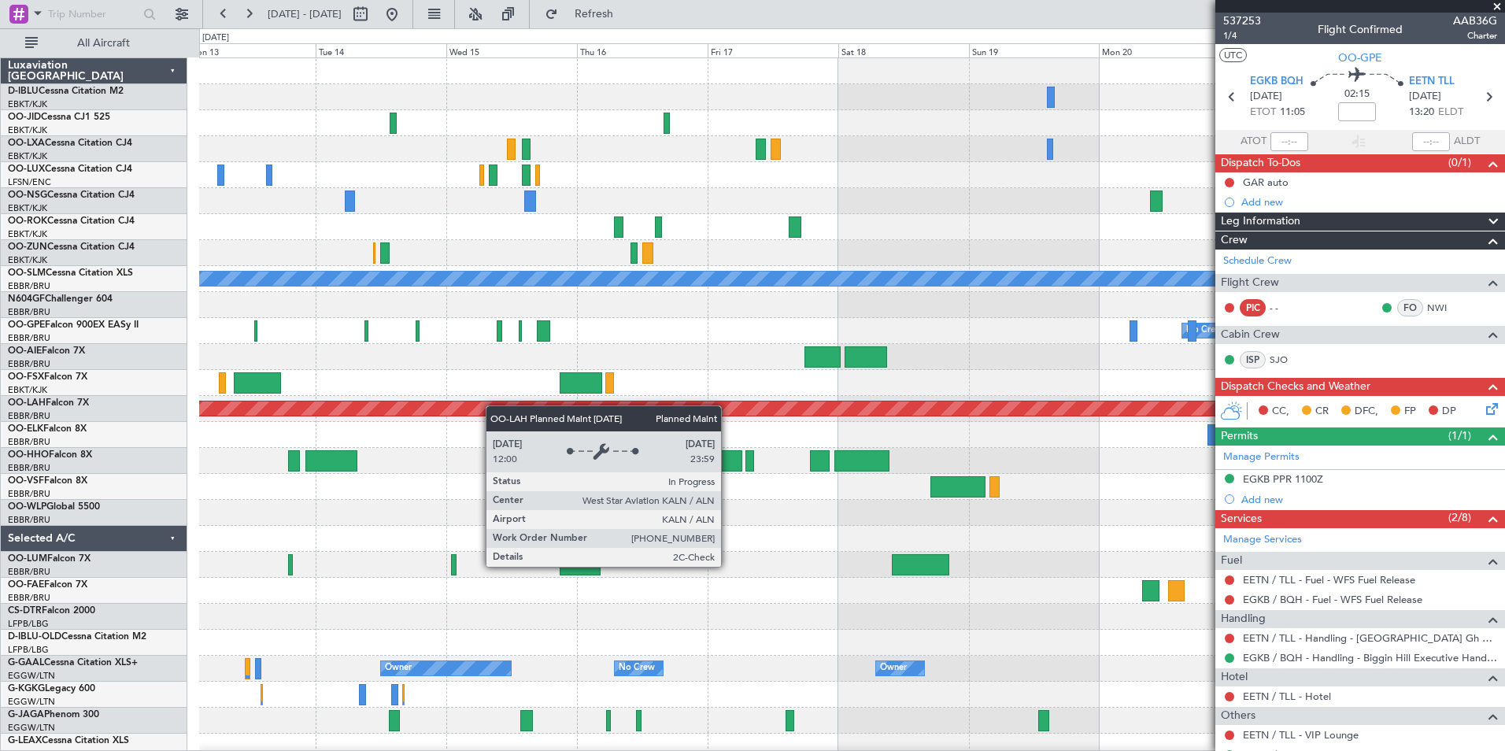
click at [479, 409] on div "No Crew No Crew A/C Unavailable [GEOGRAPHIC_DATA] No Crew [GEOGRAPHIC_DATA] (Br…" at bounding box center [851, 590] width 1305 height 1065
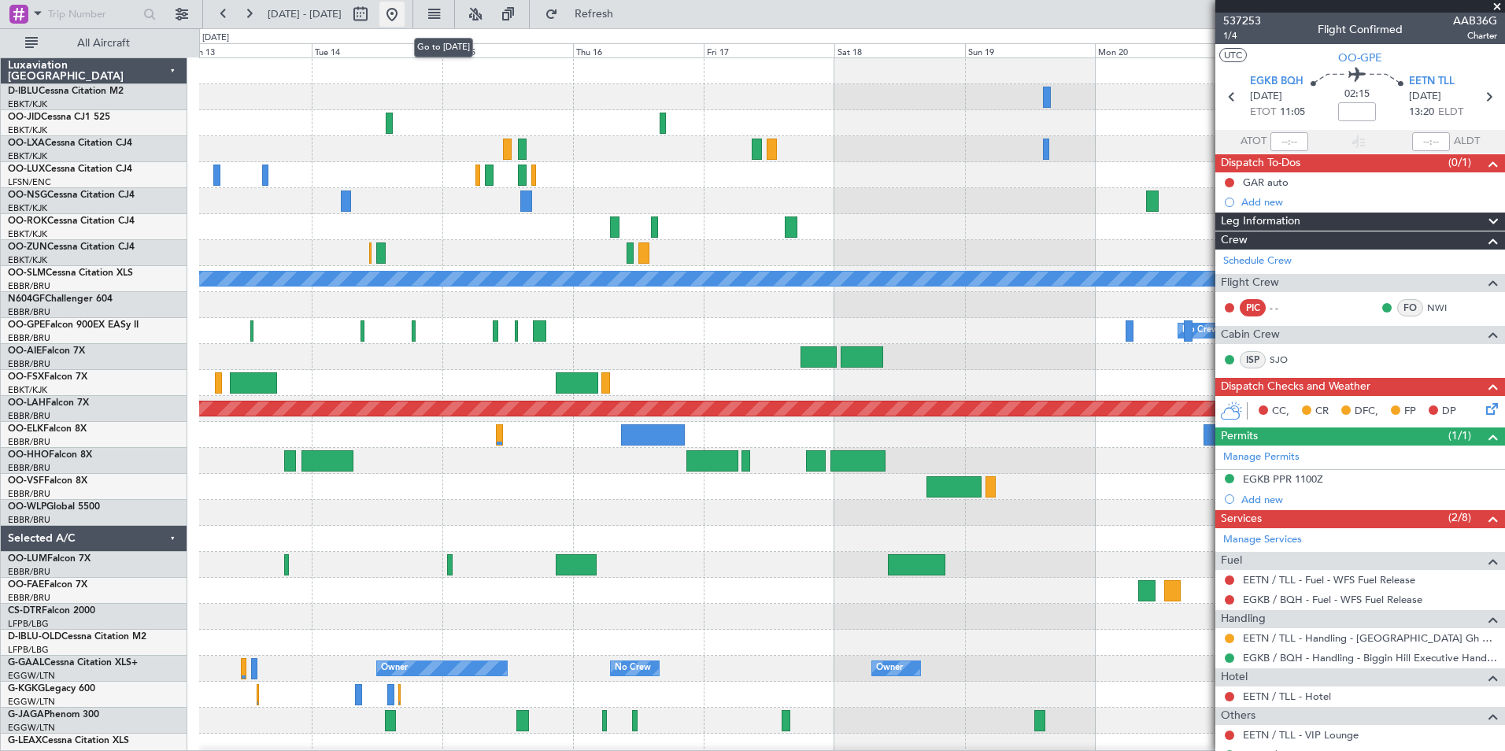
click at [405, 15] on button at bounding box center [391, 14] width 25 height 25
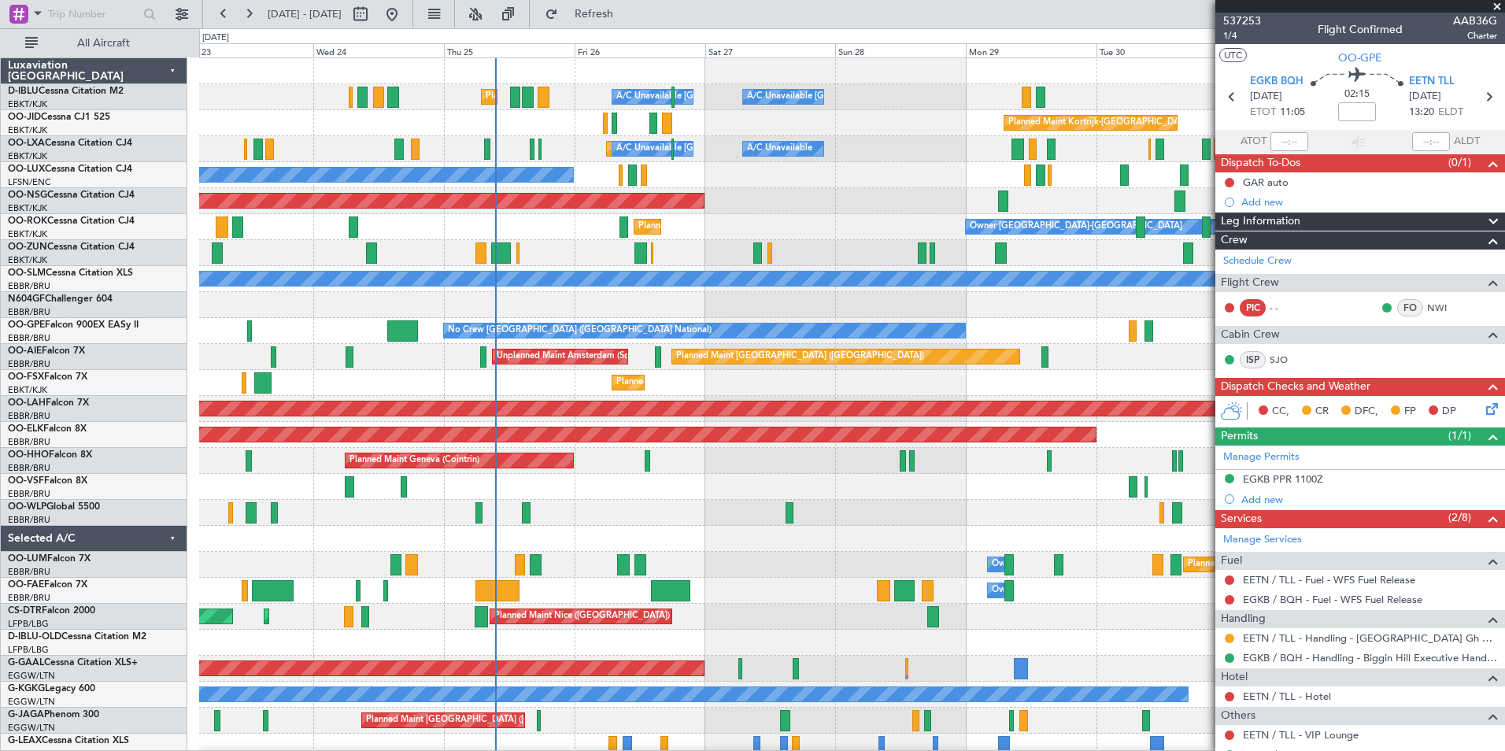
click at [767, 635] on div "Planned Maint Nice ([GEOGRAPHIC_DATA]) A/C Unavailable [GEOGRAPHIC_DATA] ([GEOG…" at bounding box center [851, 551] width 1305 height 987
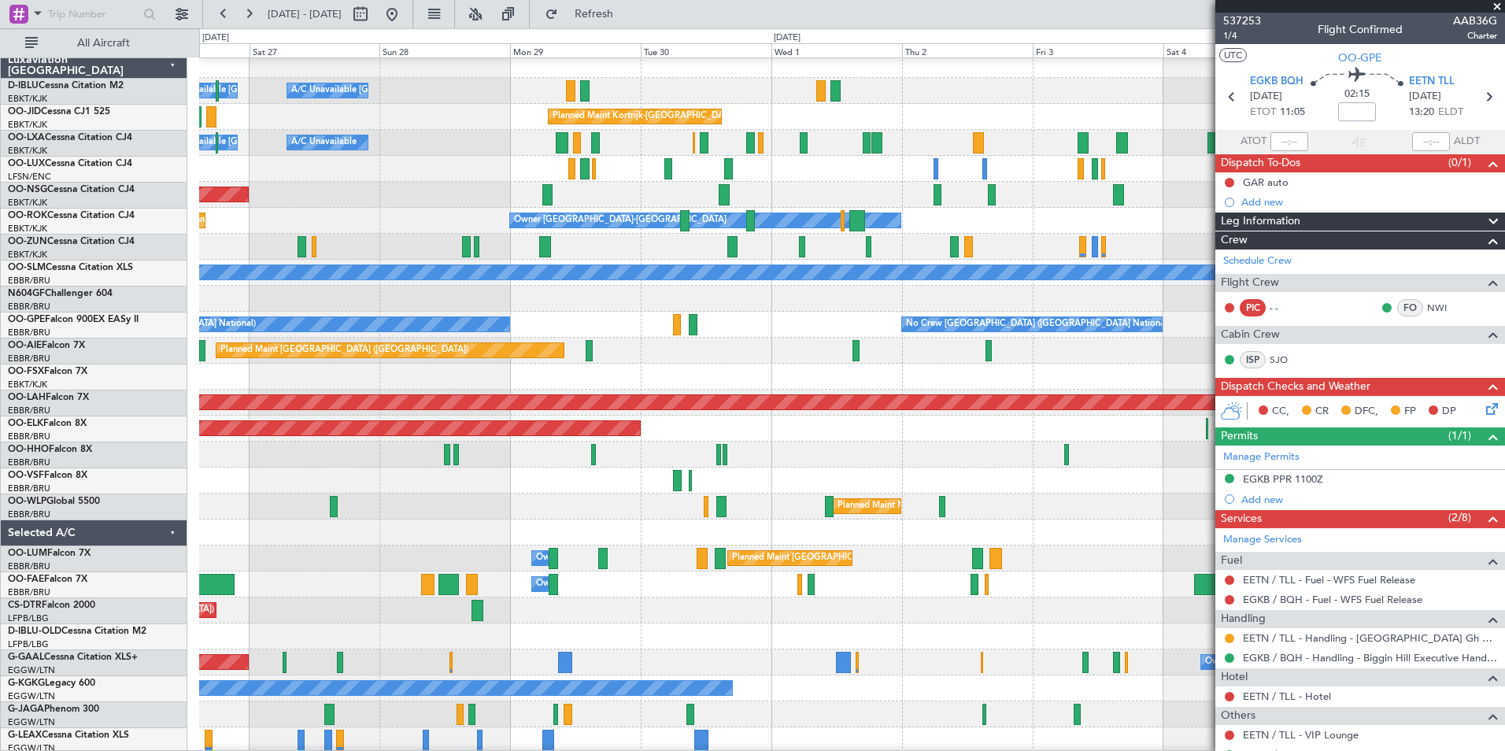
click at [664, 597] on div "Owner Melsbroek Air Base" at bounding box center [851, 584] width 1305 height 26
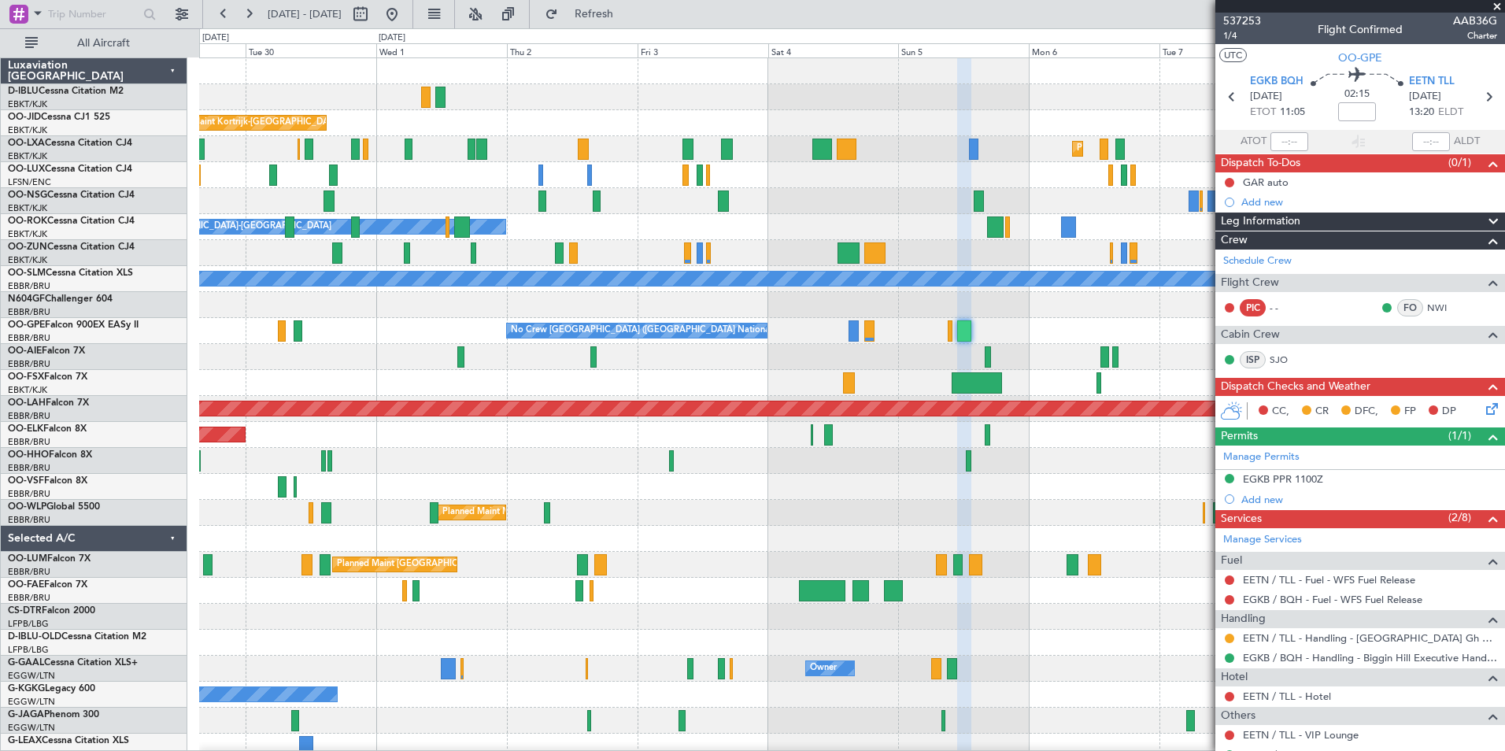
click at [488, 642] on div "A/C Unavailable [GEOGRAPHIC_DATA]-[GEOGRAPHIC_DATA] Planned Maint [GEOGRAPHIC_D…" at bounding box center [851, 551] width 1305 height 987
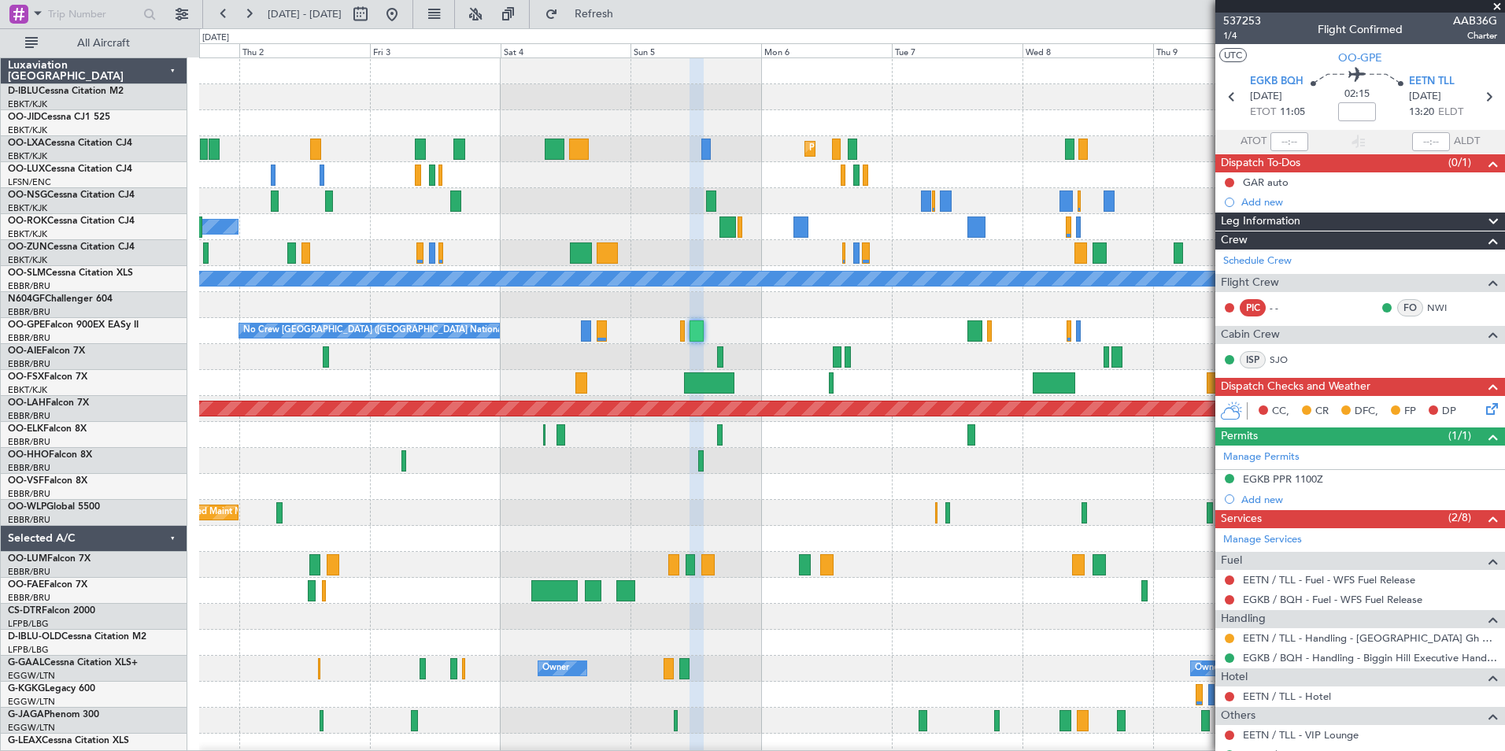
click at [601, 520] on div "Planned Maint Kortrijk-[GEOGRAPHIC_DATA] Planned Maint [GEOGRAPHIC_DATA]-[GEOGR…" at bounding box center [851, 551] width 1305 height 987
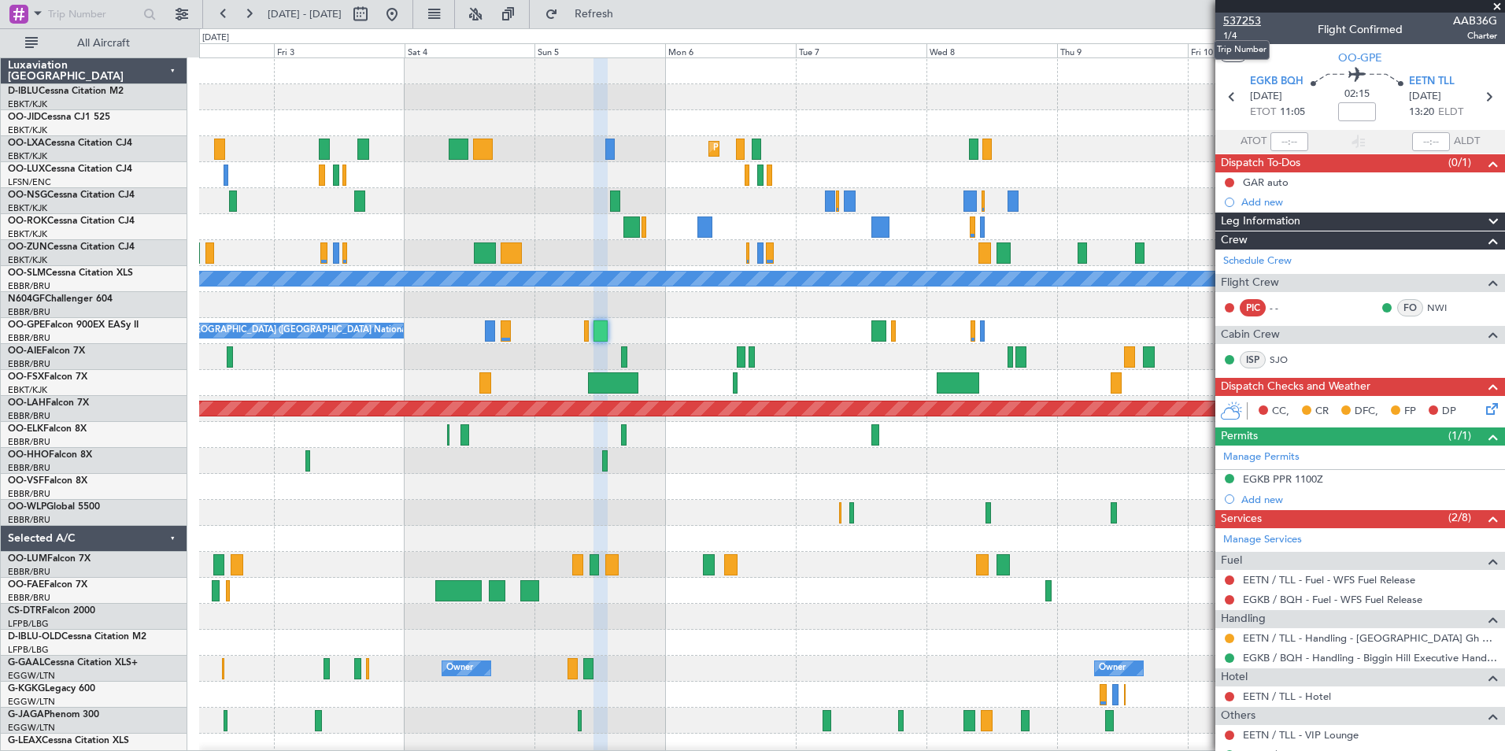
click at [1256, 20] on span "537253" at bounding box center [1242, 21] width 38 height 17
click at [1498, 8] on span at bounding box center [1497, 7] width 16 height 14
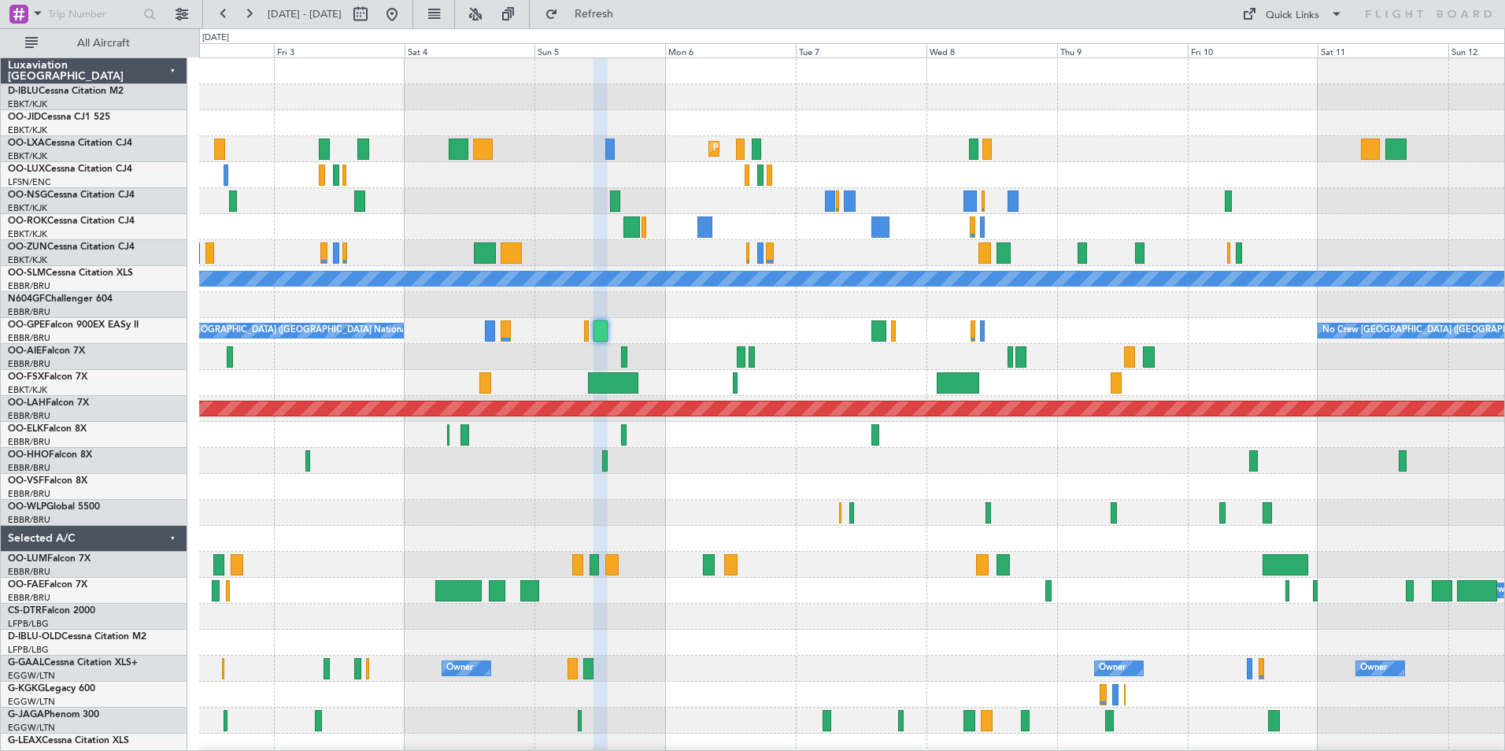
type input "0"
click at [1262, 25] on button "Quick Links" at bounding box center [1292, 14] width 117 height 25
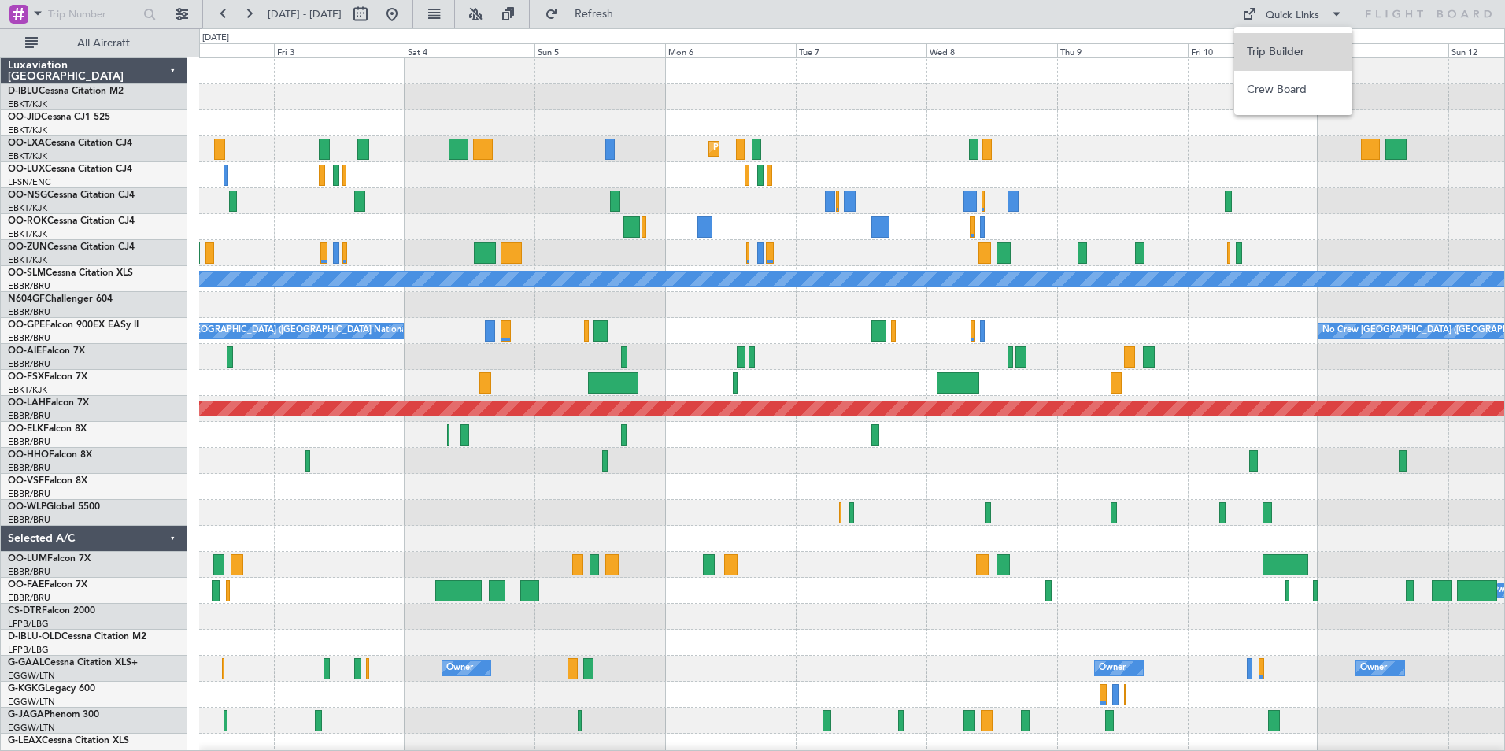
click at [1264, 39] on button "Trip Builder" at bounding box center [1293, 52] width 118 height 38
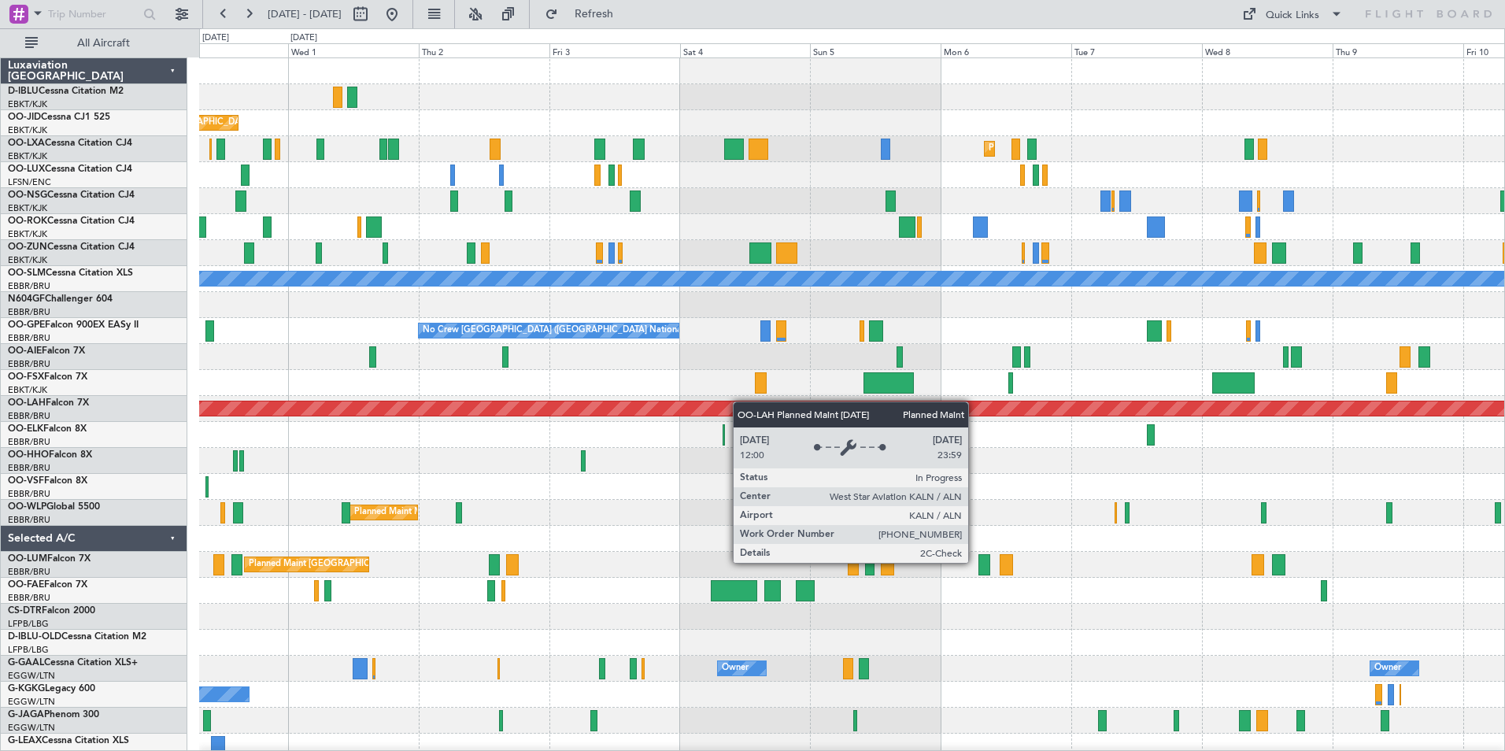
click at [768, 406] on div "A/C Unavailable [GEOGRAPHIC_DATA]-[GEOGRAPHIC_DATA] Planned Maint [GEOGRAPHIC_D…" at bounding box center [851, 551] width 1305 height 987
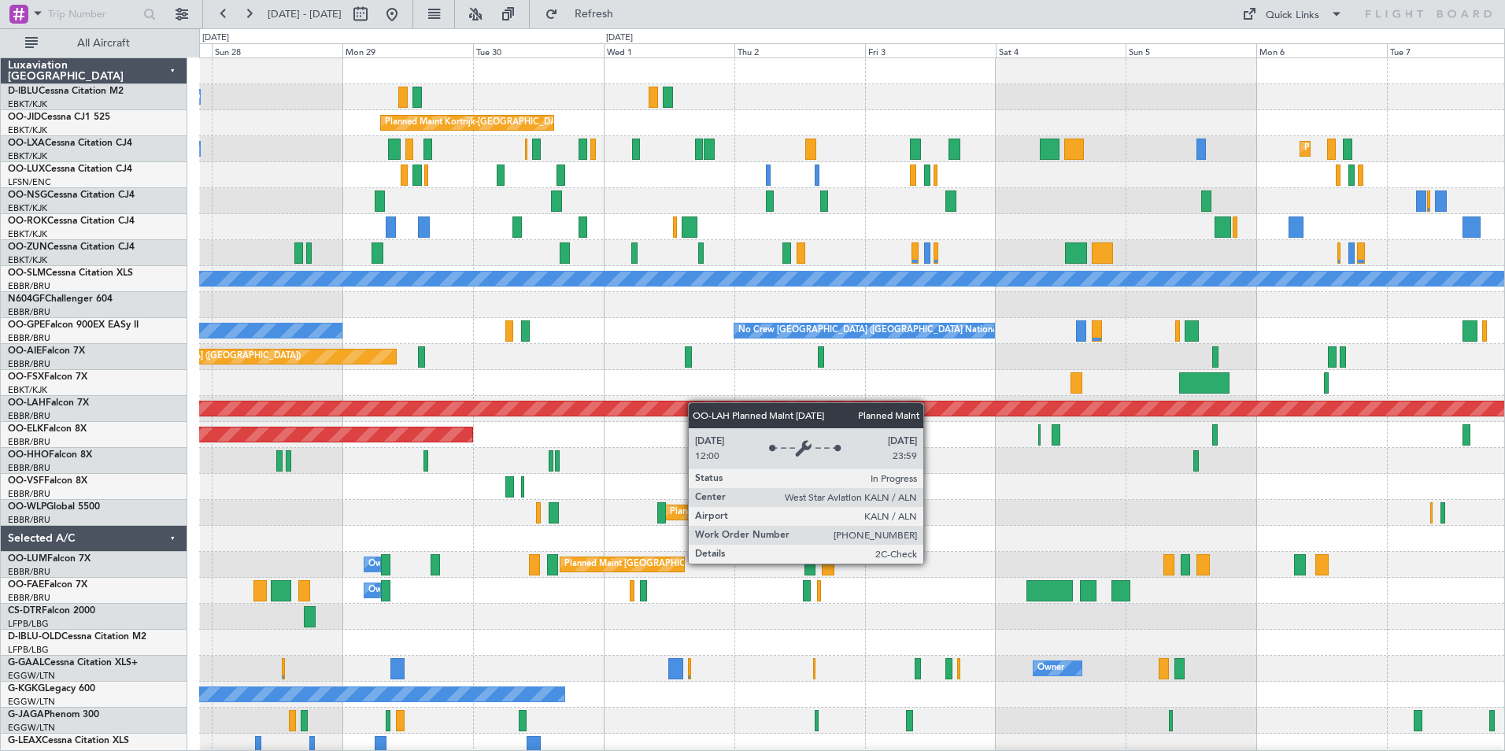
click at [719, 405] on div "A/C Unavailable [GEOGRAPHIC_DATA]-[GEOGRAPHIC_DATA] A/C Unavailable [GEOGRAPHIC…" at bounding box center [851, 551] width 1305 height 987
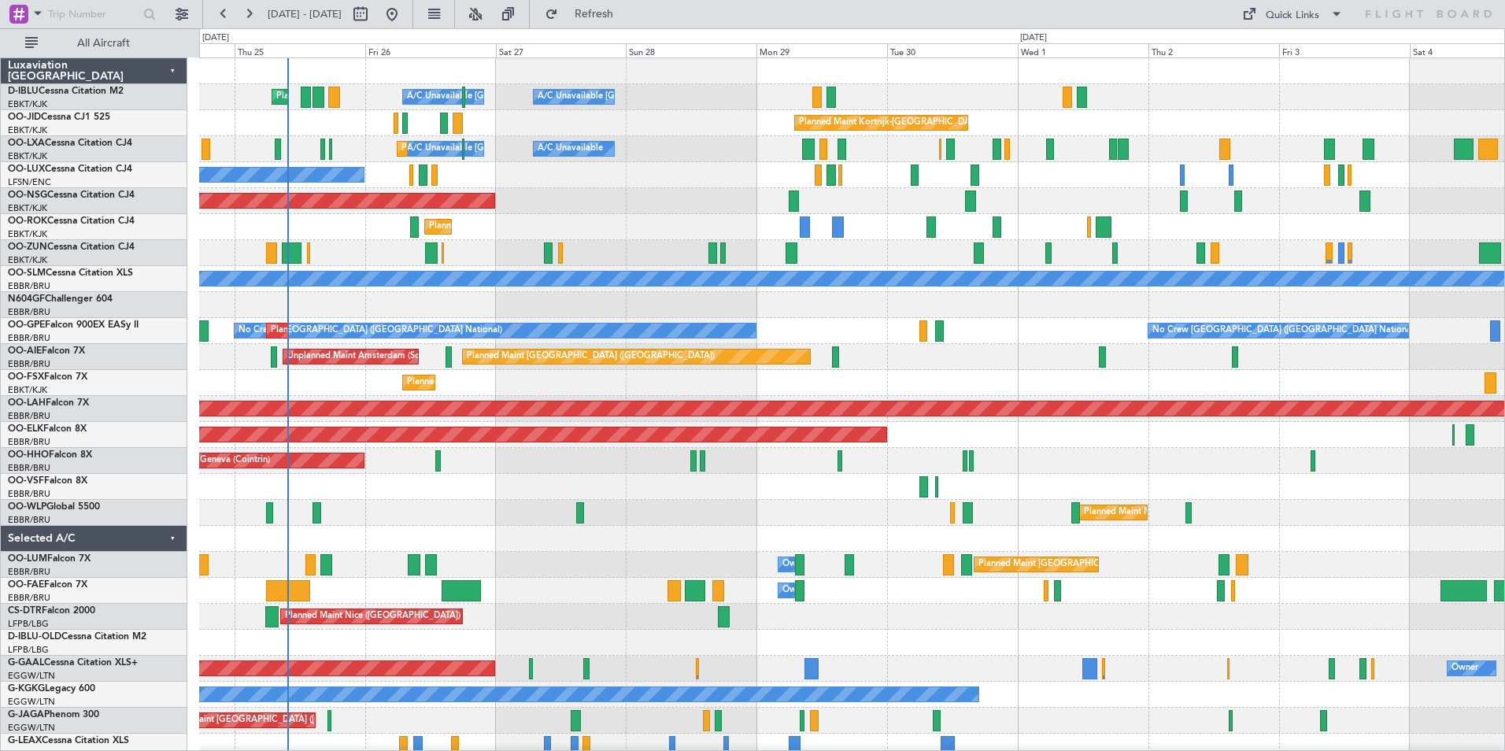
click at [898, 385] on div "A/C Unavailable [GEOGRAPHIC_DATA]-[GEOGRAPHIC_DATA] A/C Unavailable [GEOGRAPHIC…" at bounding box center [851, 551] width 1305 height 987
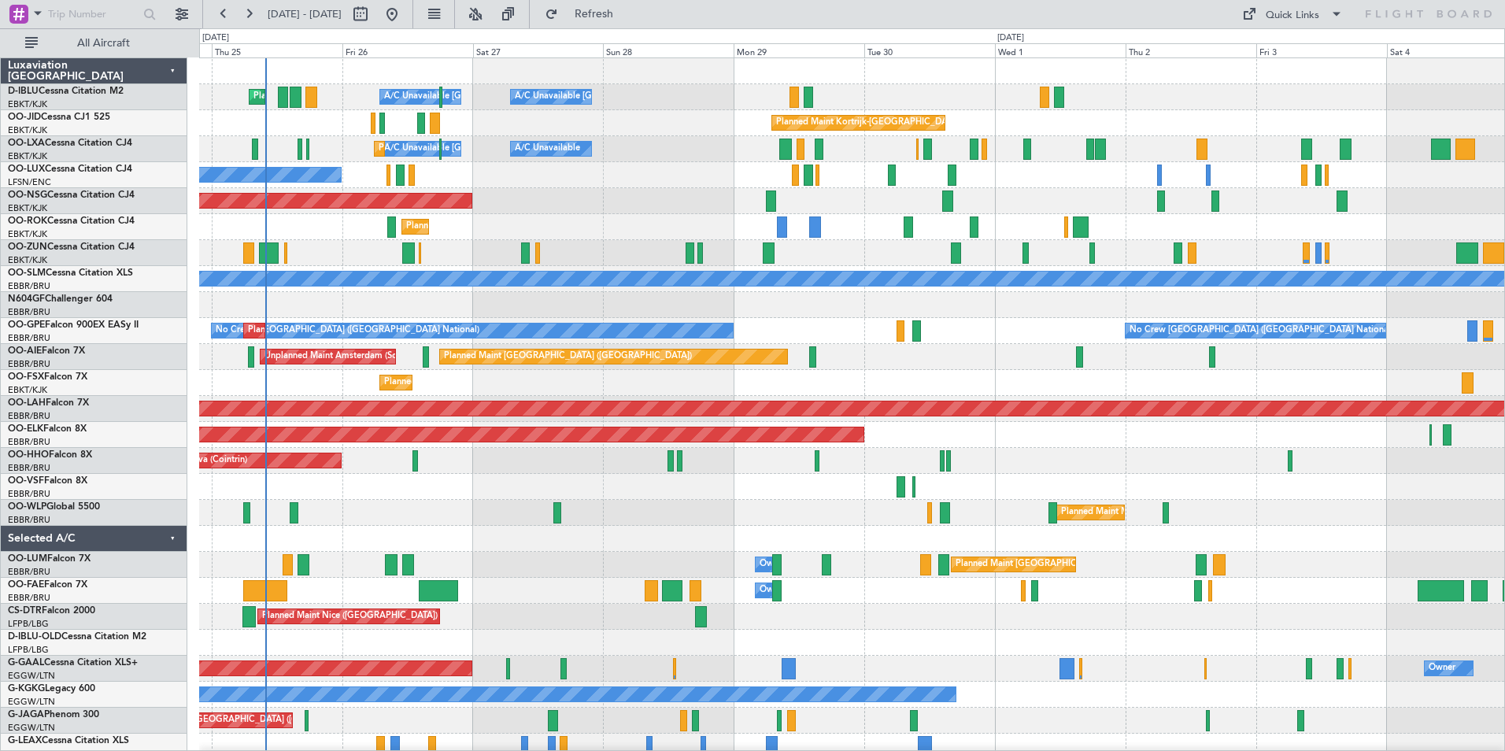
click at [1368, 561] on div "A/C Unavailable [GEOGRAPHIC_DATA] ([GEOGRAPHIC_DATA] National) A/C Unavailable …" at bounding box center [851, 577] width 1305 height 1039
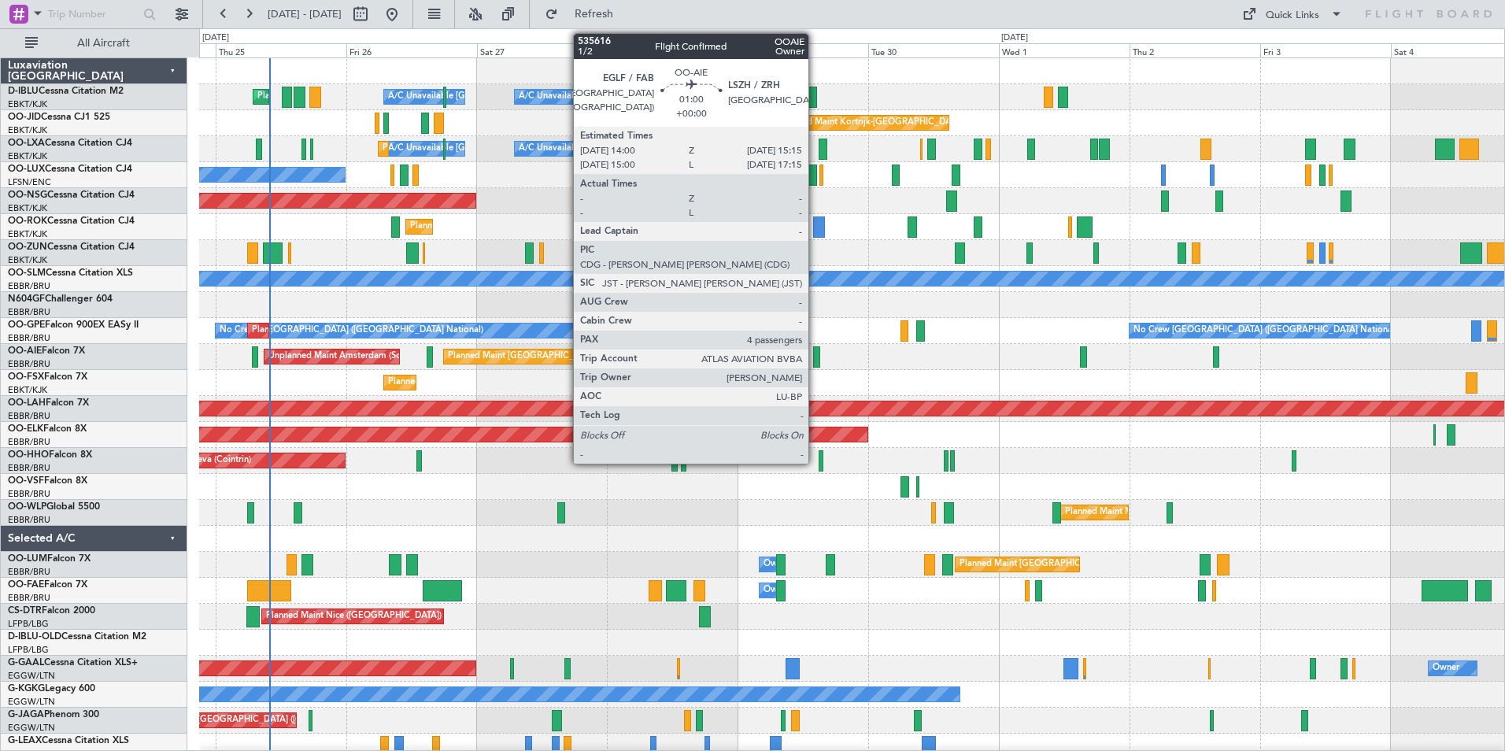
click at [816, 358] on div at bounding box center [816, 356] width 7 height 21
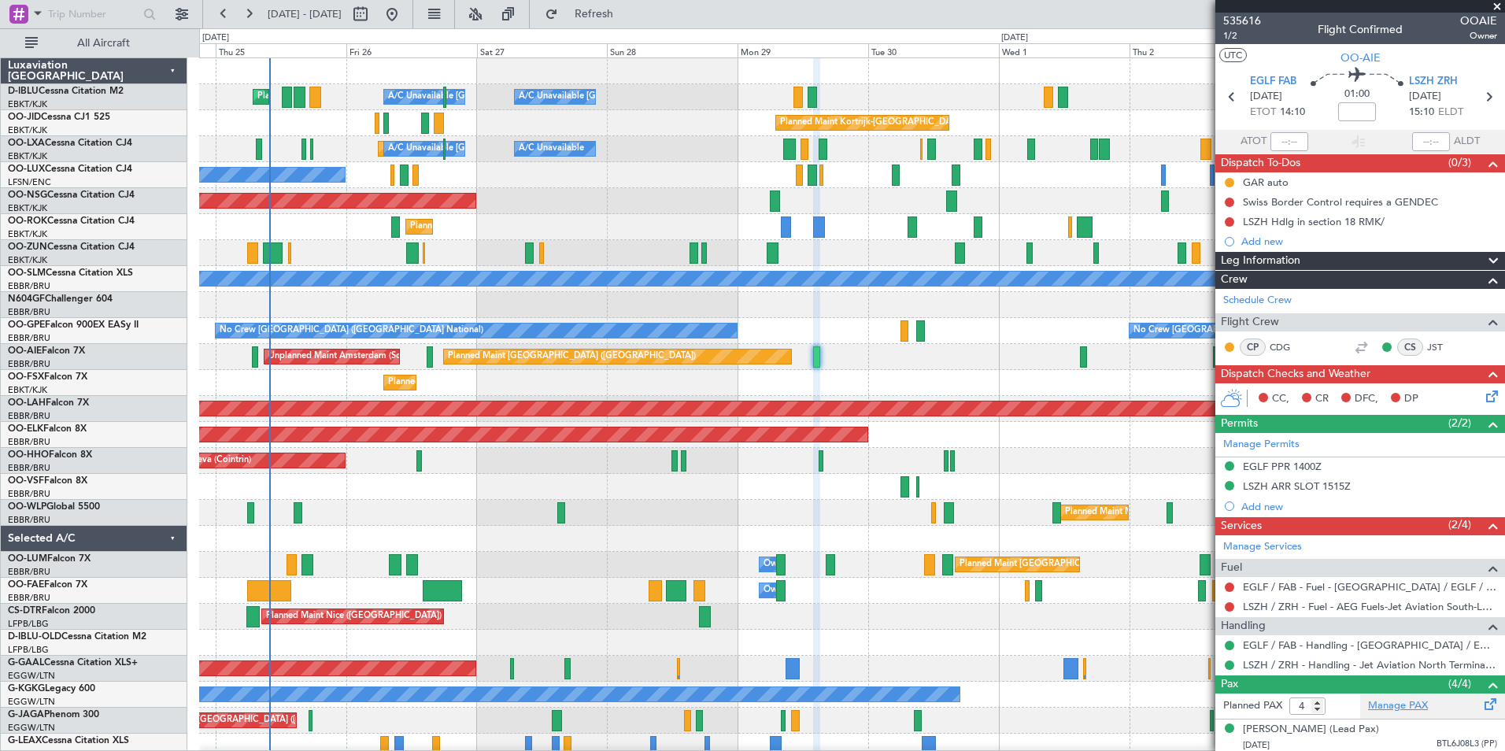
click at [1382, 708] on link "Manage PAX" at bounding box center [1398, 706] width 60 height 16
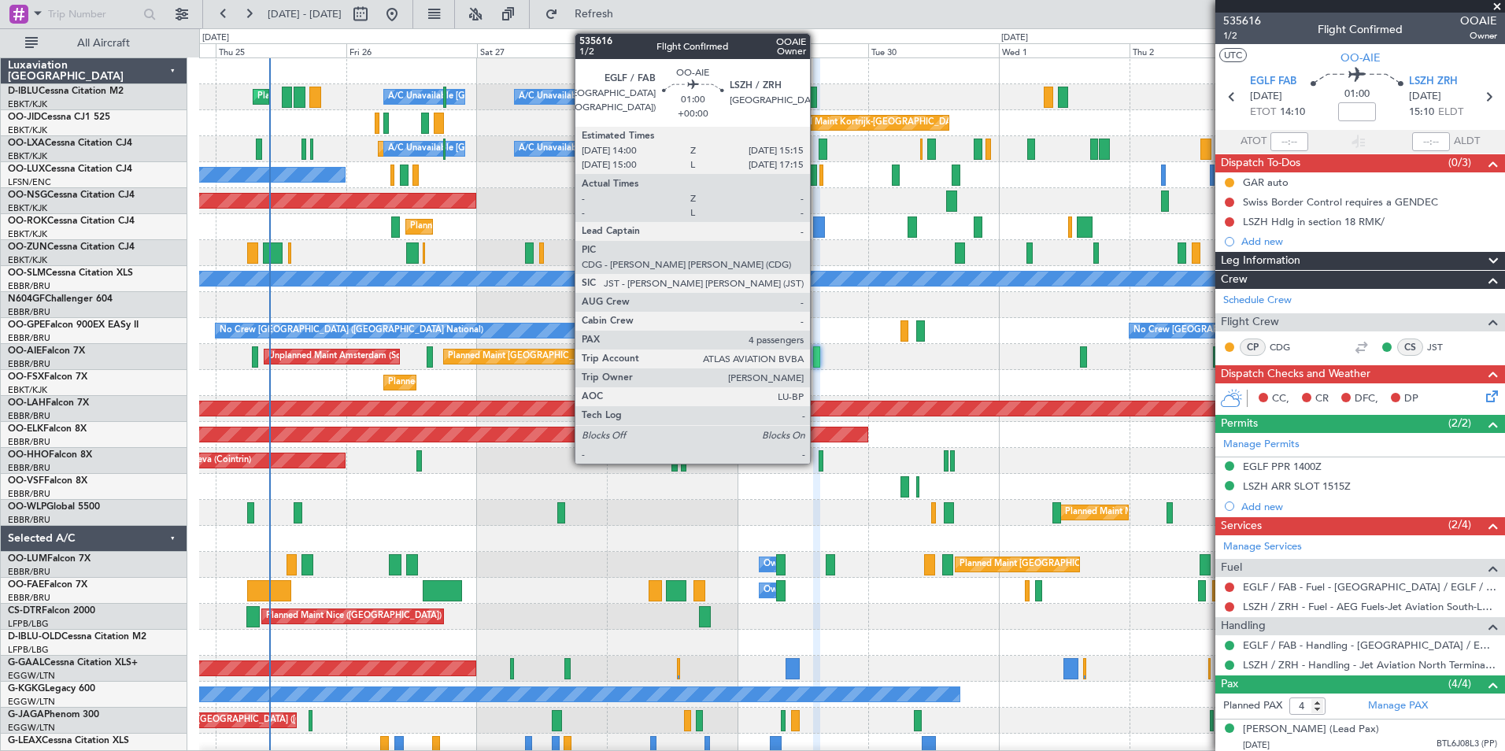
click at [817, 355] on div at bounding box center [816, 356] width 7 height 21
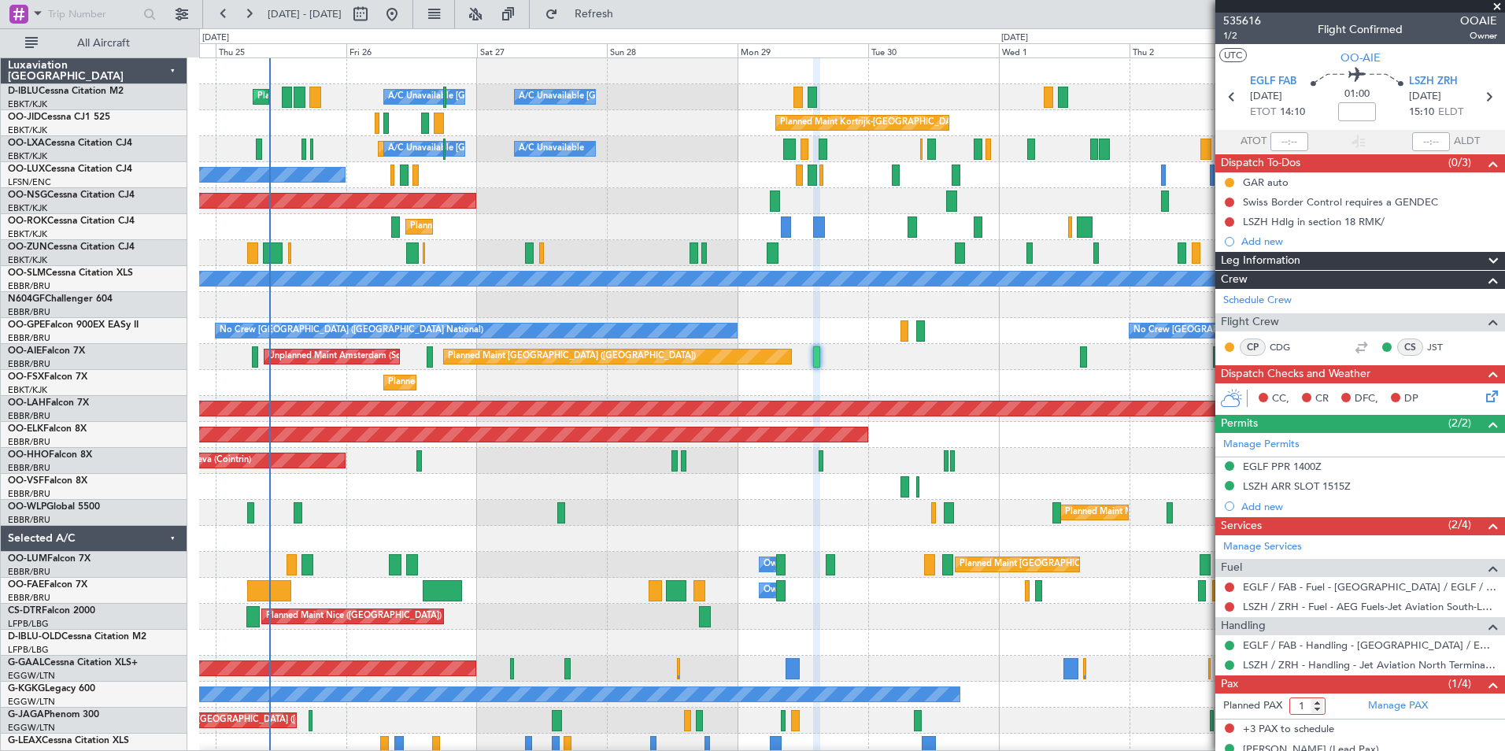
click at [1321, 708] on input "1" at bounding box center [1307, 705] width 36 height 17
click at [1321, 708] on input "0" at bounding box center [1307, 705] width 36 height 17
click at [1321, 708] on input "-1" at bounding box center [1307, 705] width 36 height 17
click at [1319, 702] on input "0" at bounding box center [1307, 705] width 36 height 17
type input "1"
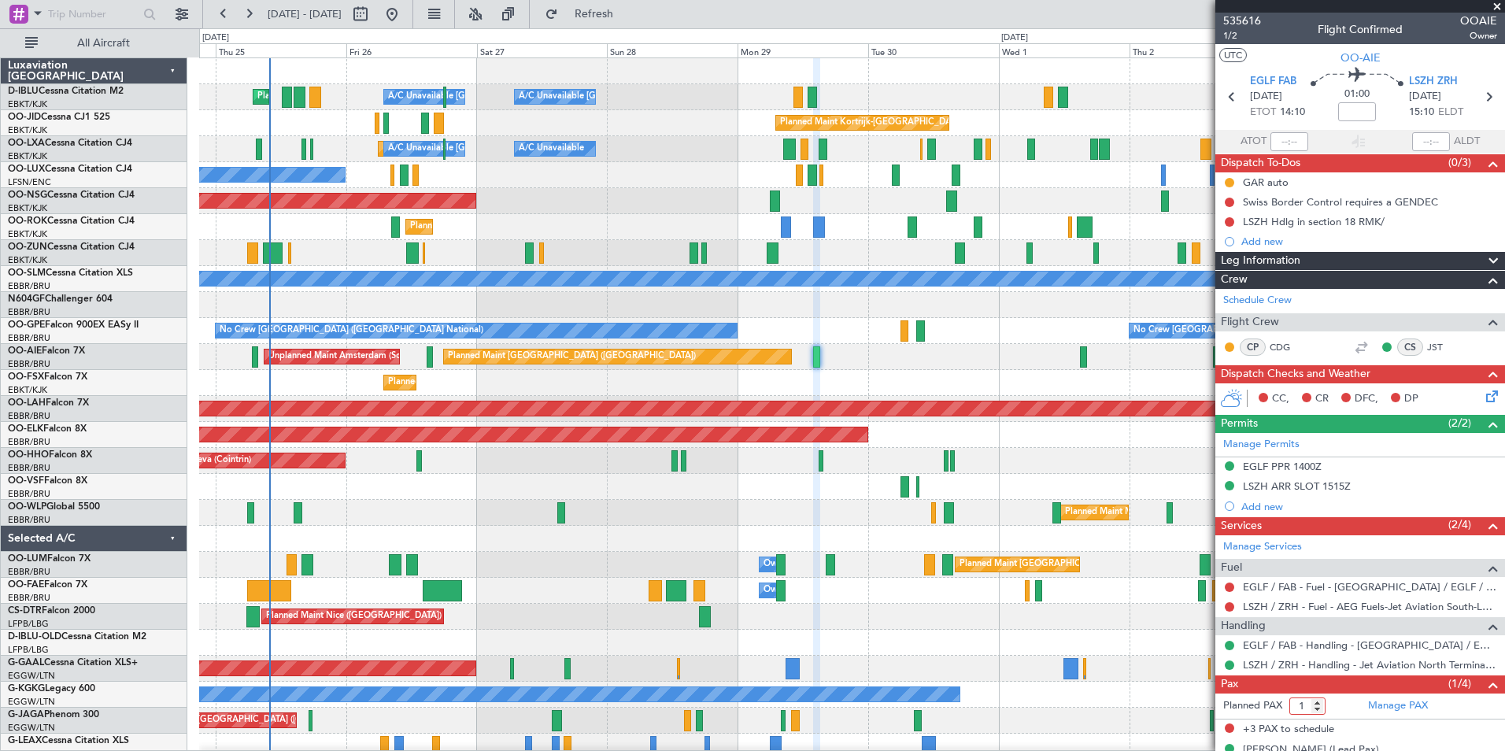
click at [1319, 702] on input "1" at bounding box center [1307, 705] width 36 height 17
click at [1484, 684] on span at bounding box center [1493, 684] width 19 height 19
click at [1482, 684] on div "(1/4)" at bounding box center [1475, 684] width 54 height 19
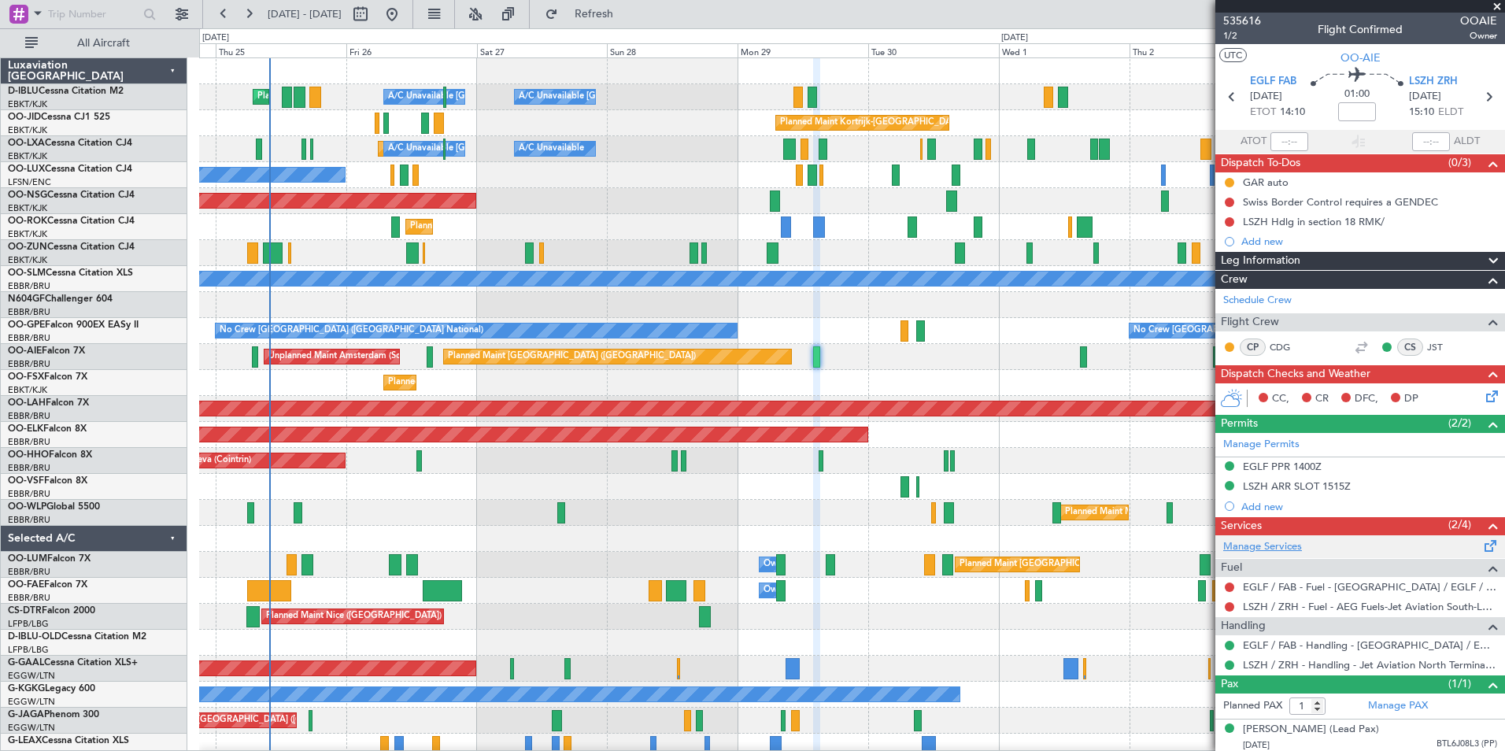
click at [1291, 546] on link "Manage Services" at bounding box center [1262, 547] width 79 height 16
click at [1255, 20] on span "535616" at bounding box center [1242, 21] width 38 height 17
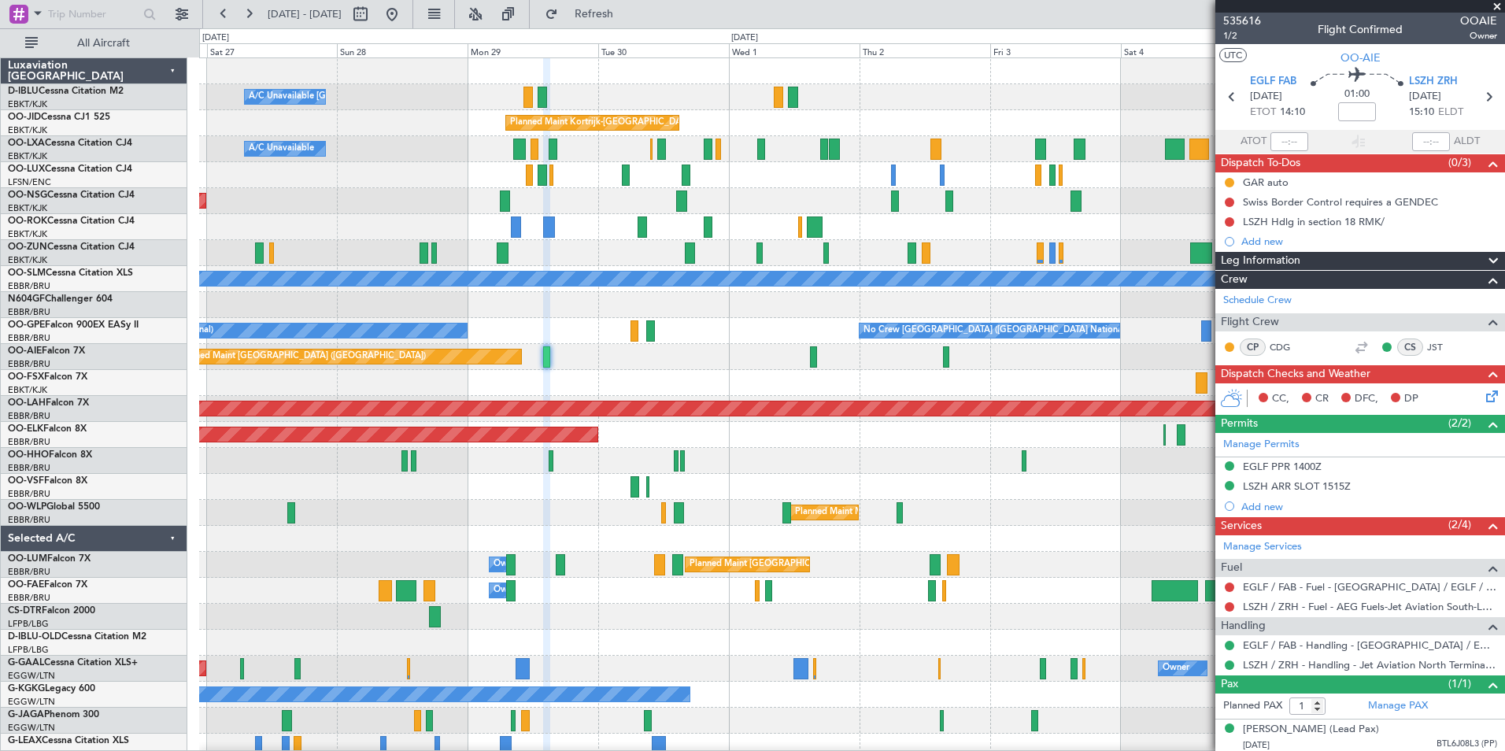
click at [875, 546] on div at bounding box center [851, 539] width 1305 height 26
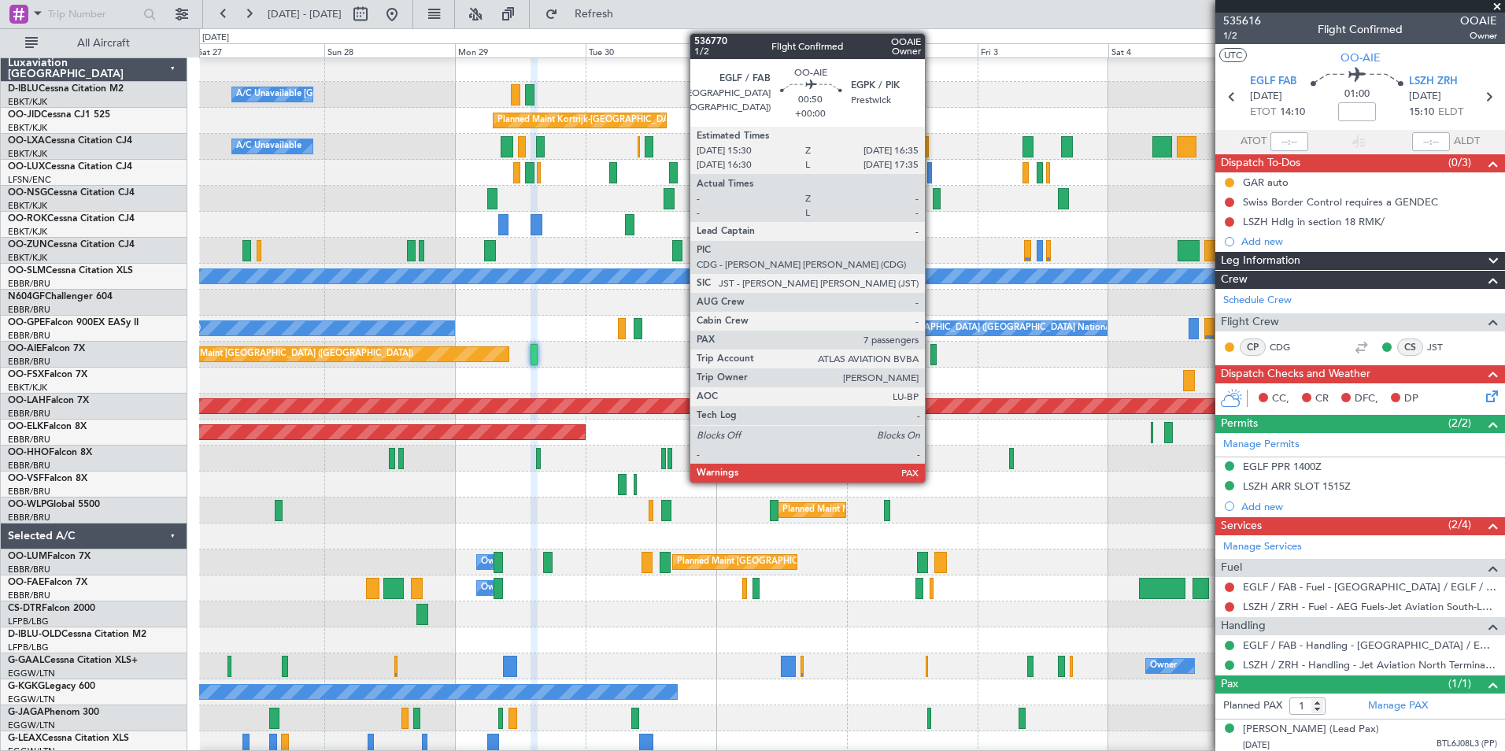
click at [932, 353] on div at bounding box center [933, 354] width 6 height 21
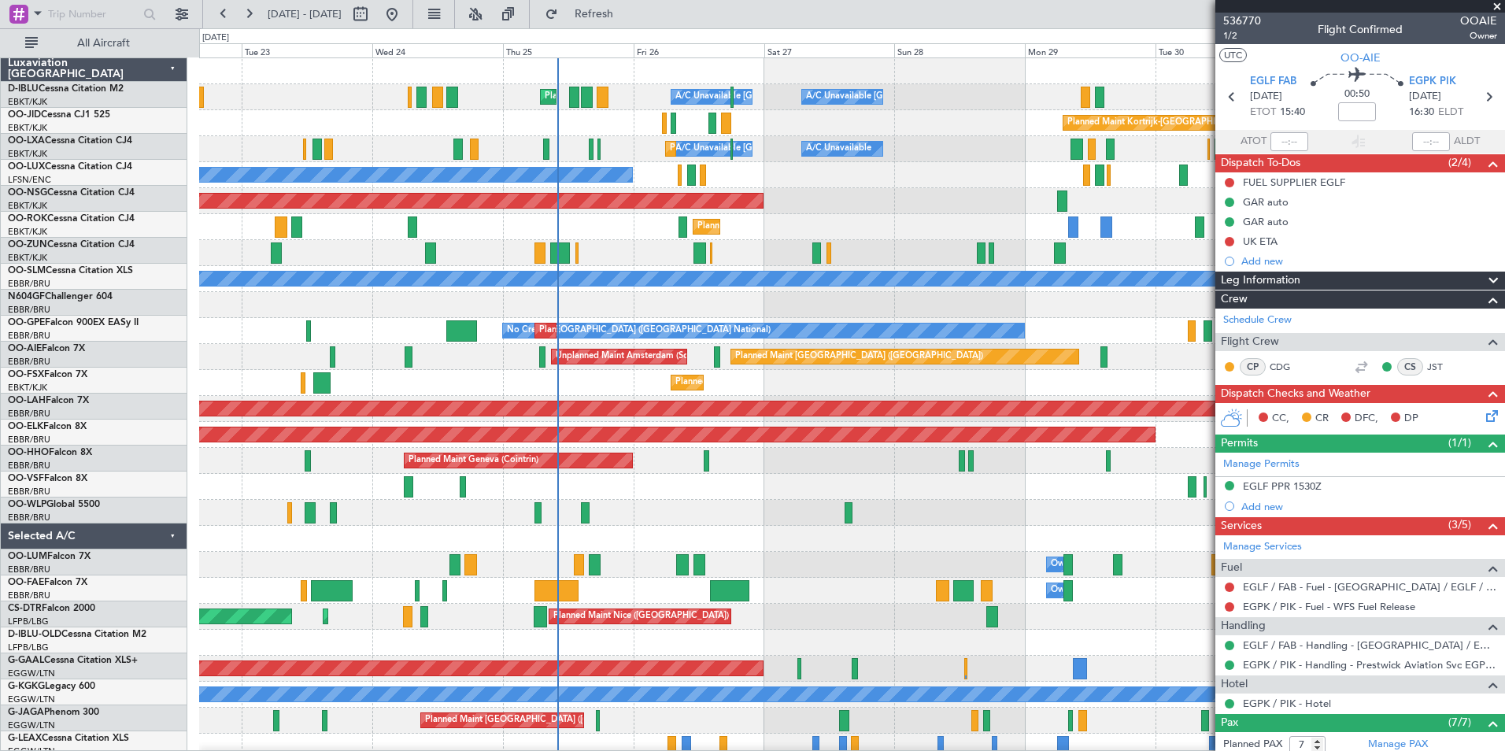
scroll to position [0, 0]
click at [1068, 511] on div "A/C Unavailable Kortrijk-Wevelgem A/C Unavailable Brussels (Brussels National) …" at bounding box center [851, 551] width 1305 height 987
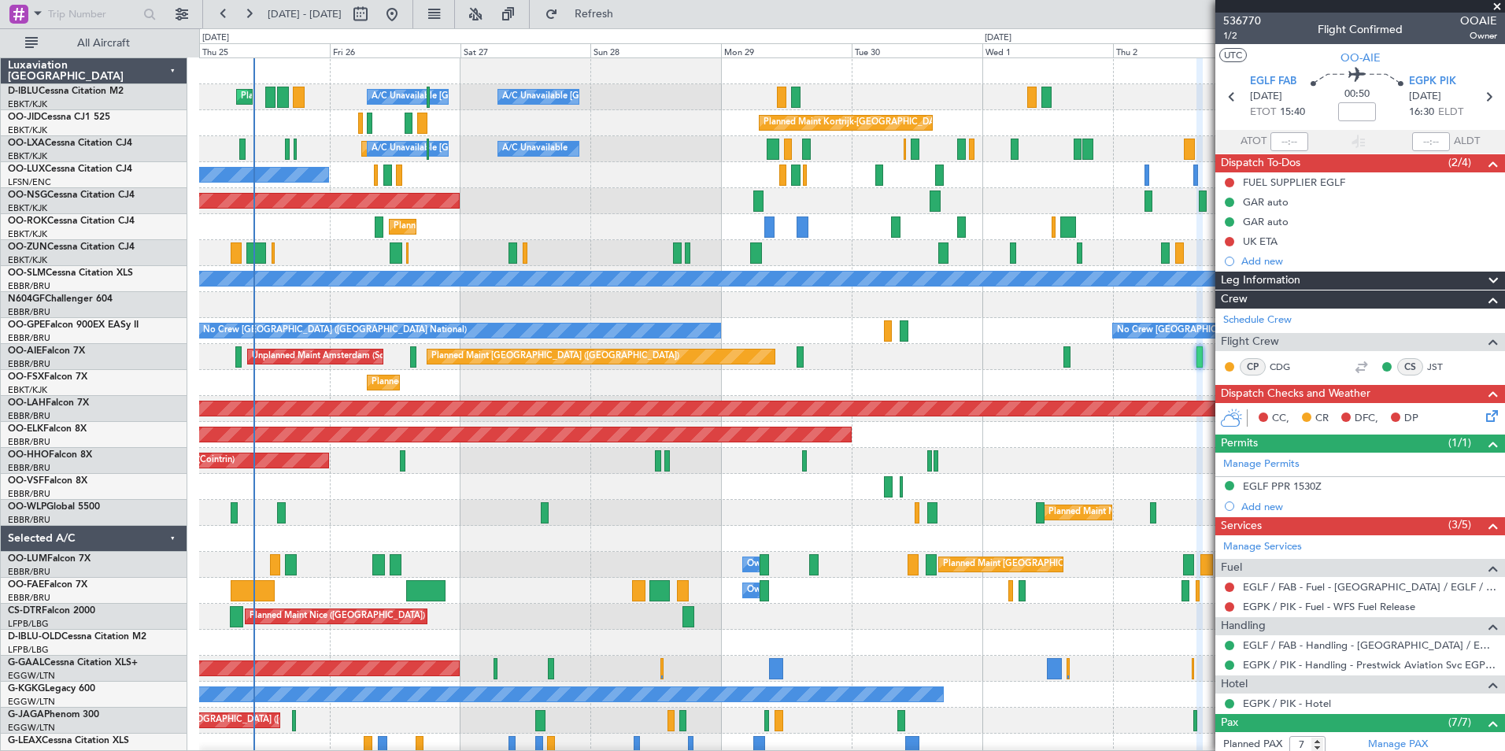
click at [660, 560] on div "Planned Maint Nice (Côte d'Azur Airport) A/C Unavailable Brussels (Brussels Nat…" at bounding box center [851, 577] width 1305 height 1039
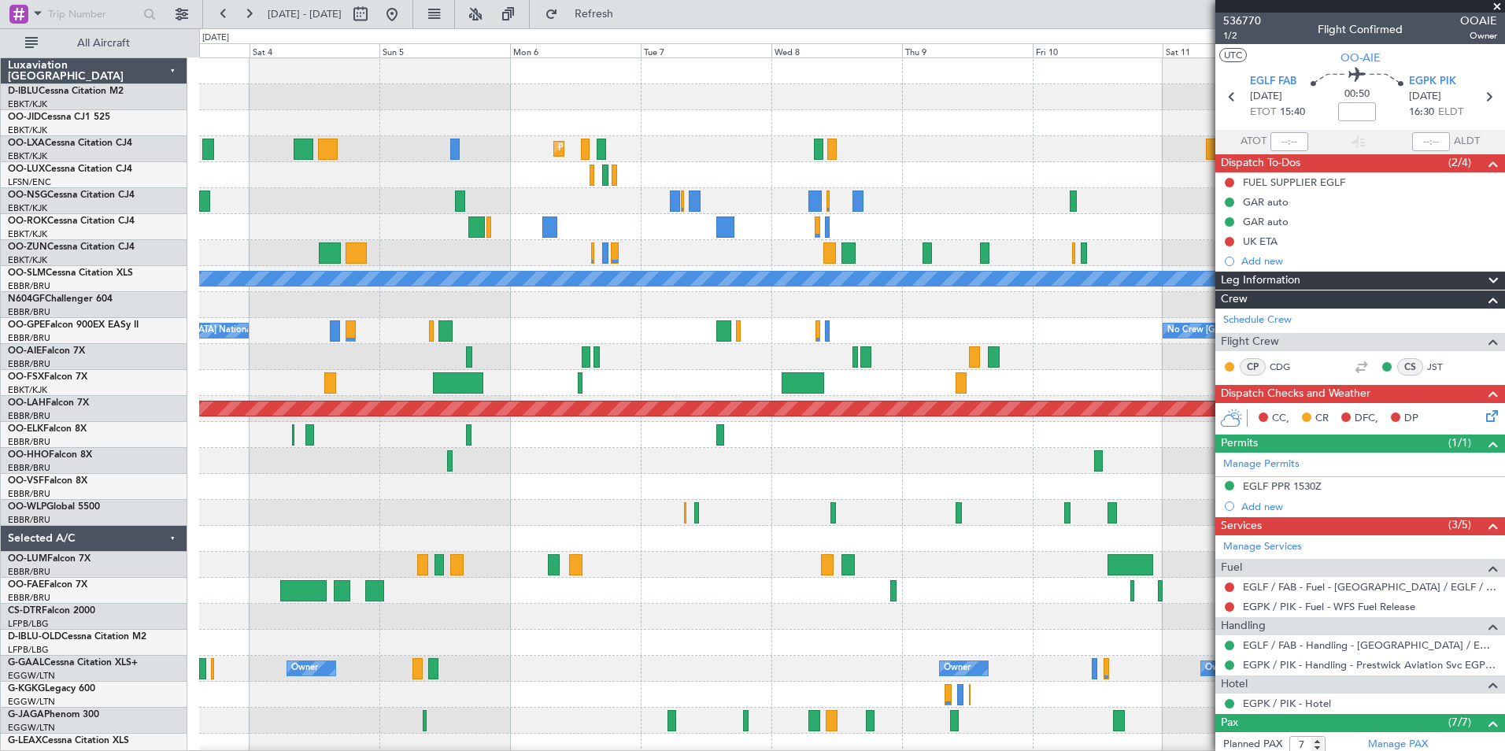
click at [527, 605] on div "Planned Maint Kortrijk-Wevelgem A/C Unavailable Monchengladbach No Crew Brussel…" at bounding box center [851, 551] width 1305 height 987
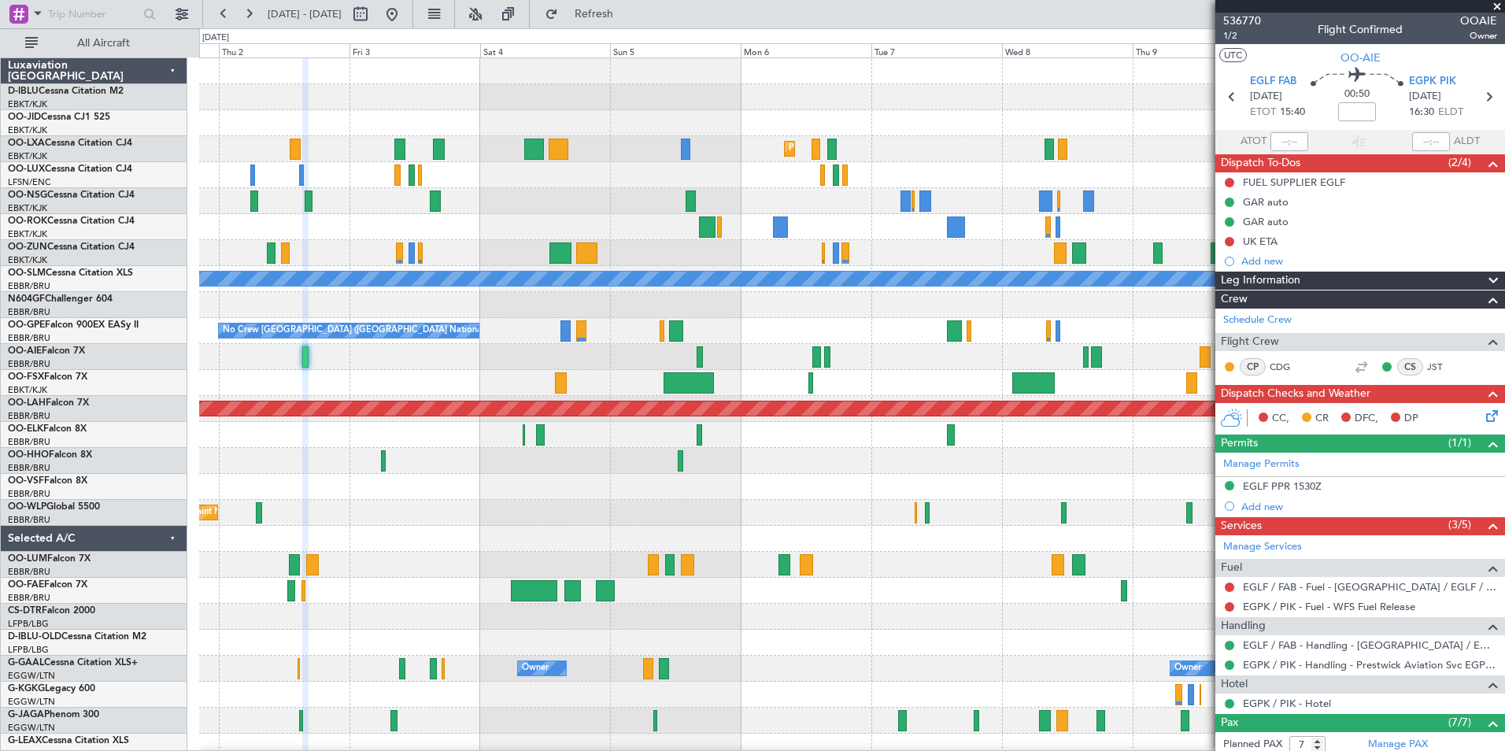
click at [626, 542] on div "Planned Maint Kortrijk-Wevelgem Planned Maint Kortrijk-Wevelgem A/C Unavailable…" at bounding box center [851, 551] width 1305 height 987
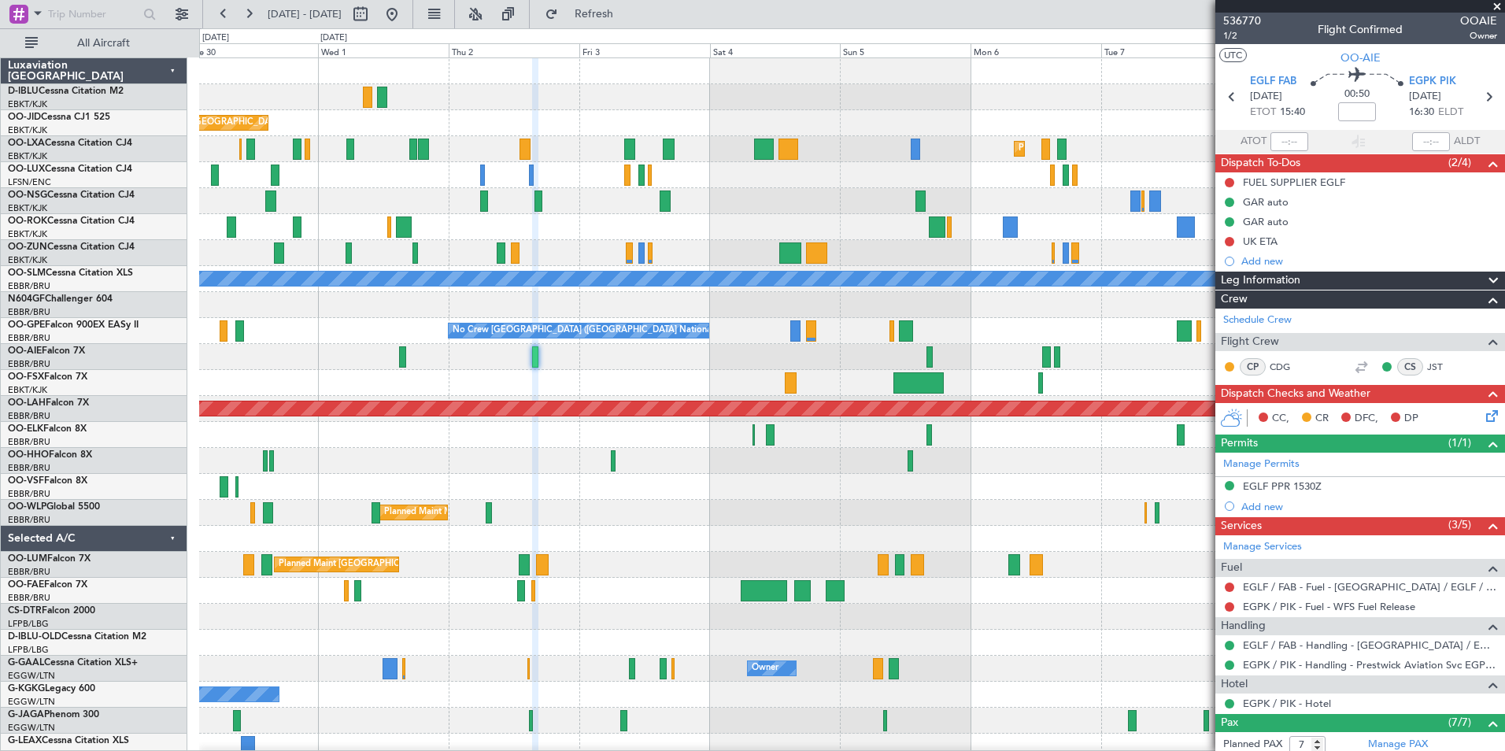
click at [1067, 564] on div "A/C Unavailable Kortrijk-Wevelgem Planned Maint Kortrijk-Wevelgem Planned Maint…" at bounding box center [851, 551] width 1305 height 987
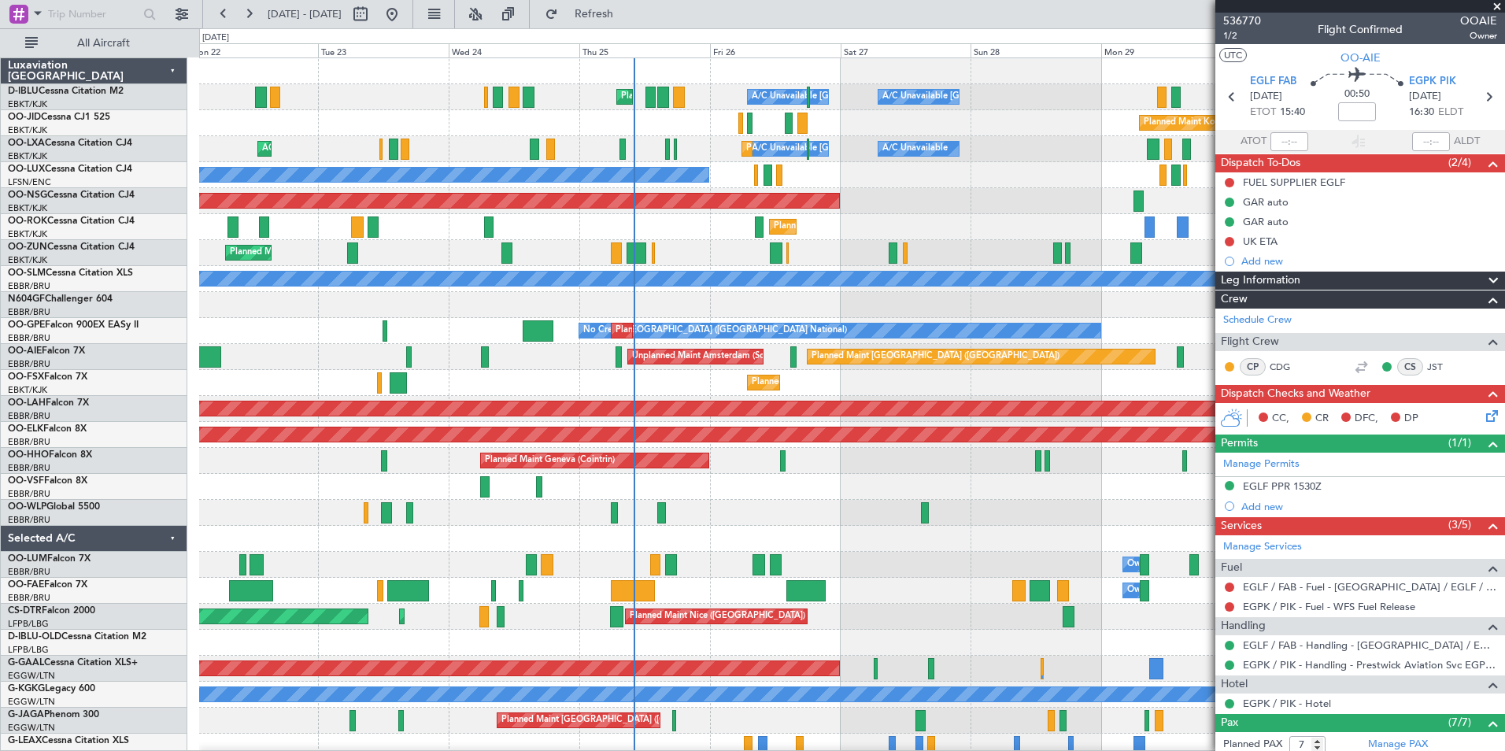
click at [1173, 519] on div "A/C Unavailable Kortrijk-Wevelgem A/C Unavailable Brussels (Brussels National) …" at bounding box center [851, 551] width 1305 height 987
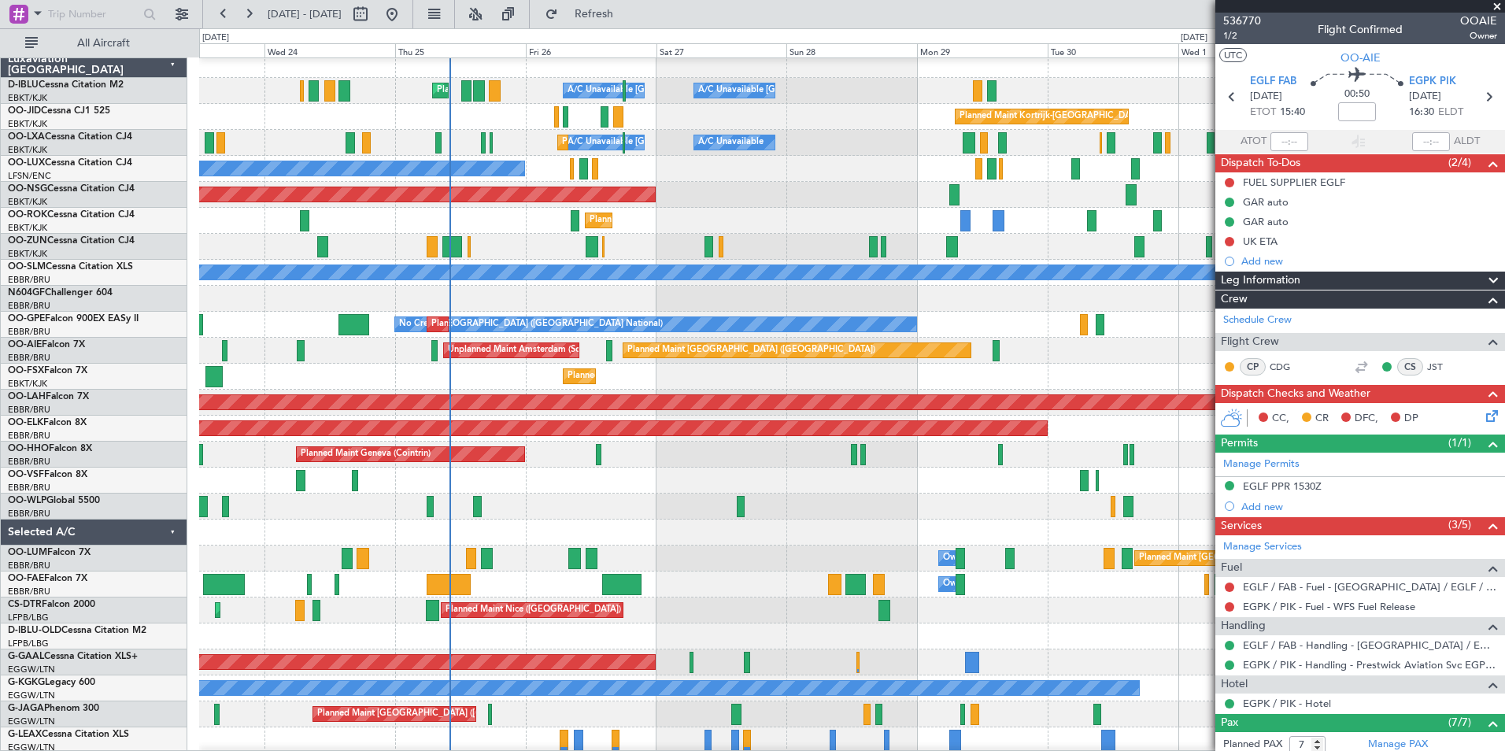
click at [896, 490] on div at bounding box center [851, 481] width 1305 height 26
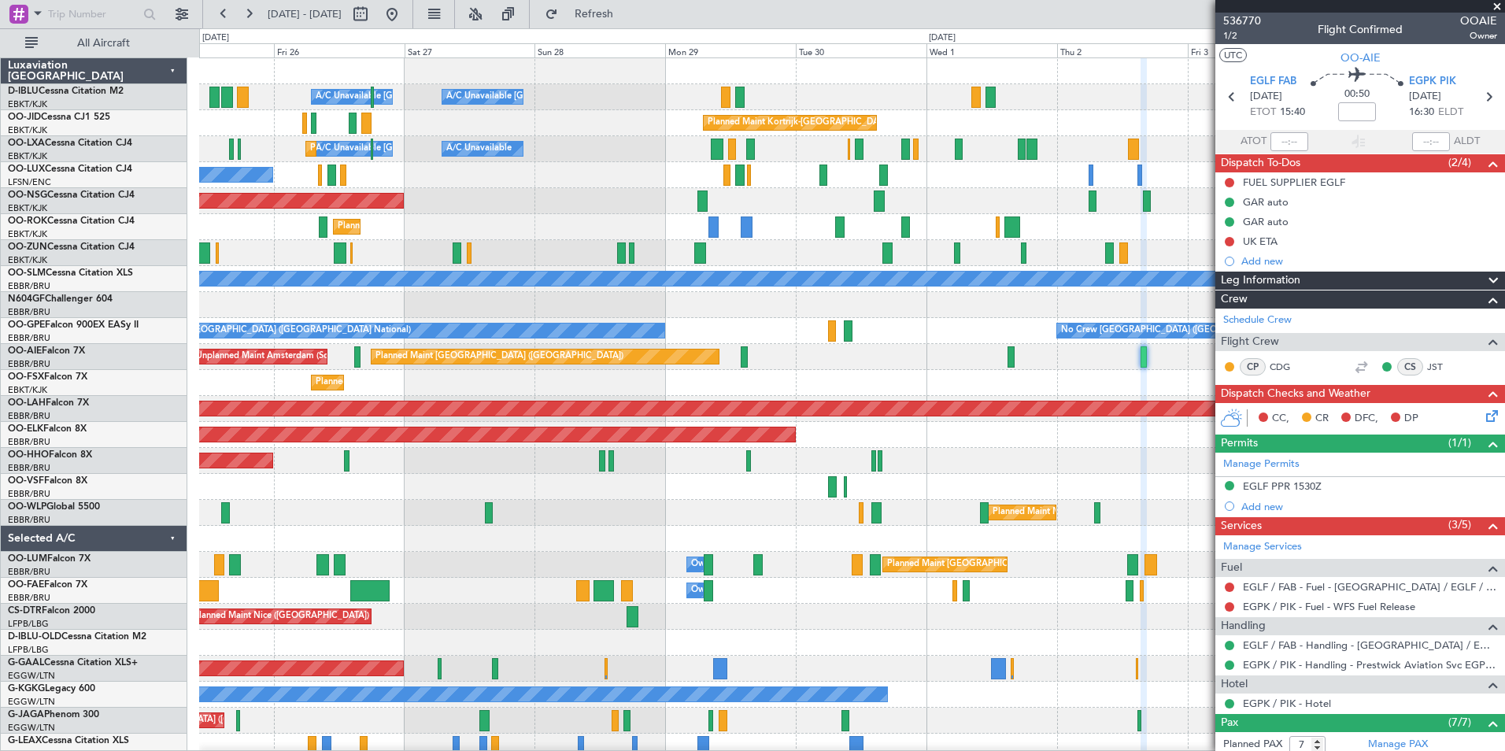
click at [892, 488] on div "A/C Unavailable Kortrijk-Wevelgem A/C Unavailable Brussels (Brussels National) …" at bounding box center [851, 577] width 1305 height 1039
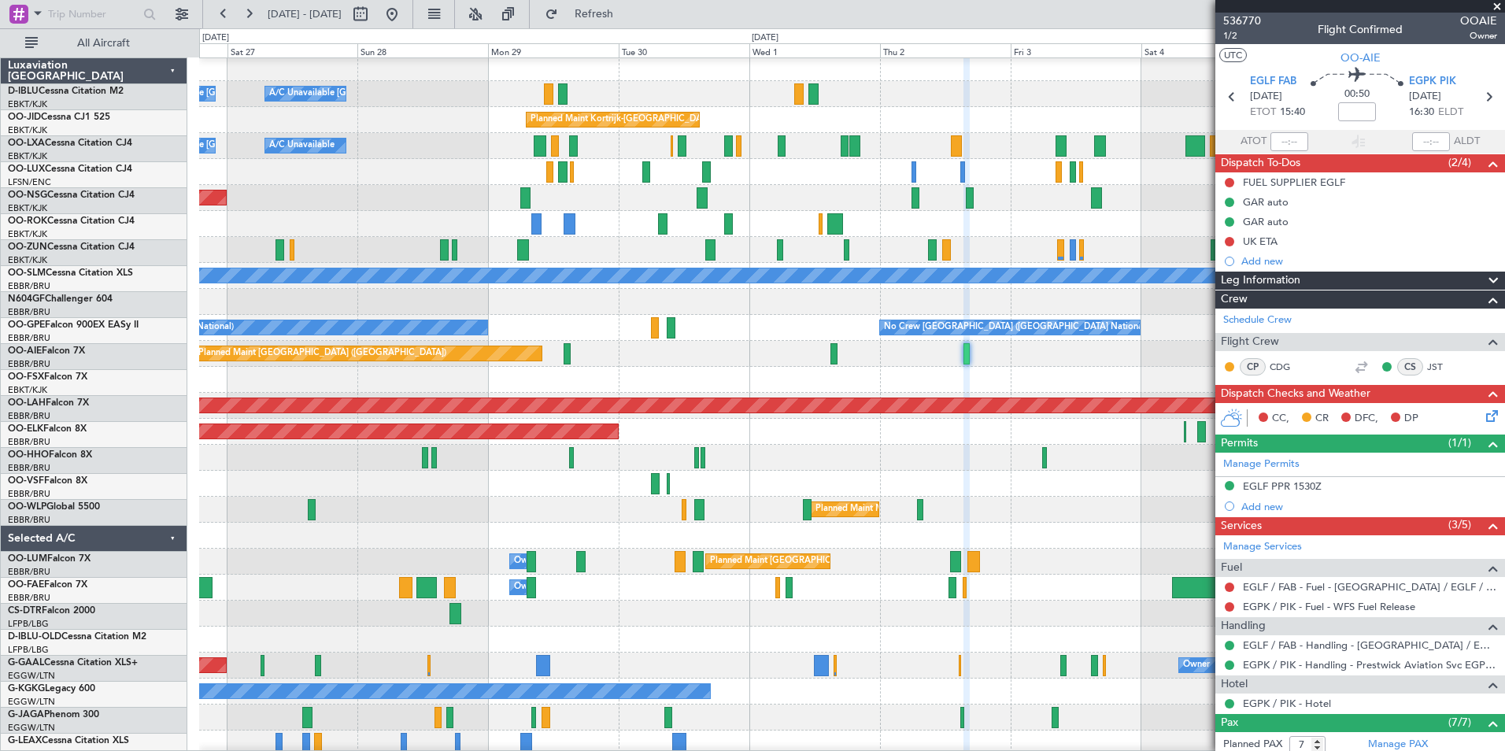
scroll to position [3, 0]
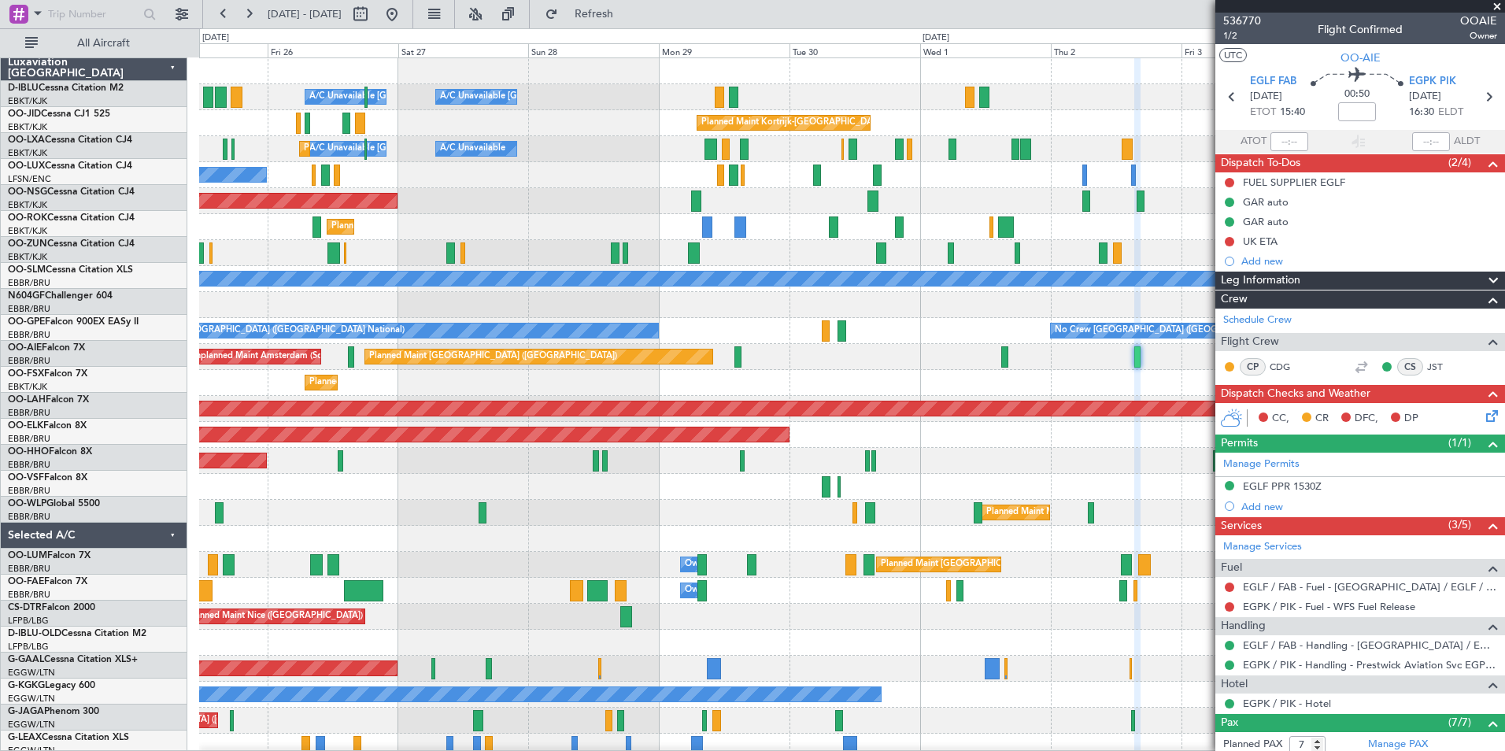
click at [1044, 497] on div at bounding box center [851, 487] width 1305 height 26
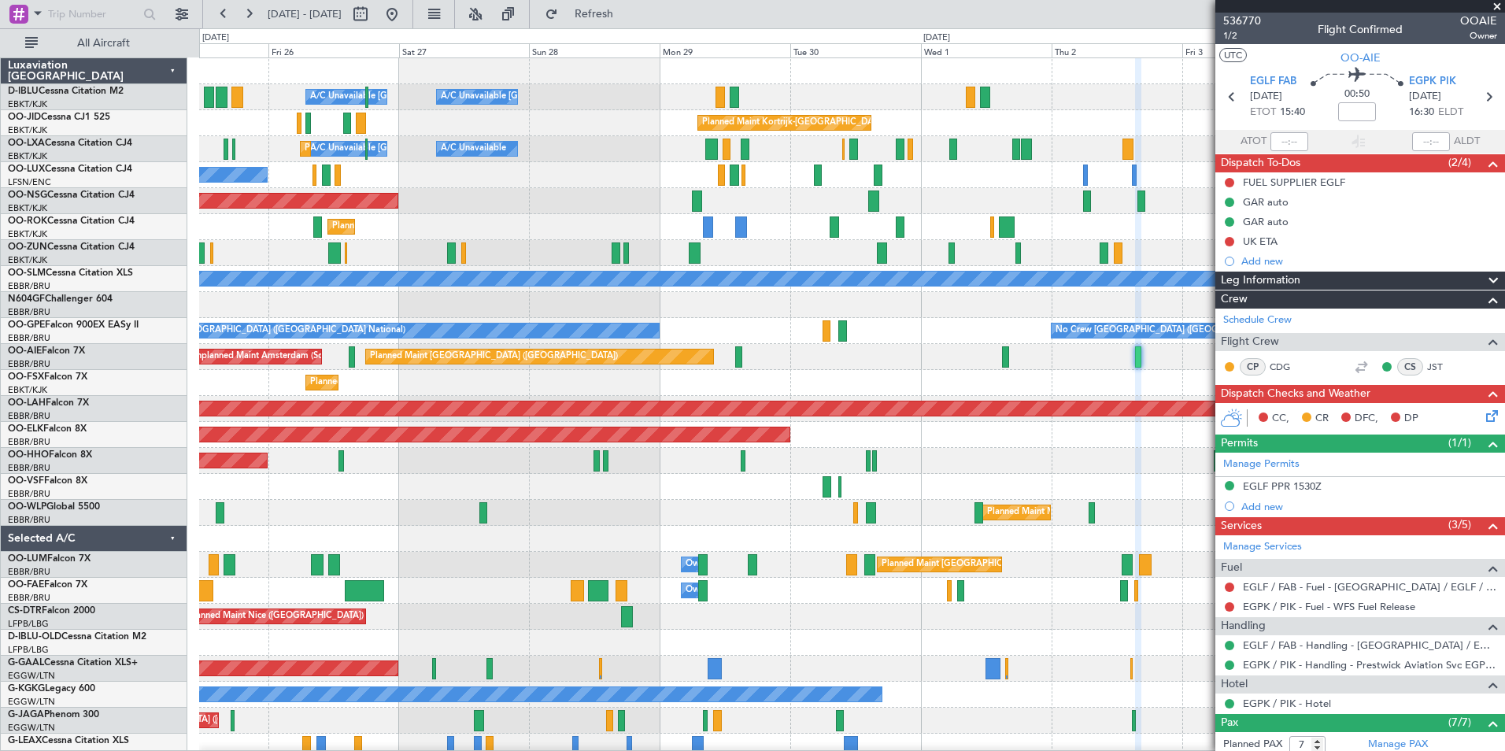
scroll to position [0, 0]
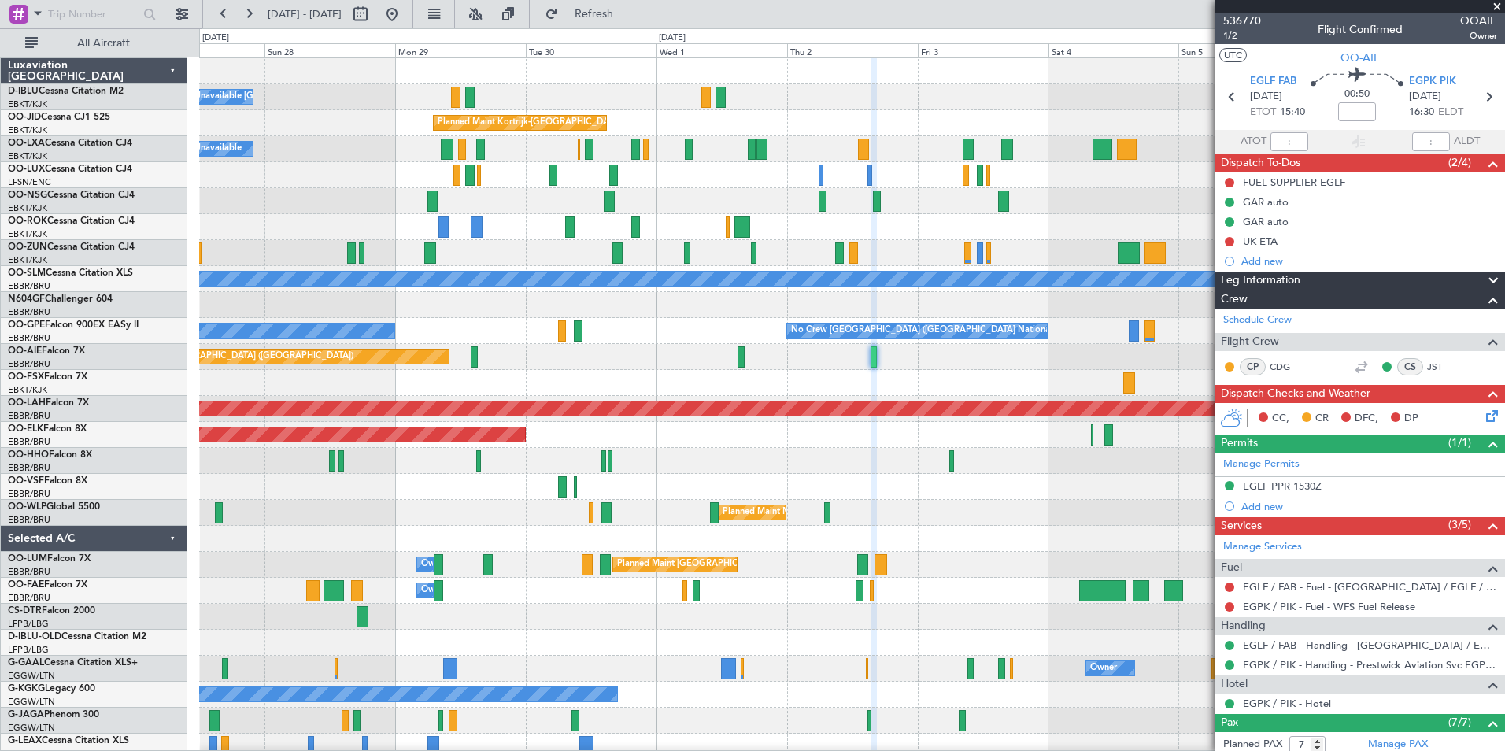
click at [845, 509] on div "Planned Maint Milan (Linate)" at bounding box center [851, 513] width 1305 height 26
click at [875, 537] on div at bounding box center [851, 539] width 1305 height 26
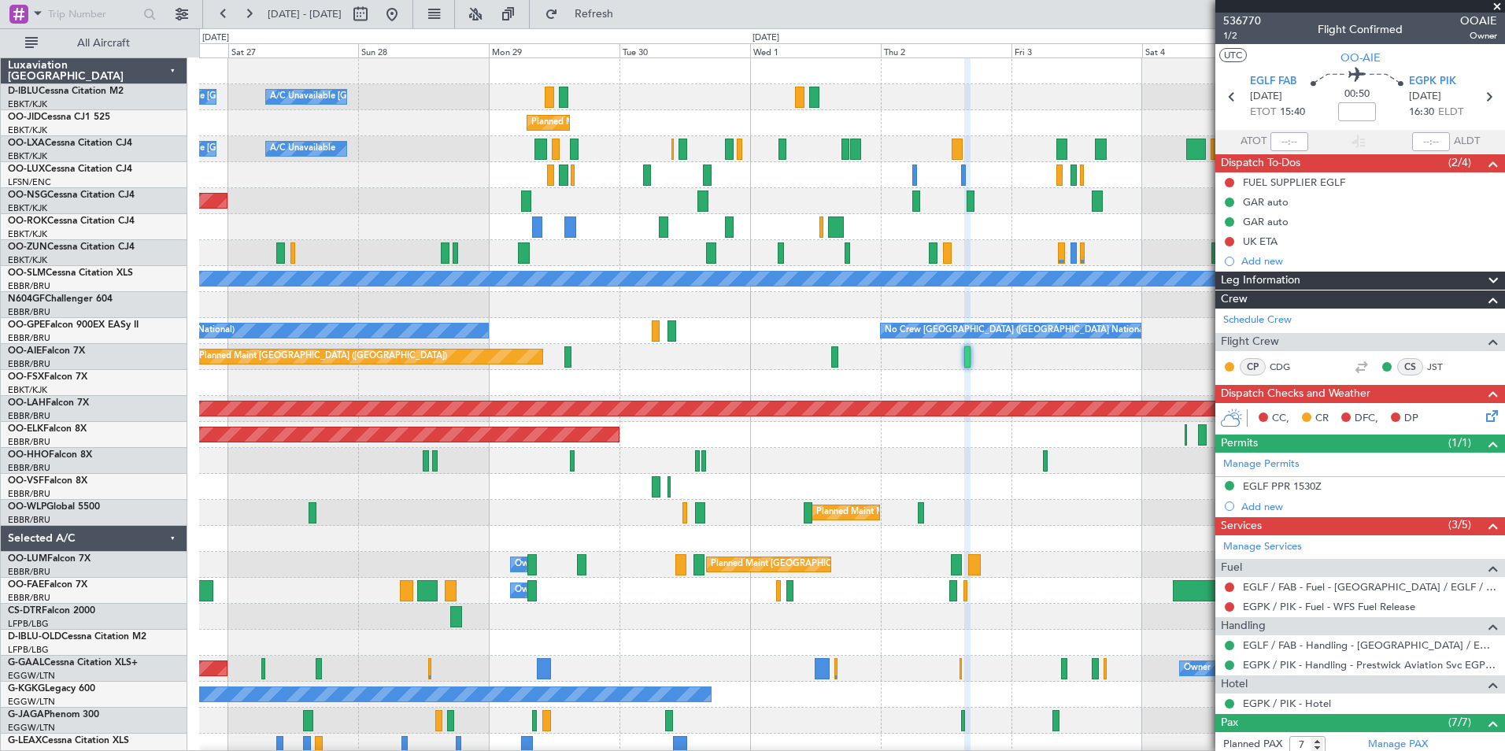
click at [893, 518] on div "A/C Unavailable Kortrijk-Wevelgem A/C Unavailable Brussels (Brussels National) …" at bounding box center [851, 551] width 1305 height 987
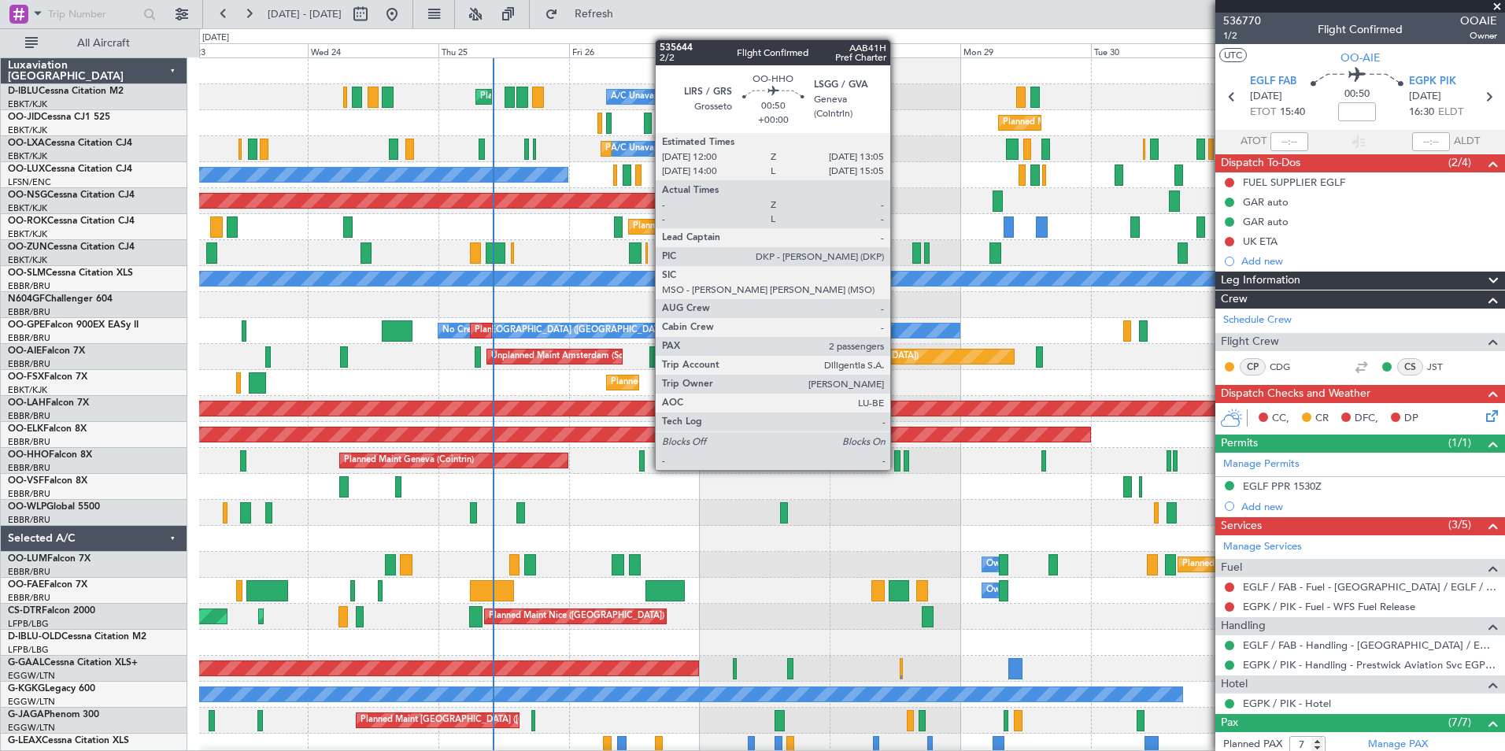
click at [897, 454] on div at bounding box center [897, 460] width 6 height 21
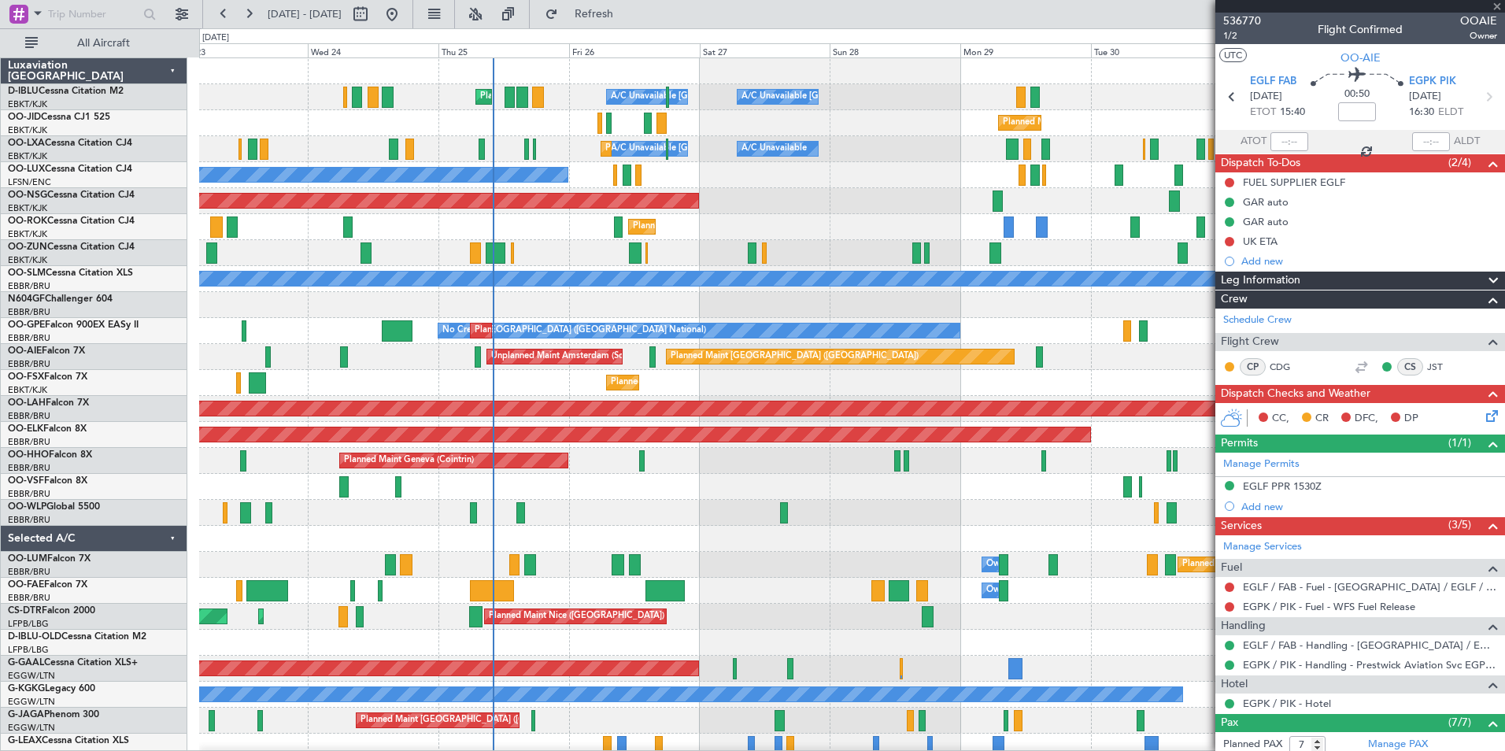
type input "2"
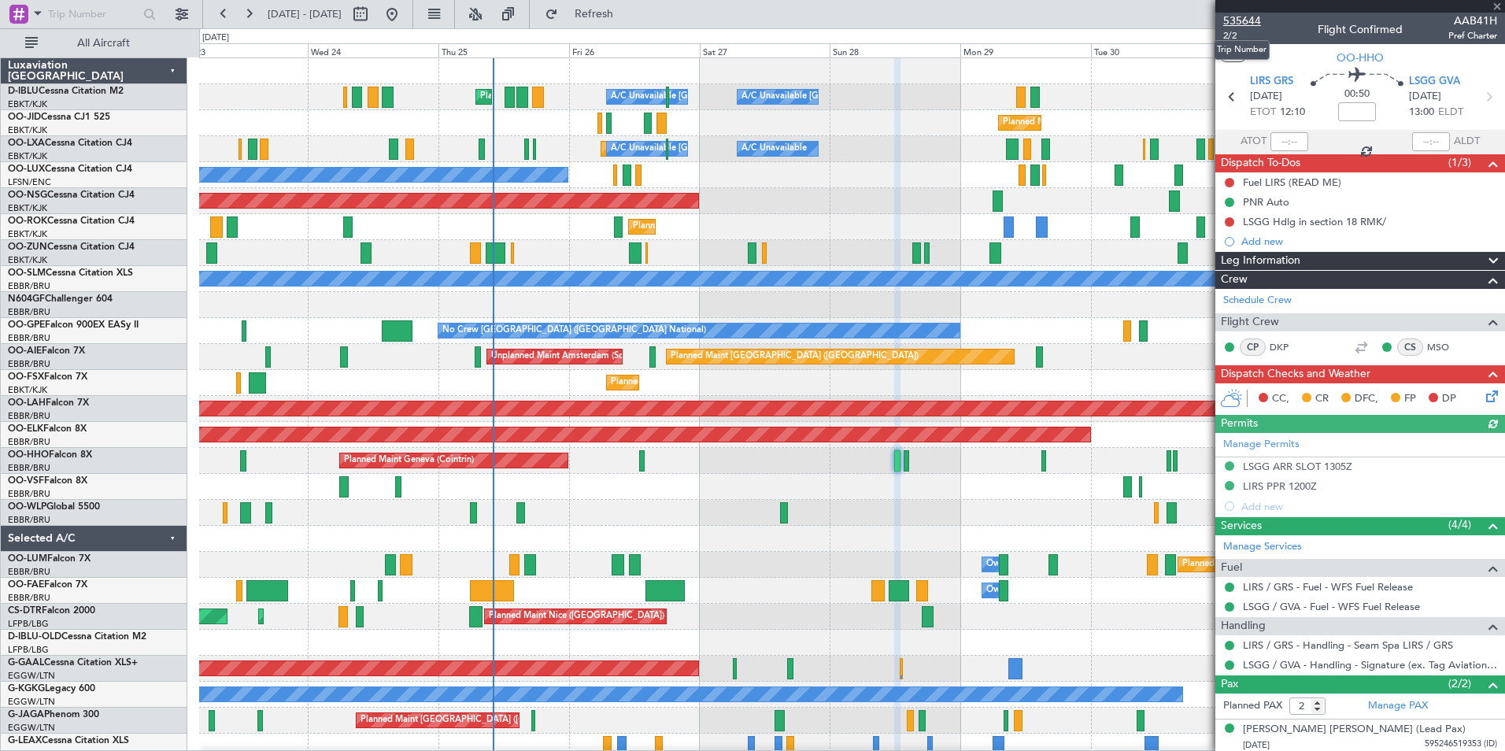
click at [1256, 22] on span "535644" at bounding box center [1242, 21] width 38 height 17
click at [728, 529] on div "Planned Maint Nice (Côte d'Azur Airport) A/C Unavailable Brussels (Brussels Nat…" at bounding box center [851, 577] width 1305 height 1039
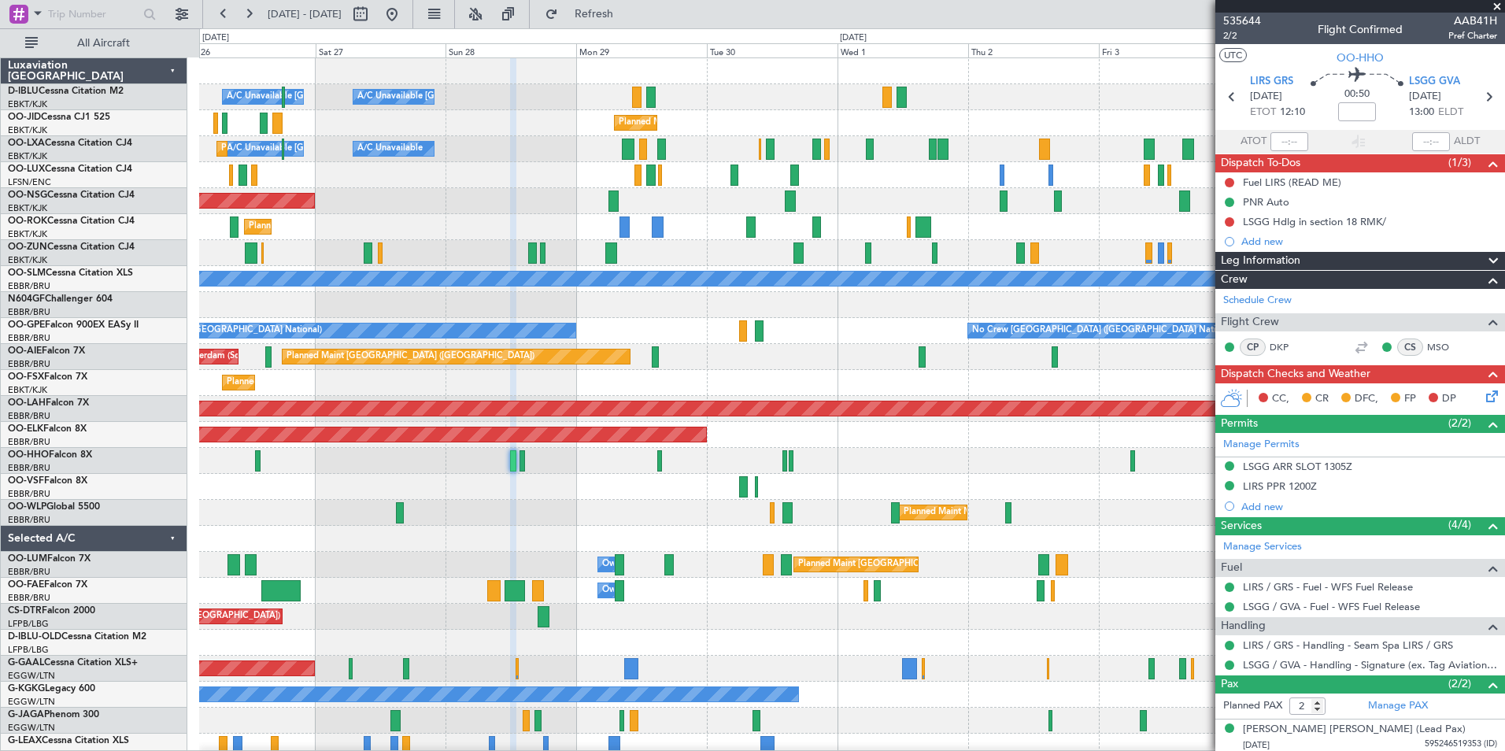
click at [1085, 575] on div "A/C Unavailable Kortrijk-Wevelgem A/C Unavailable Brussels (Brussels National) …" at bounding box center [851, 551] width 1305 height 987
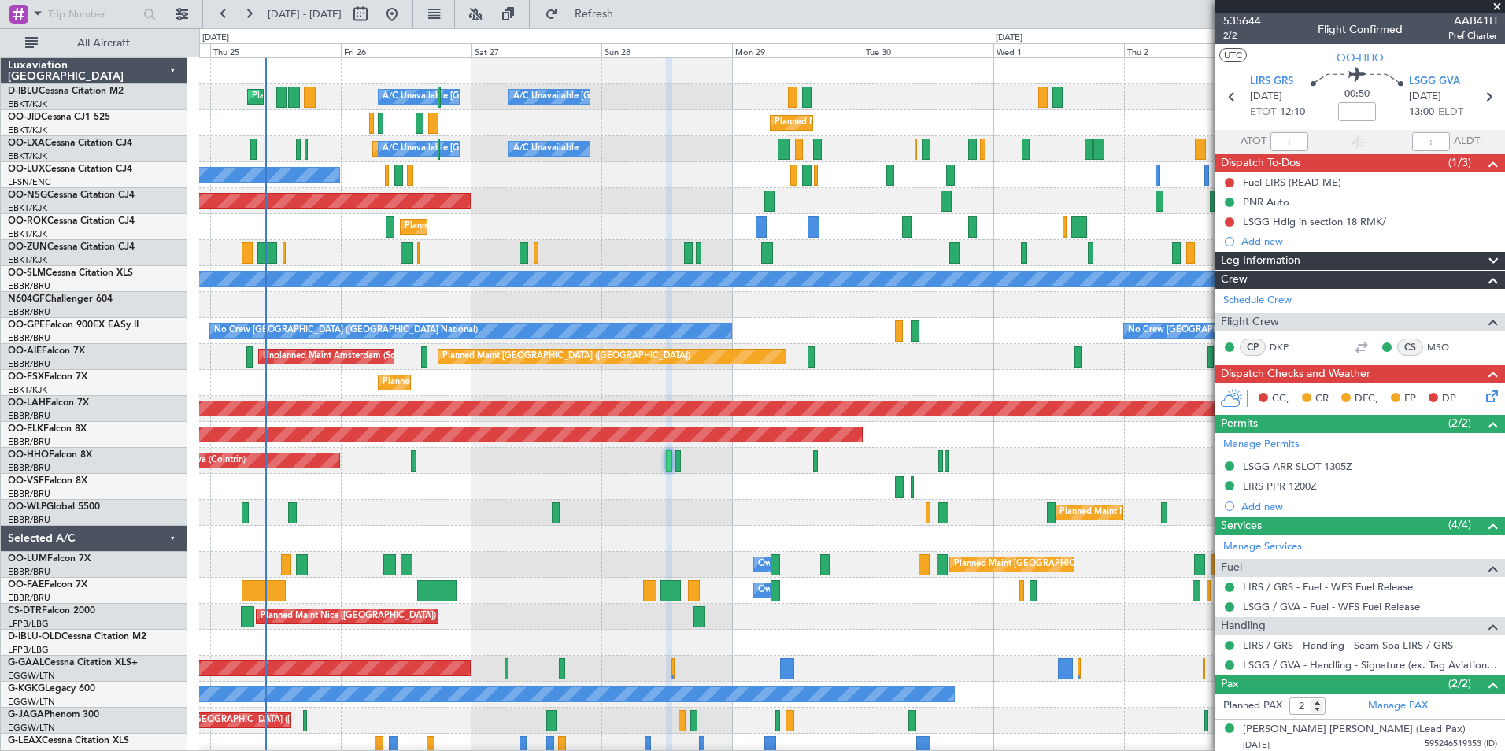
click at [589, 574] on div "Planned Maint Nice (Côte d'Azur Airport) A/C Unavailable Brussels (Brussels Nat…" at bounding box center [851, 577] width 1305 height 1039
click at [1237, 22] on span "535644" at bounding box center [1242, 21] width 38 height 17
